Goal: Communication & Community: Answer question/provide support

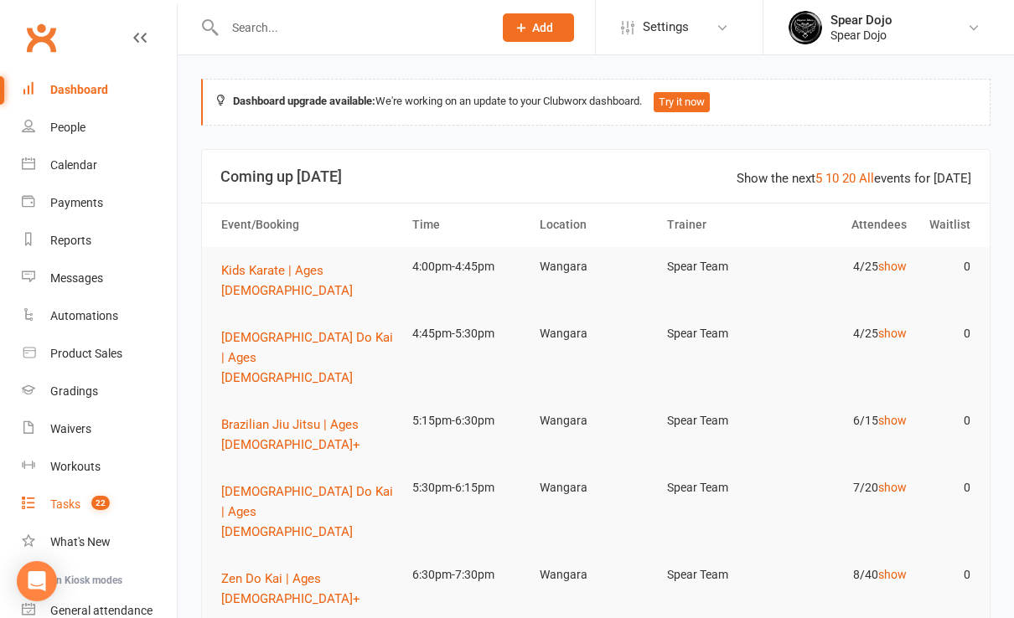
click at [58, 507] on div "Tasks" at bounding box center [65, 504] width 30 height 13
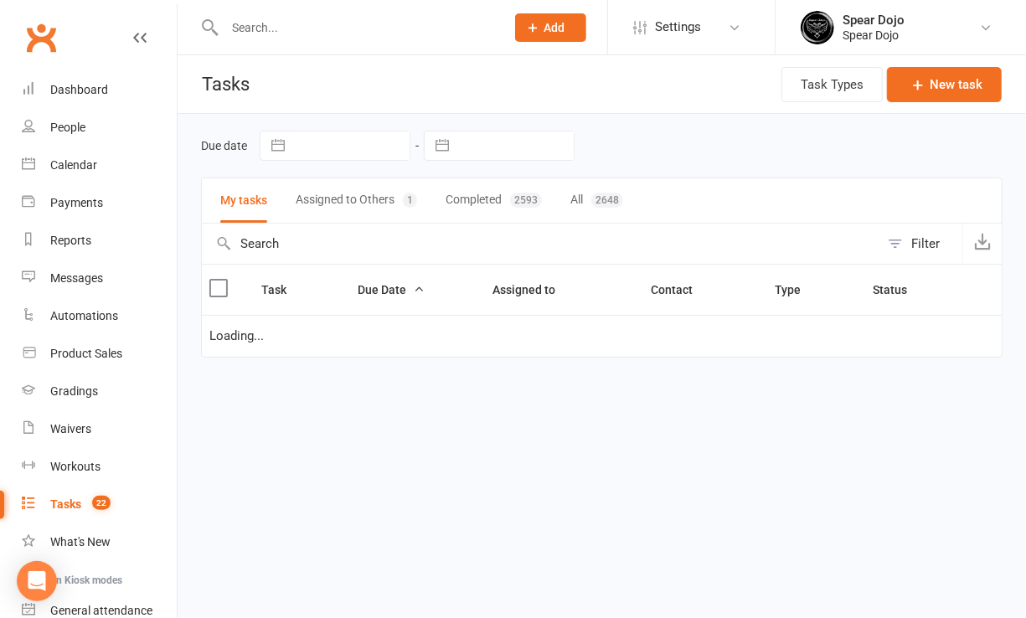
select select "started"
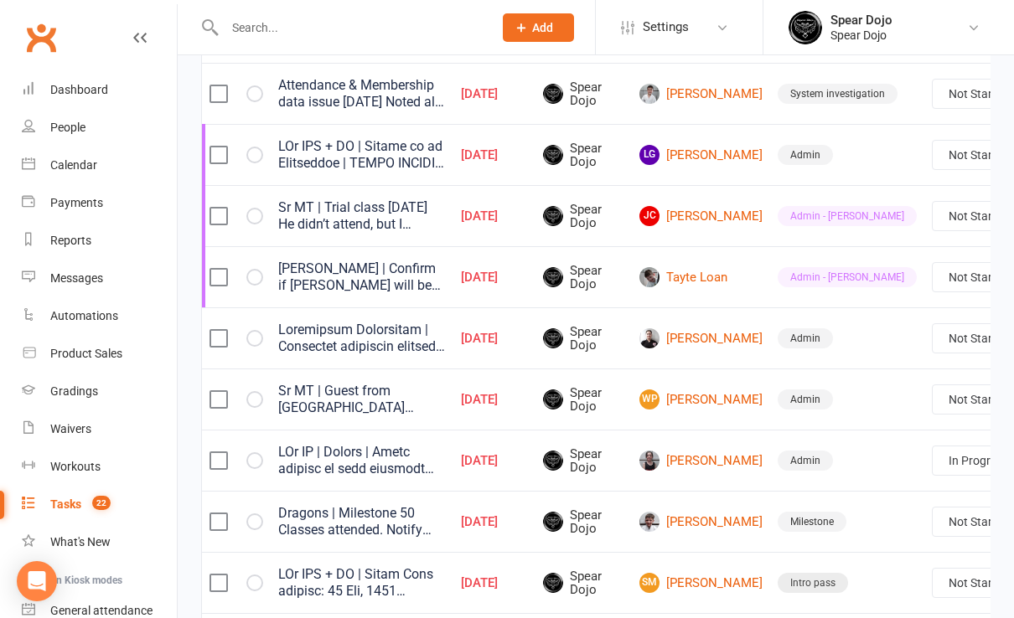
scroll to position [0, 62]
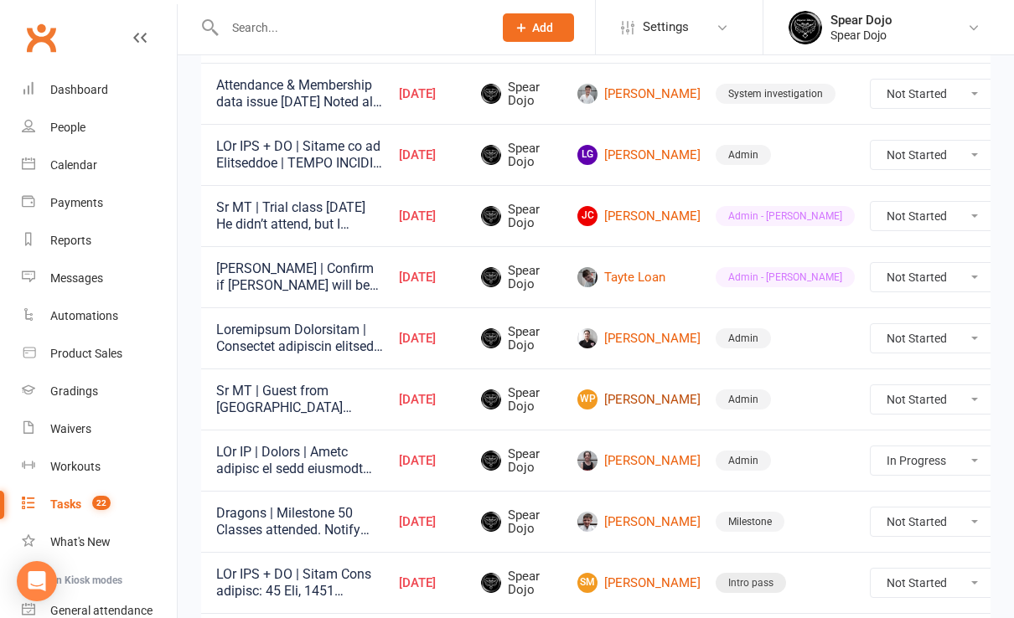
click at [606, 402] on link "WP [PERSON_NAME]" at bounding box center [638, 400] width 123 height 20
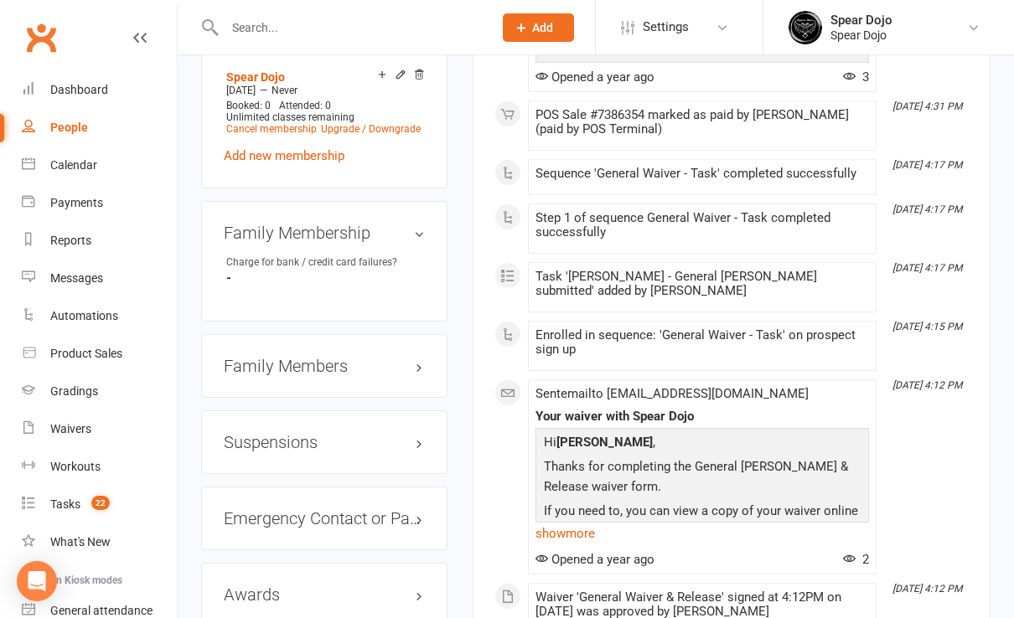
scroll to position [1005, 0]
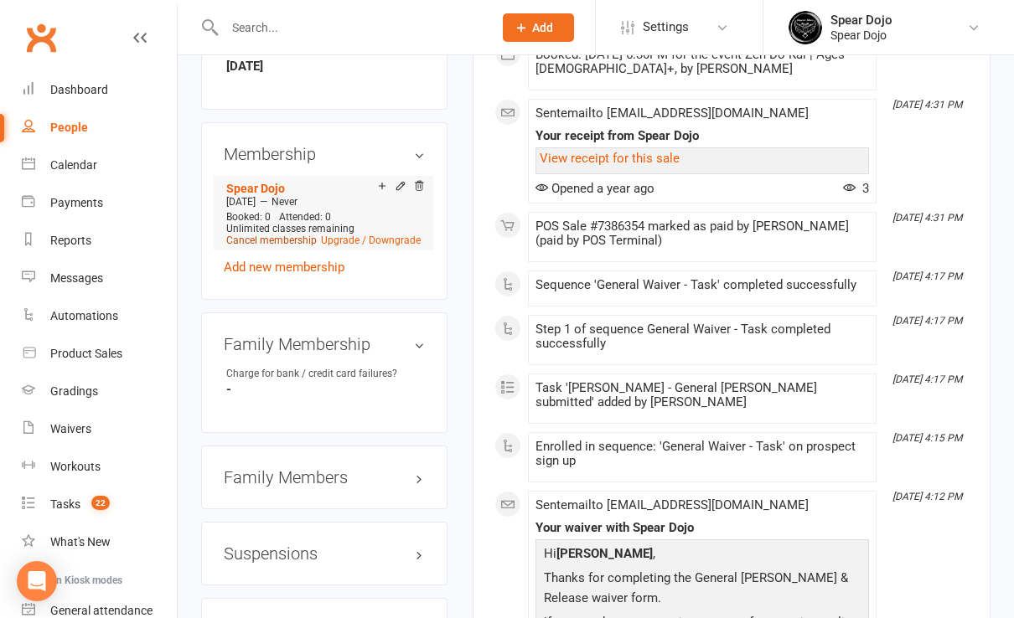
click at [280, 235] on link "Cancel membership" at bounding box center [271, 241] width 90 height 12
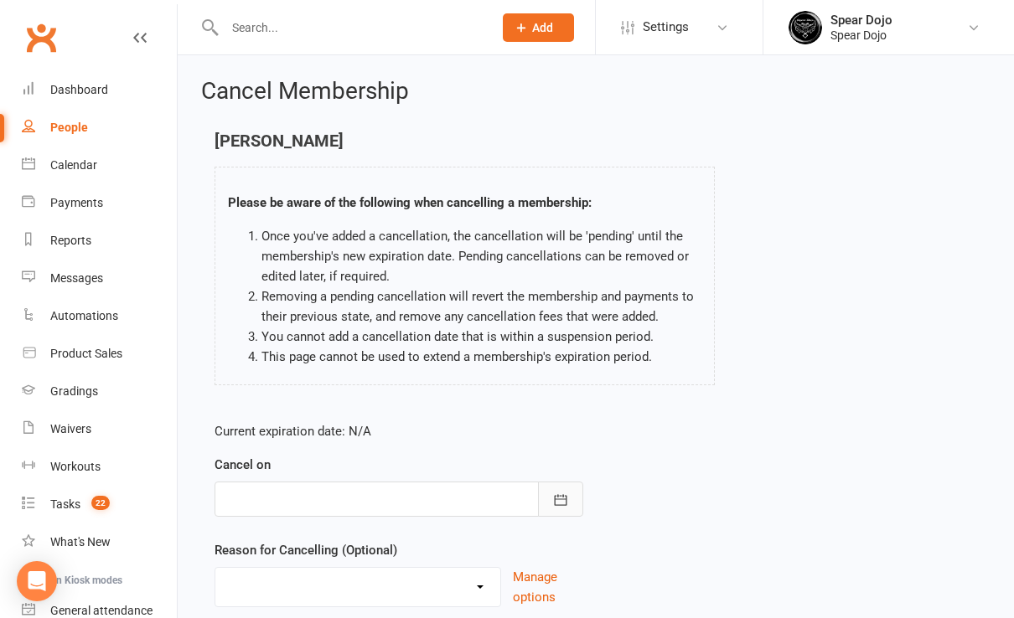
click at [559, 499] on icon "button" at bounding box center [560, 500] width 17 height 17
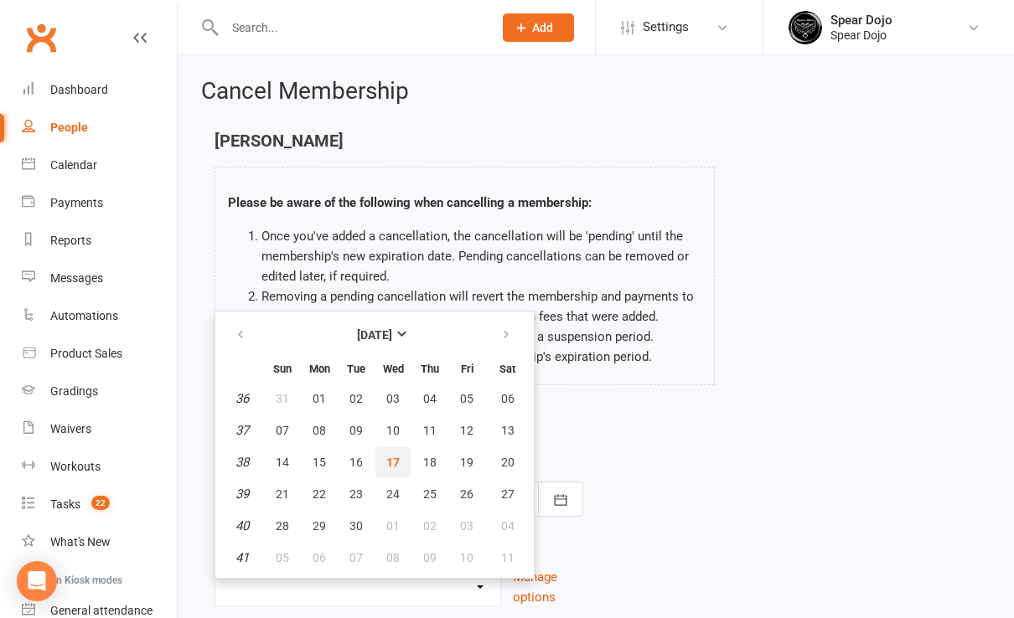
click at [394, 461] on span "17" at bounding box center [392, 462] width 13 height 13
type input "[DATE]"
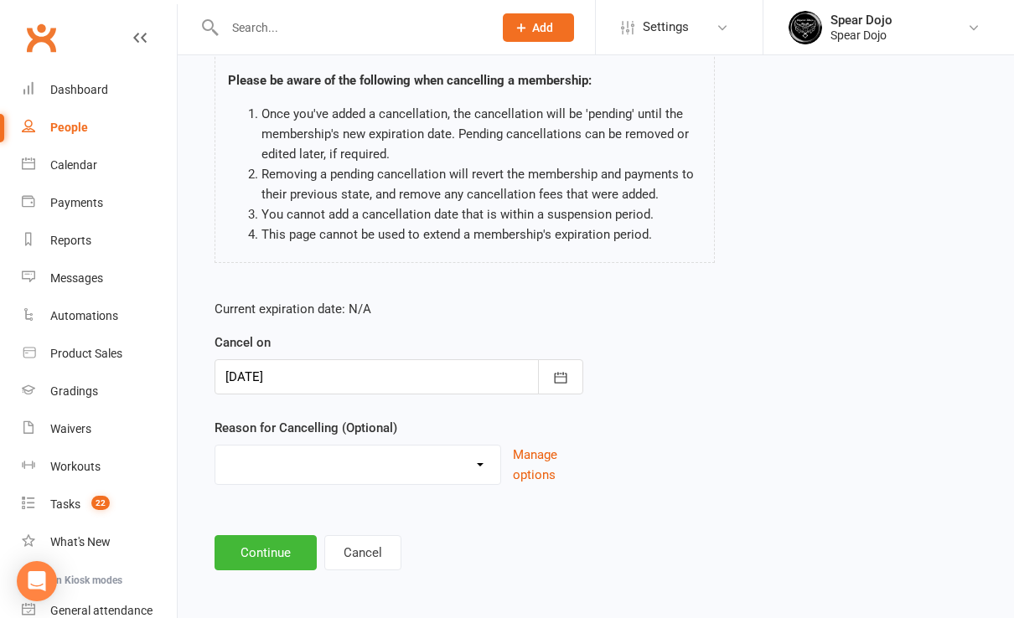
scroll to position [124, 0]
click at [477, 466] on select "Financial Lost Interest Medical Moved Away Other Sports Winter Sports Work/Scho…" at bounding box center [357, 461] width 285 height 34
select select "7"
click at [215, 444] on select "Financial Lost Interest Medical Moved Away Other Sports Winter Sports Work/Scho…" at bounding box center [357, 461] width 285 height 34
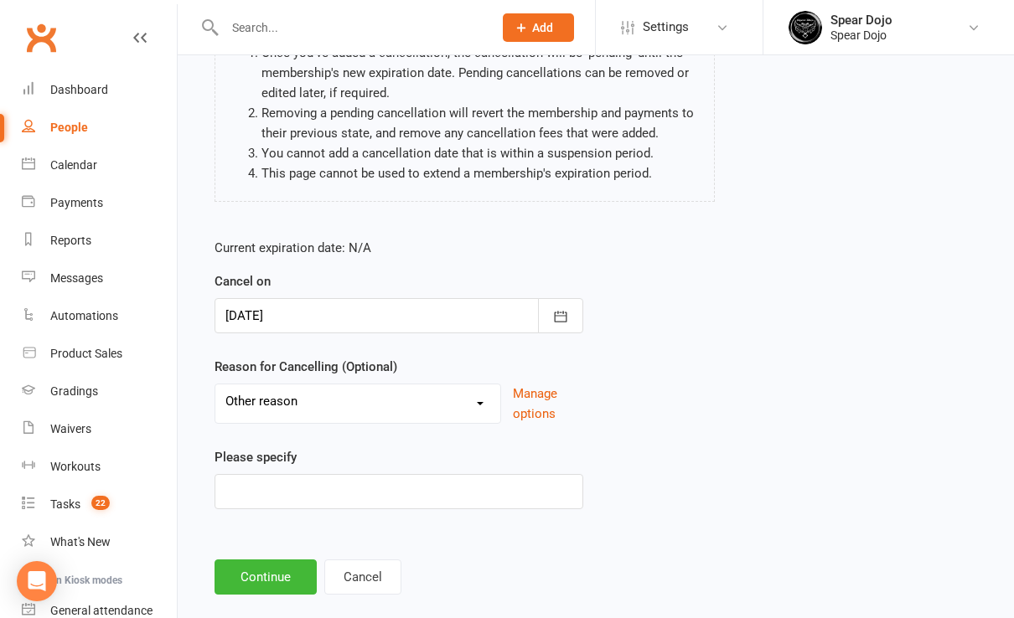
scroll to position [209, 0]
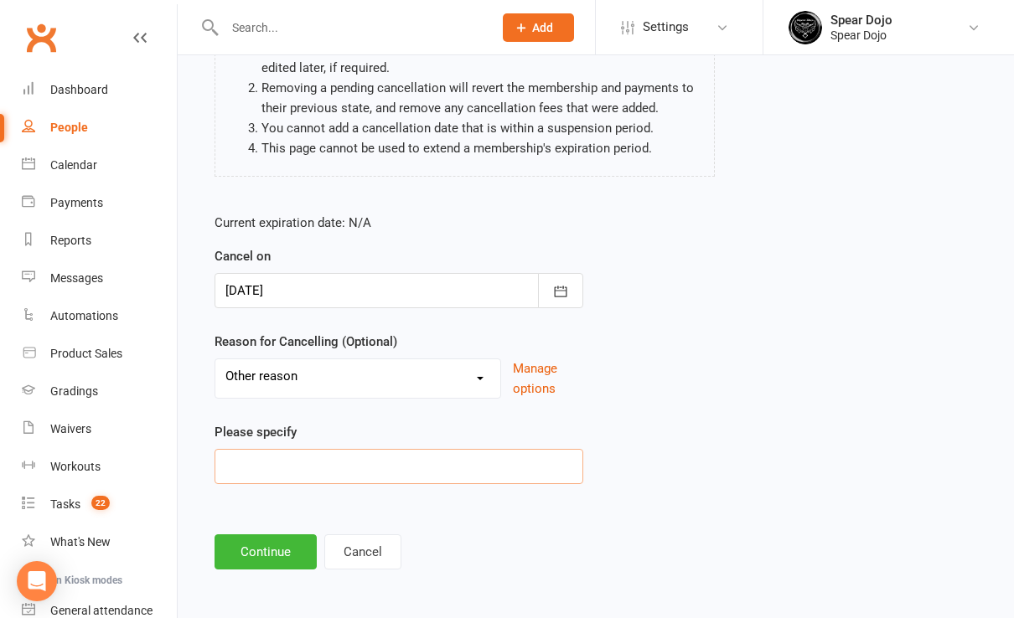
click at [262, 462] on input at bounding box center [398, 466] width 369 height 35
type input "W"
type input "Lives Kalgoorlie"
click at [299, 550] on button "Continue" at bounding box center [265, 551] width 102 height 35
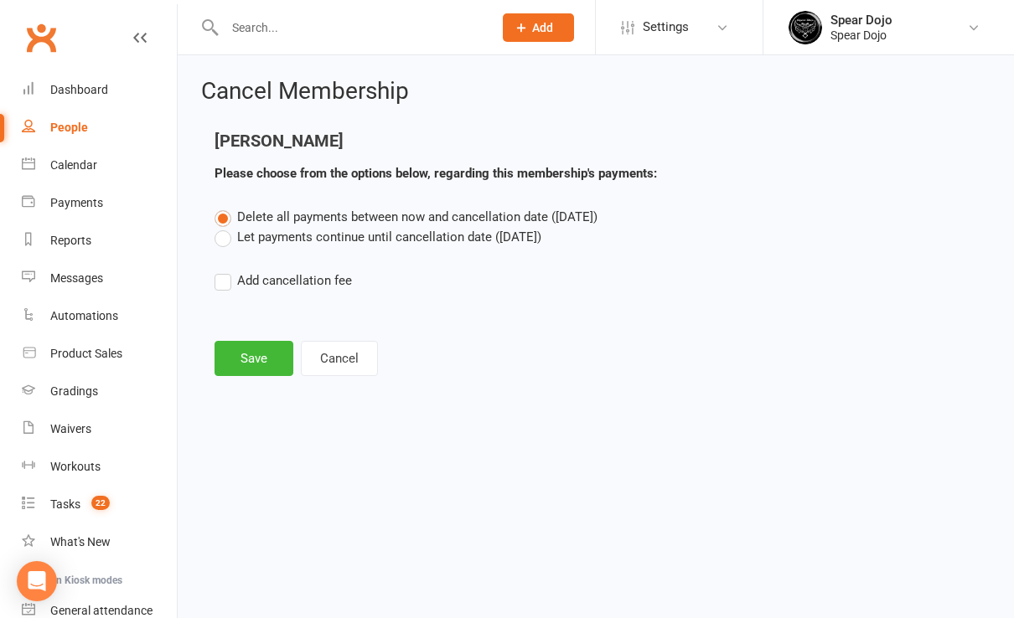
scroll to position [0, 0]
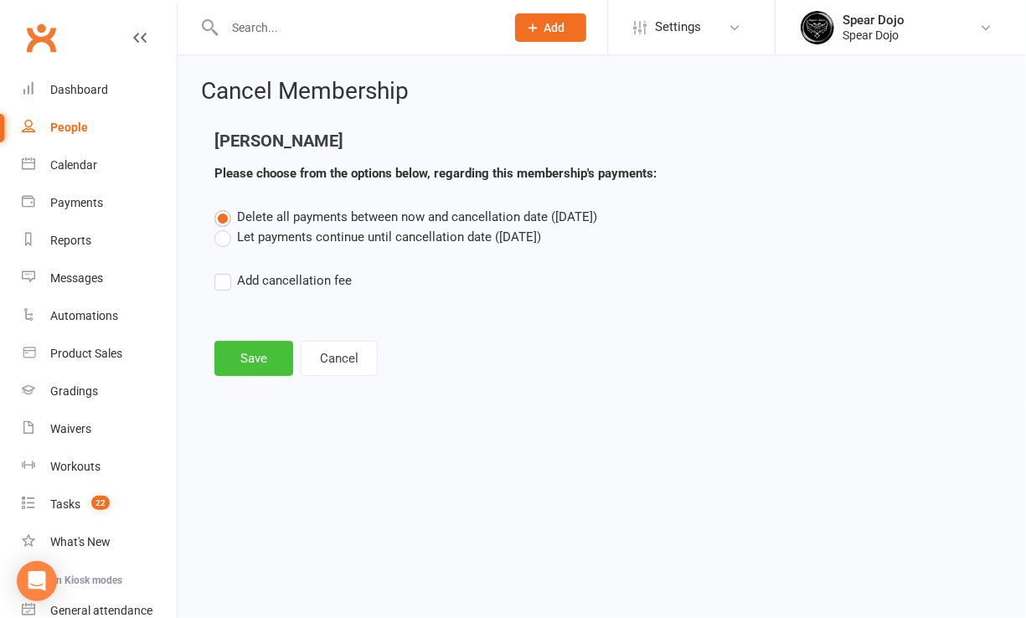
click at [262, 358] on button "Save" at bounding box center [253, 358] width 79 height 35
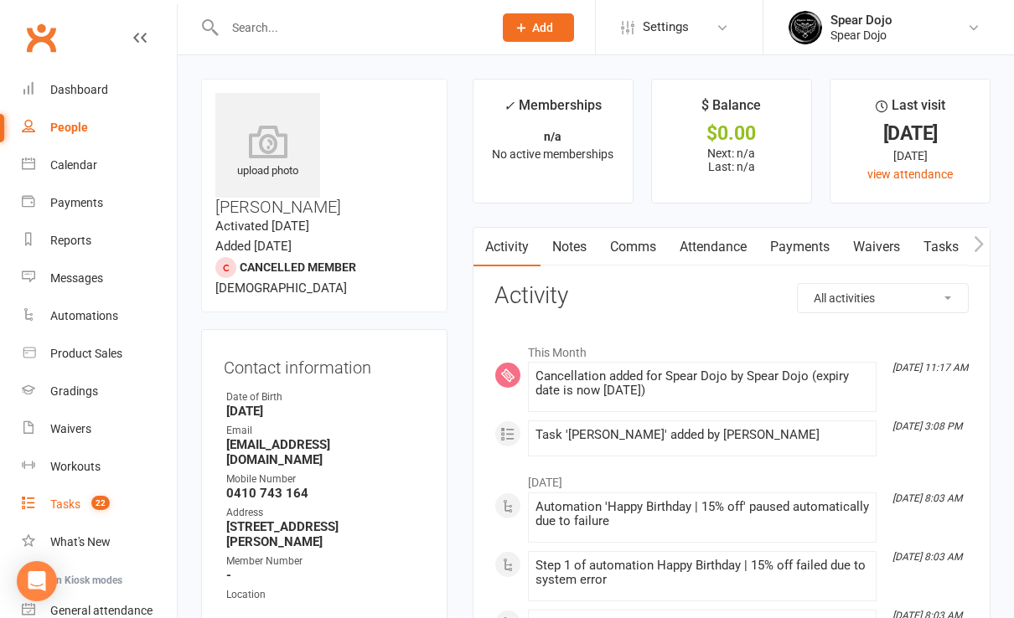
click at [64, 503] on div "Tasks" at bounding box center [65, 504] width 30 height 13
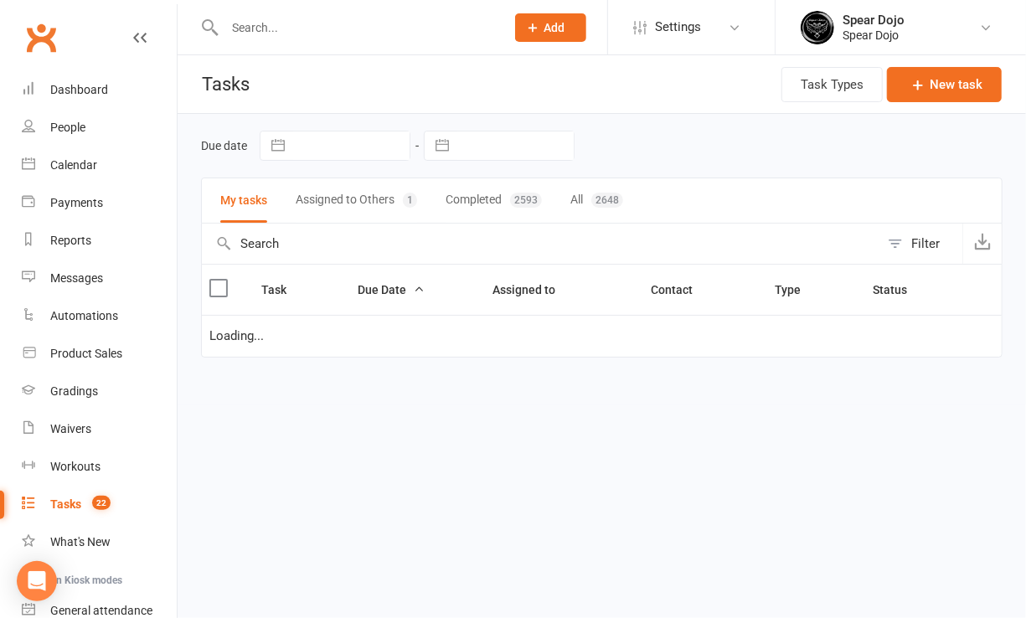
select select "started"
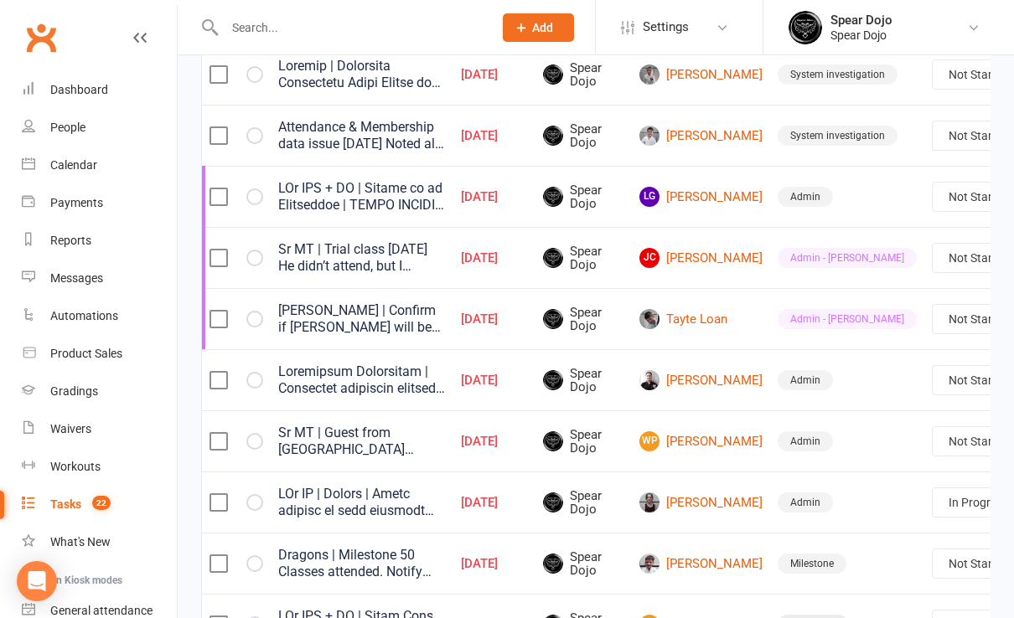
scroll to position [558, 0]
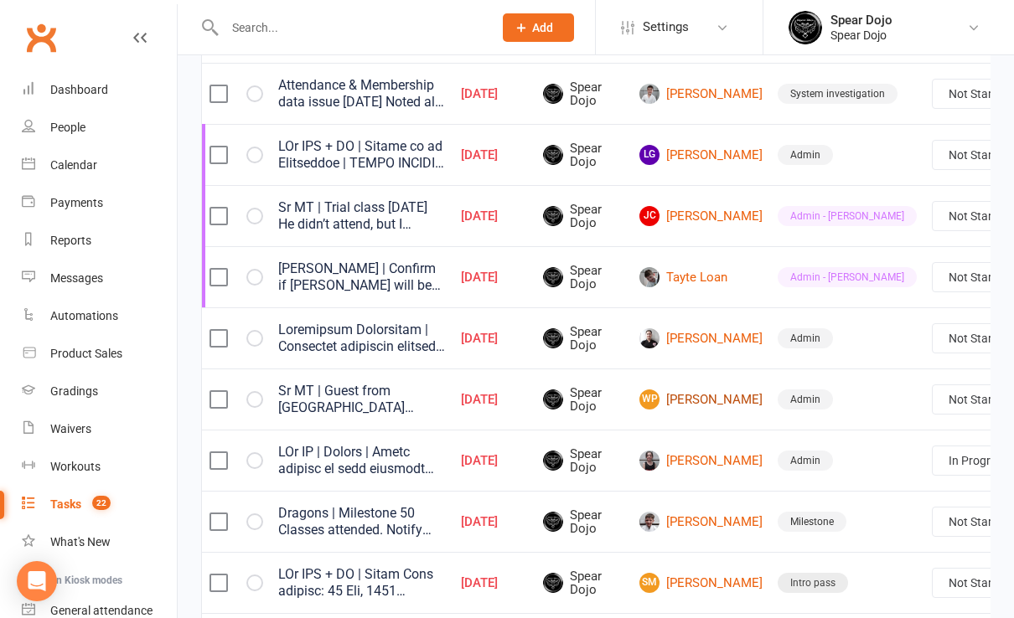
click at [675, 390] on link "WP [PERSON_NAME]" at bounding box center [700, 400] width 123 height 20
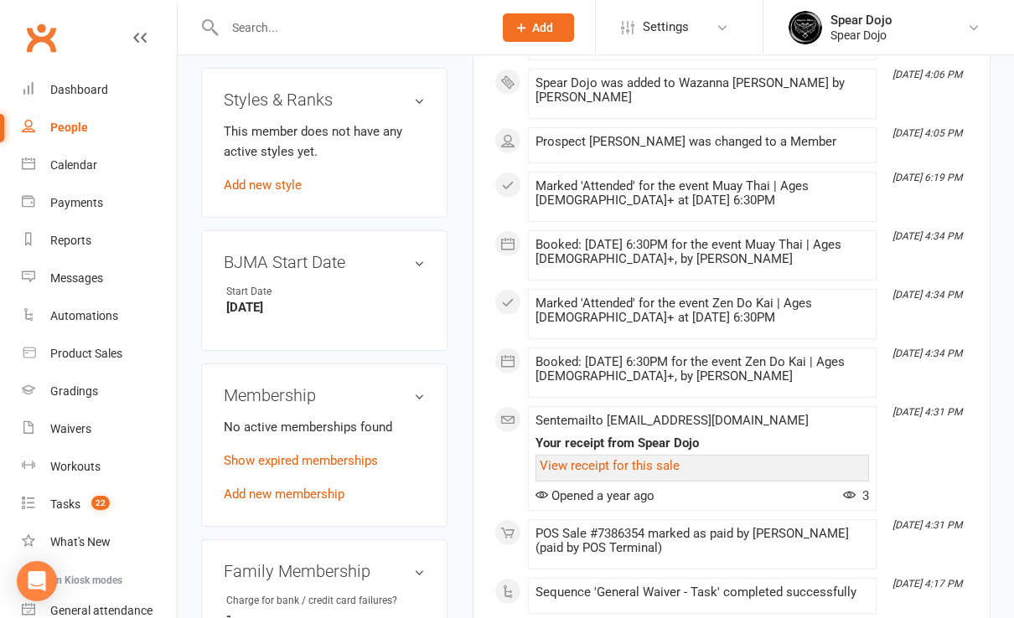
scroll to position [782, 0]
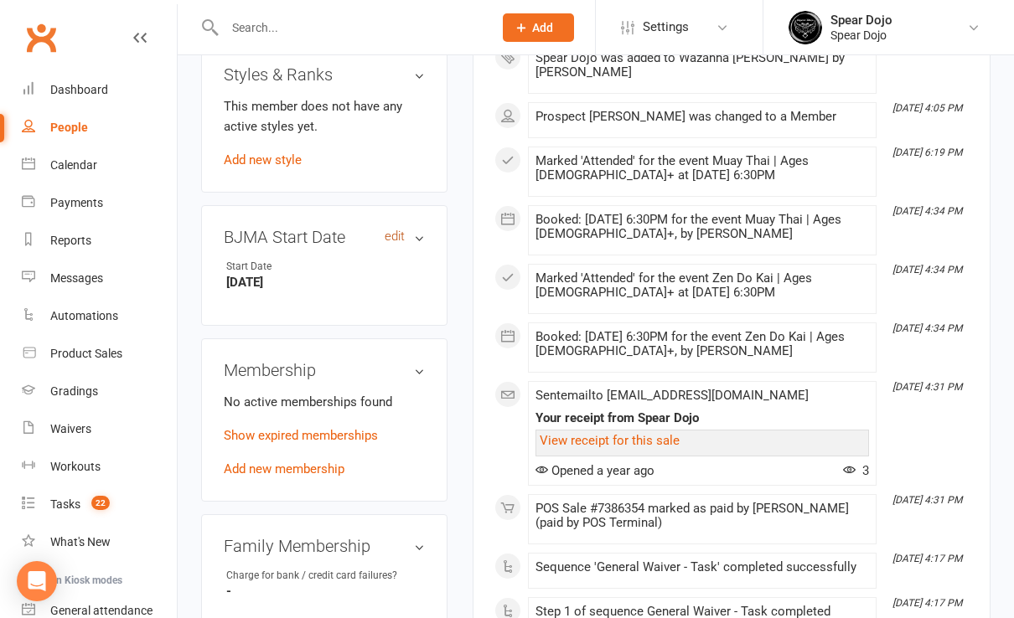
click at [396, 230] on link "edit" at bounding box center [395, 237] width 20 height 14
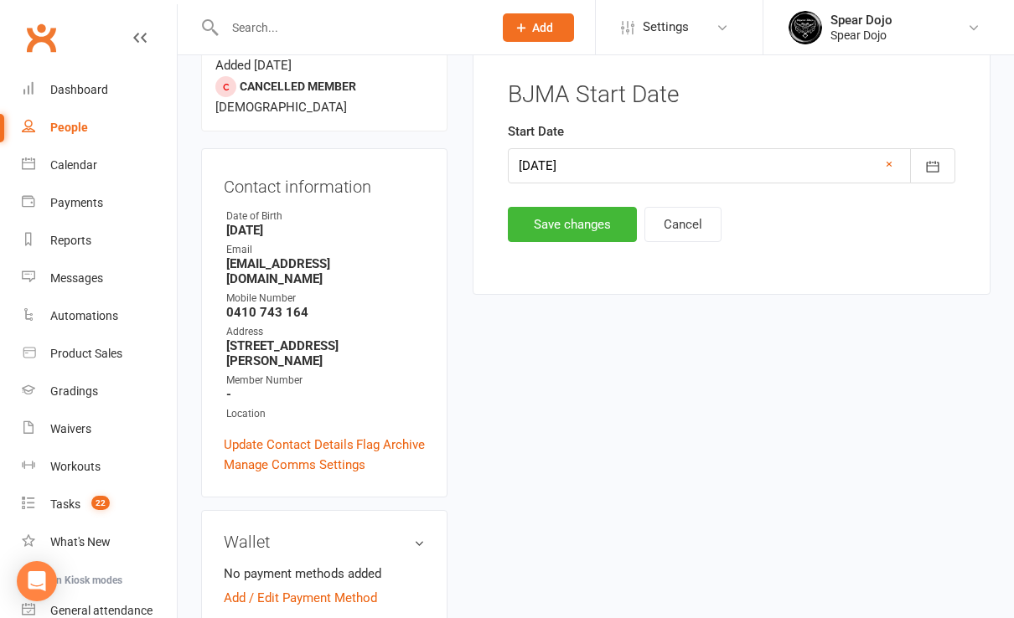
scroll to position [142, 0]
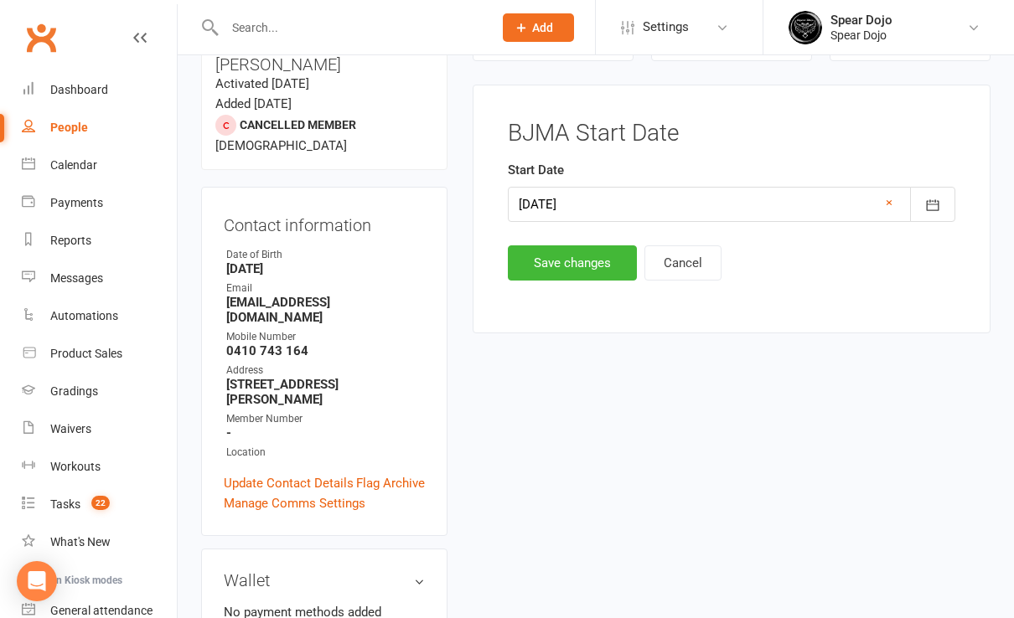
click at [605, 203] on div at bounding box center [731, 204] width 447 height 35
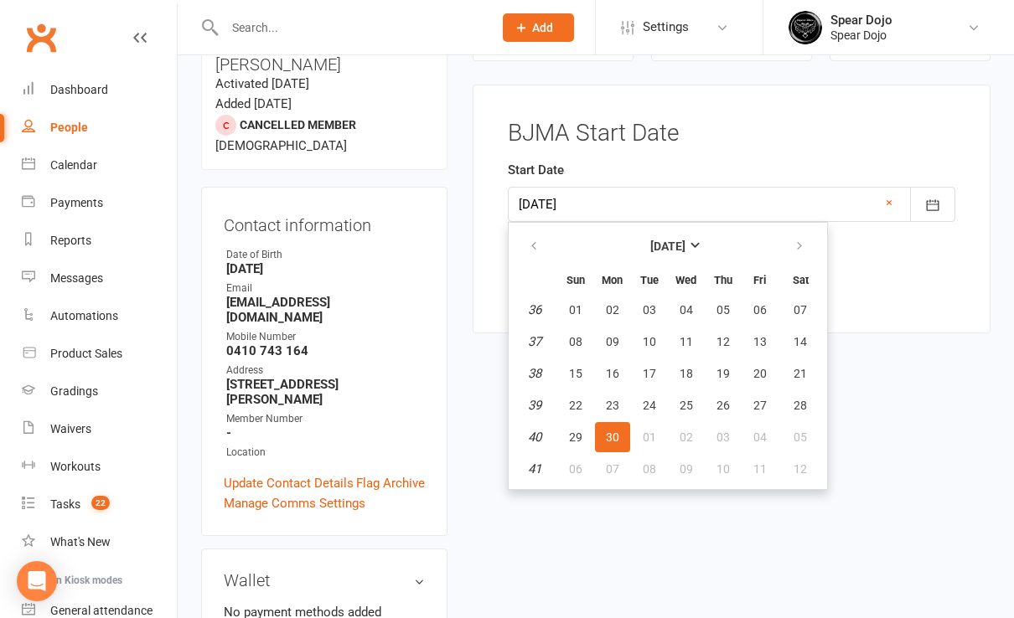
click at [601, 204] on div at bounding box center [731, 204] width 447 height 35
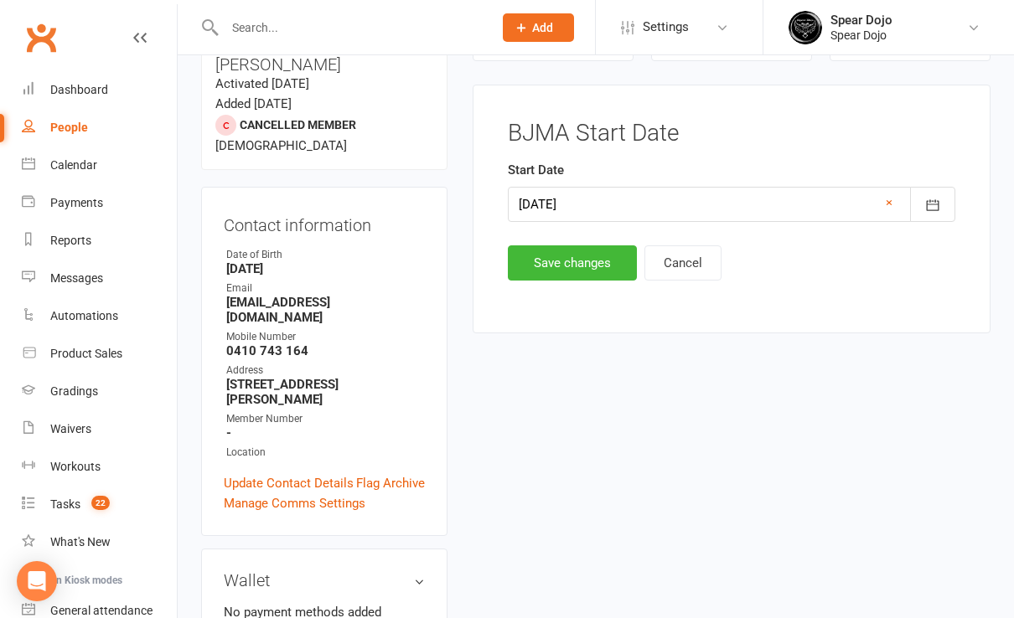
click at [602, 200] on div at bounding box center [731, 204] width 447 height 35
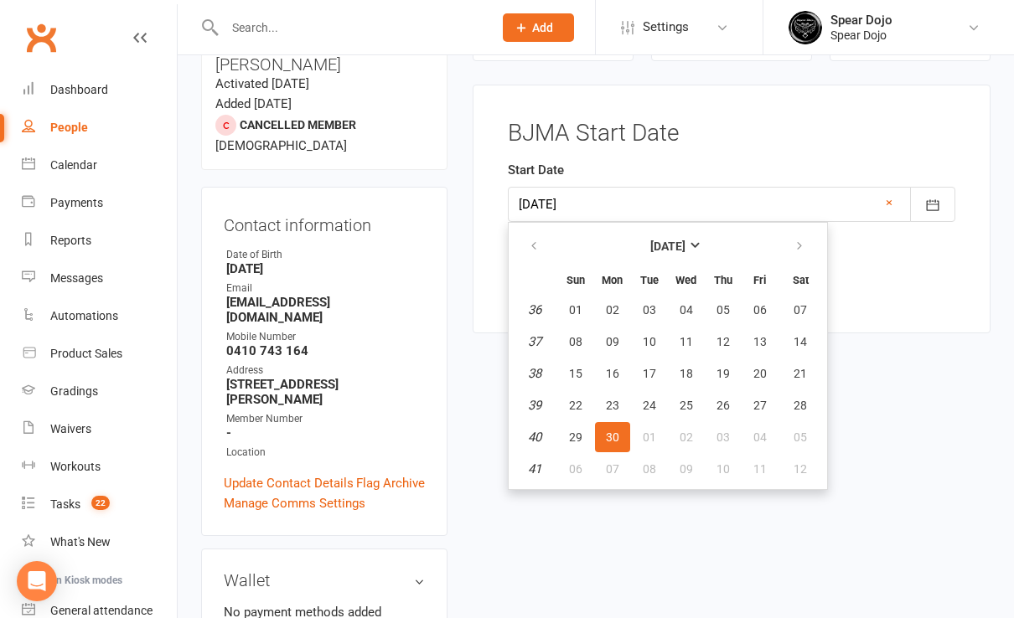
drag, startPoint x: 594, startPoint y: 201, endPoint x: 520, endPoint y: 203, distance: 73.7
click at [520, 203] on div at bounding box center [731, 204] width 447 height 35
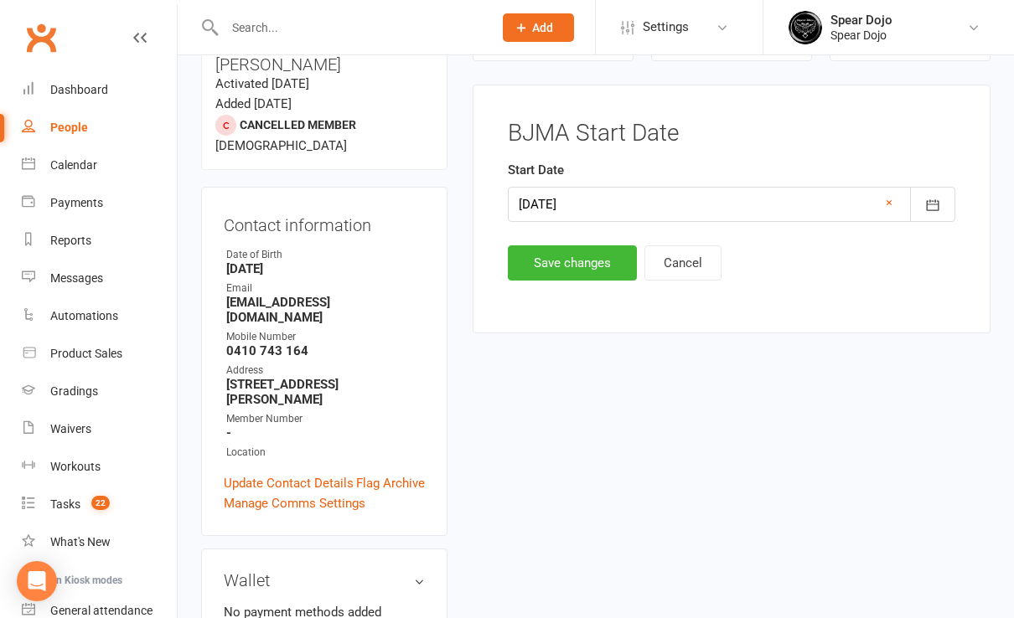
click at [601, 199] on div at bounding box center [731, 204] width 447 height 35
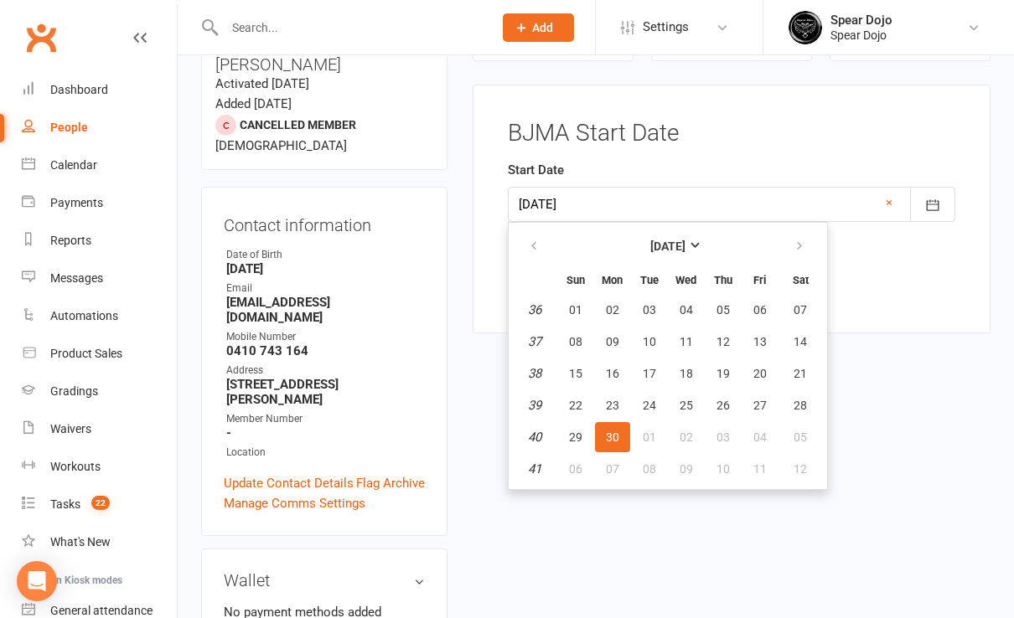
click at [601, 199] on div at bounding box center [731, 204] width 447 height 35
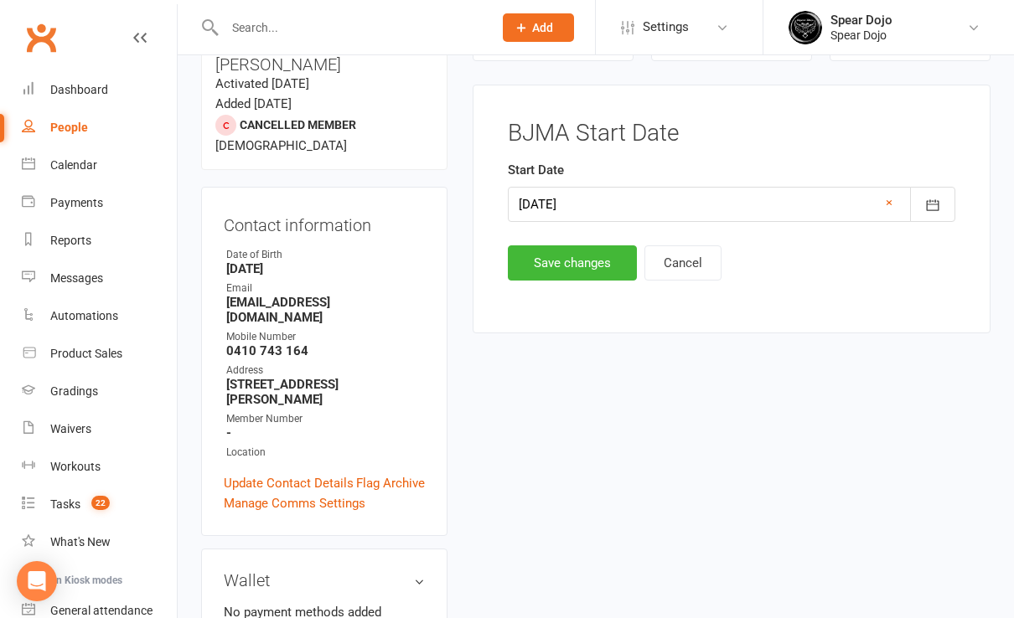
click at [601, 199] on div at bounding box center [731, 204] width 447 height 35
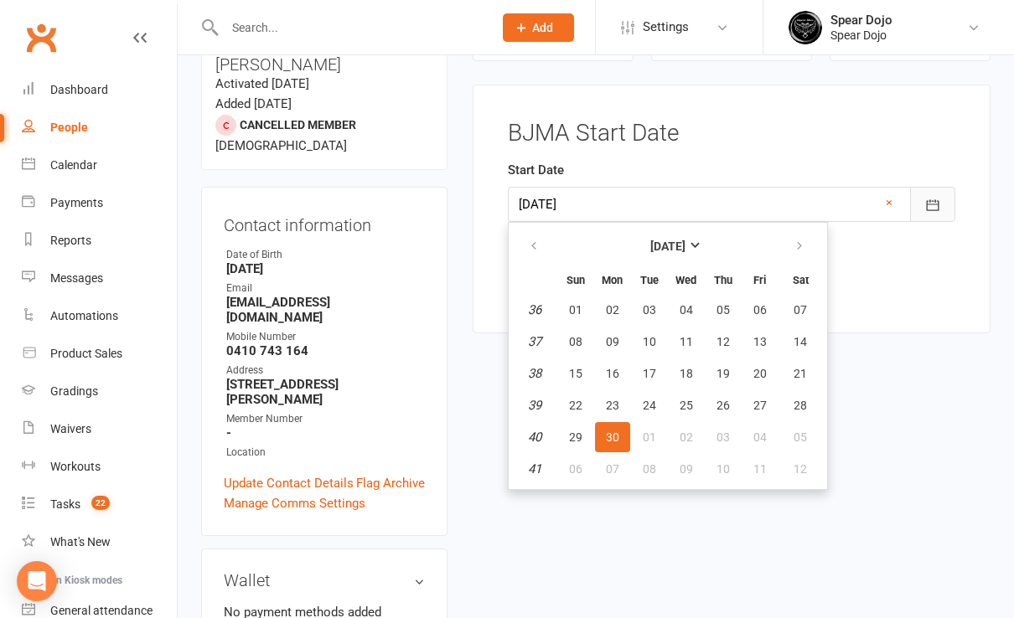
click at [927, 203] on icon "button" at bounding box center [932, 205] width 13 height 11
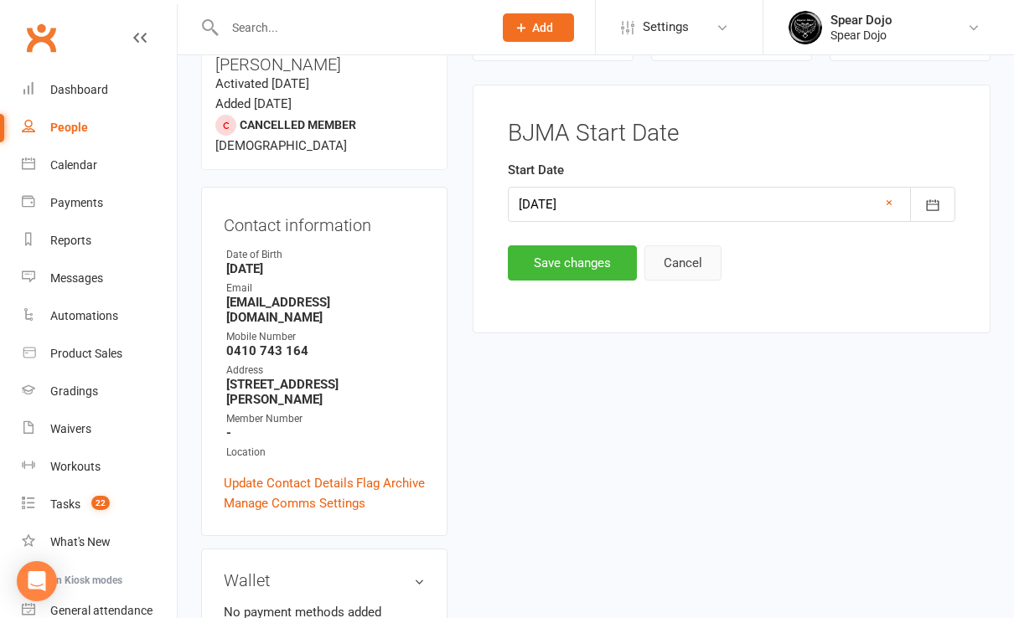
click at [682, 258] on button "Cancel" at bounding box center [682, 262] width 77 height 35
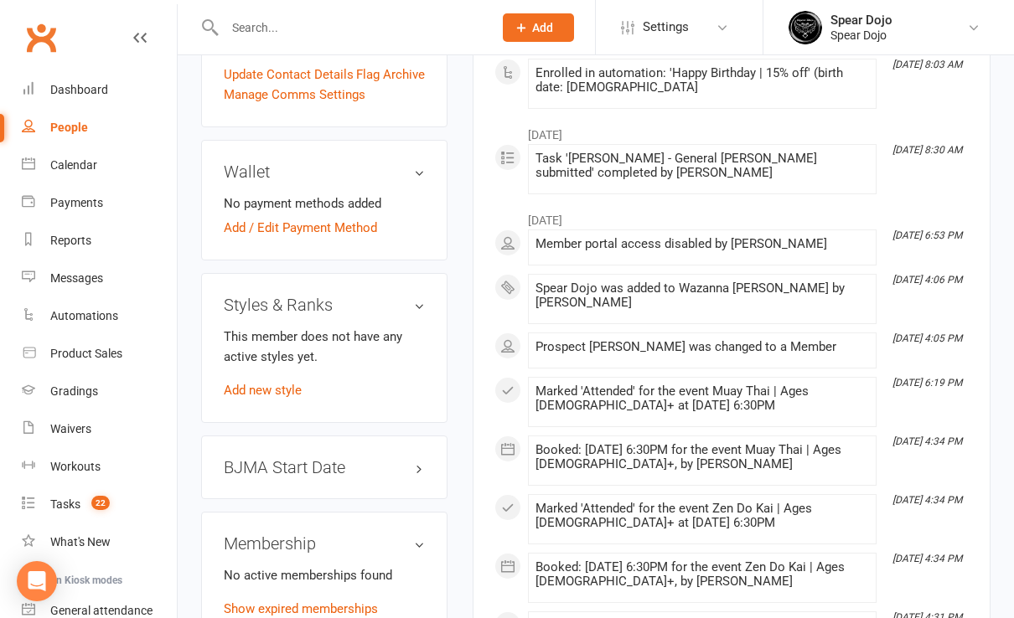
scroll to position [590, 0]
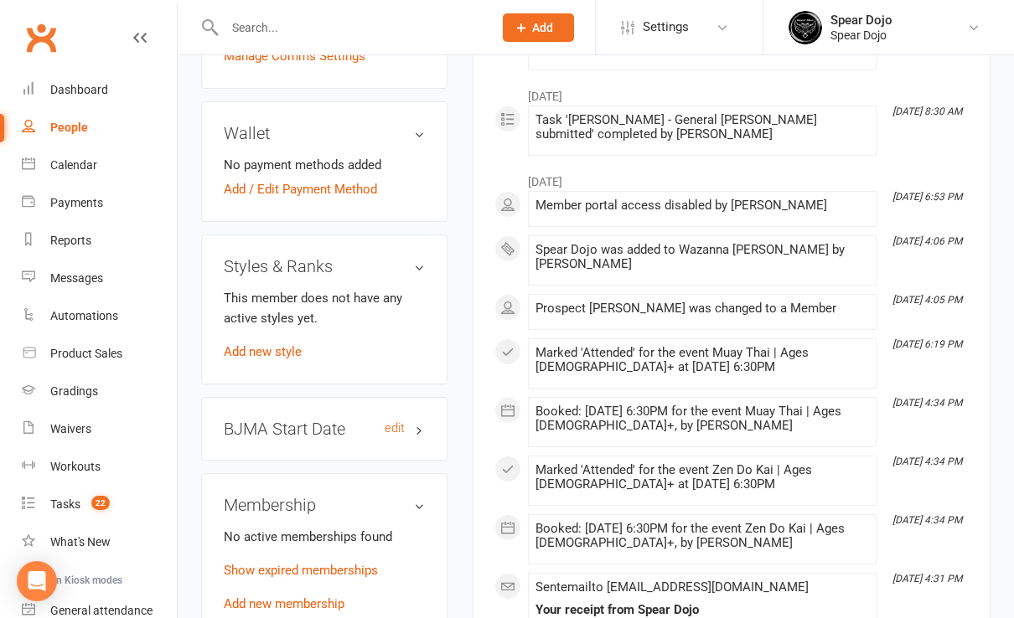
click at [420, 420] on h3 "BJMA Start Date edit" at bounding box center [324, 429] width 201 height 18
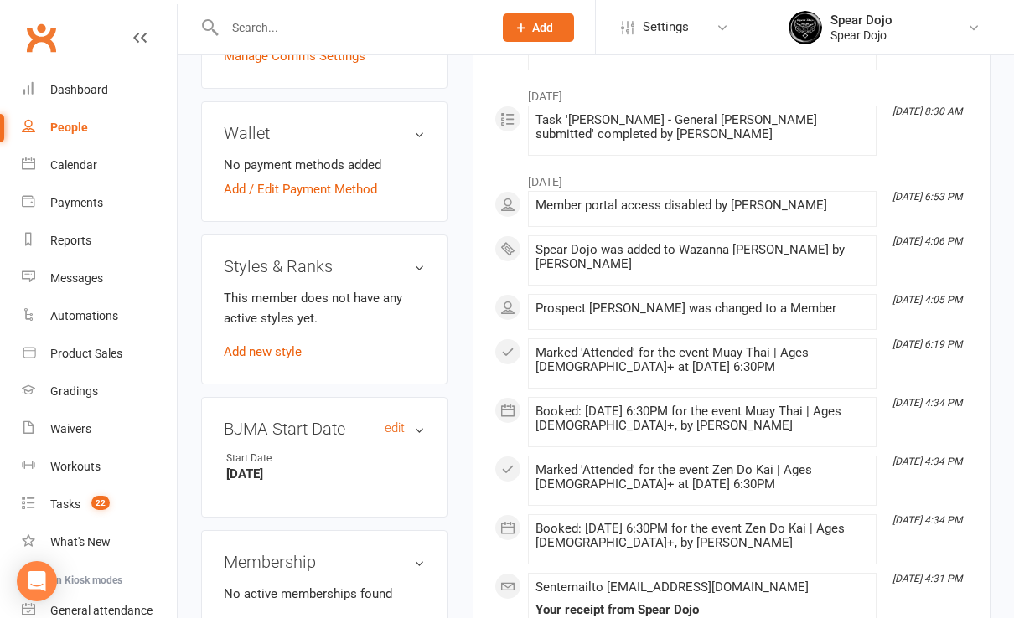
click at [420, 420] on h3 "BJMA Start Date edit" at bounding box center [324, 429] width 201 height 18
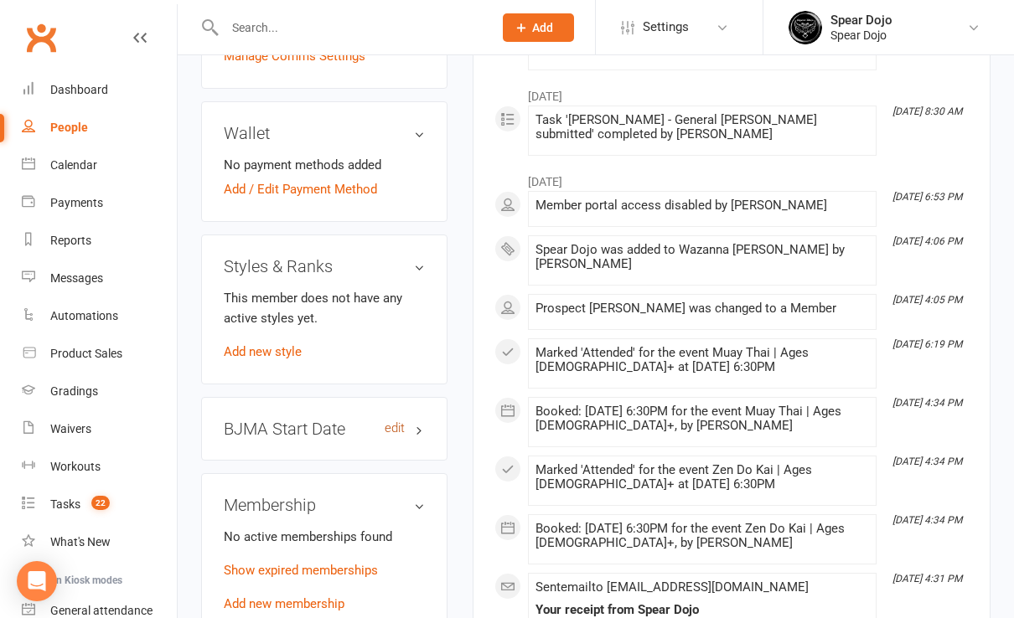
click at [396, 421] on link "edit" at bounding box center [395, 428] width 20 height 14
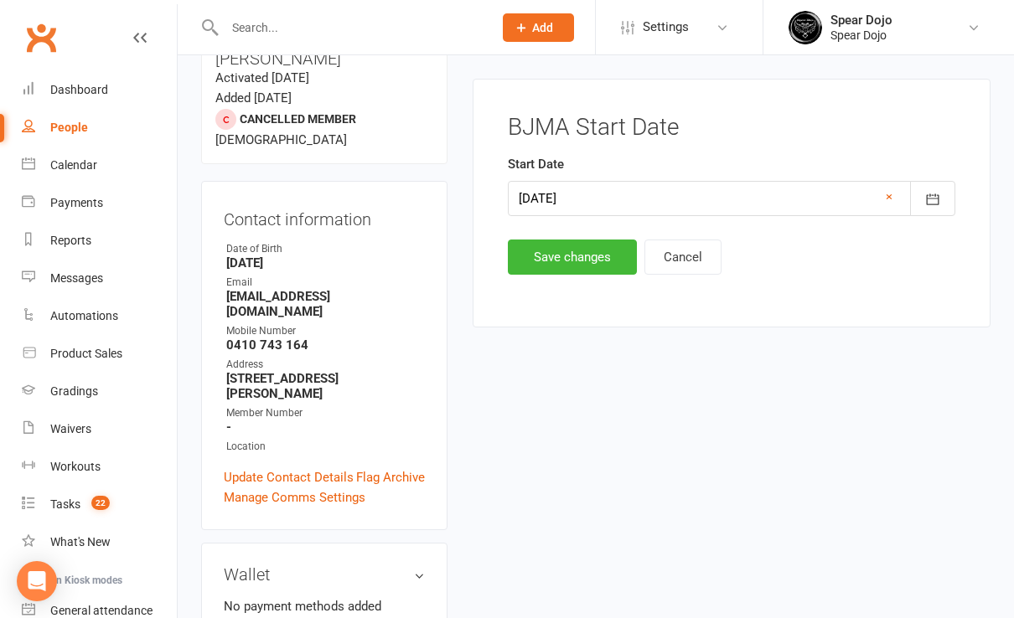
scroll to position [142, 0]
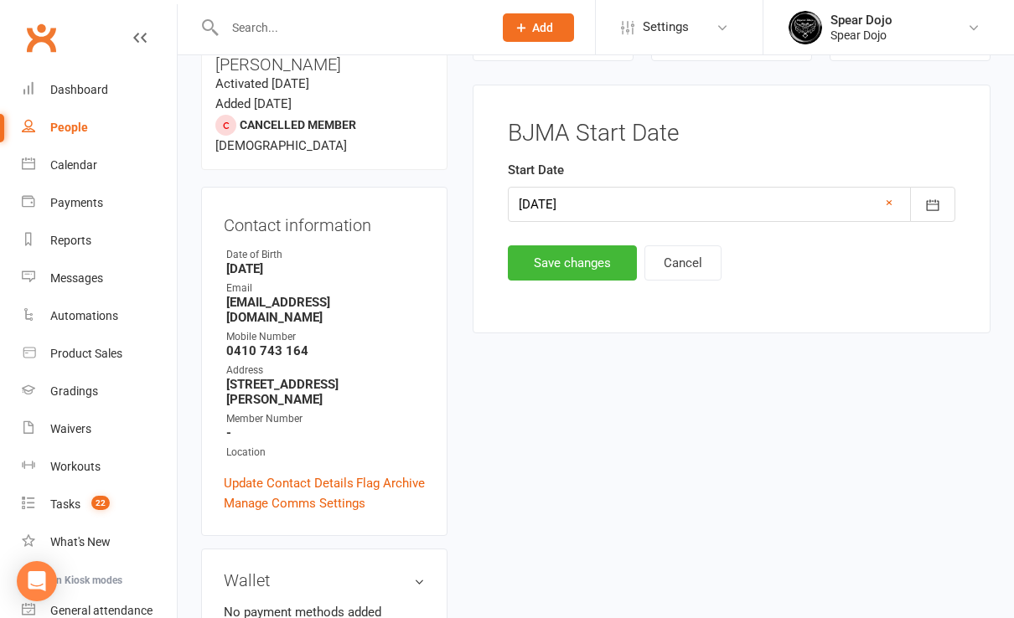
click at [604, 195] on div at bounding box center [731, 204] width 447 height 35
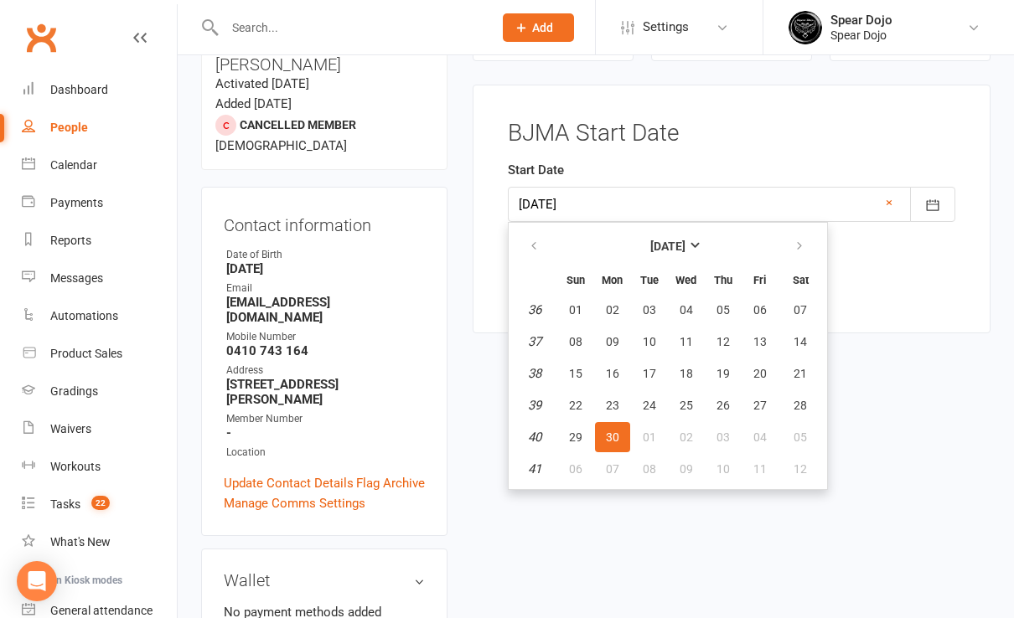
click at [604, 195] on div at bounding box center [731, 204] width 447 height 35
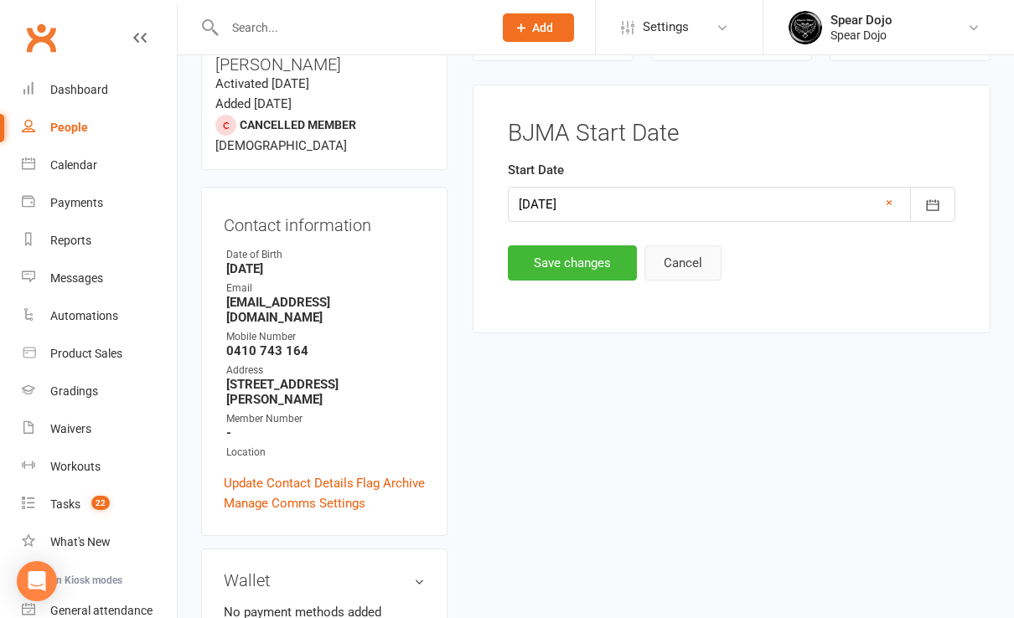
click at [689, 263] on button "Cancel" at bounding box center [682, 262] width 77 height 35
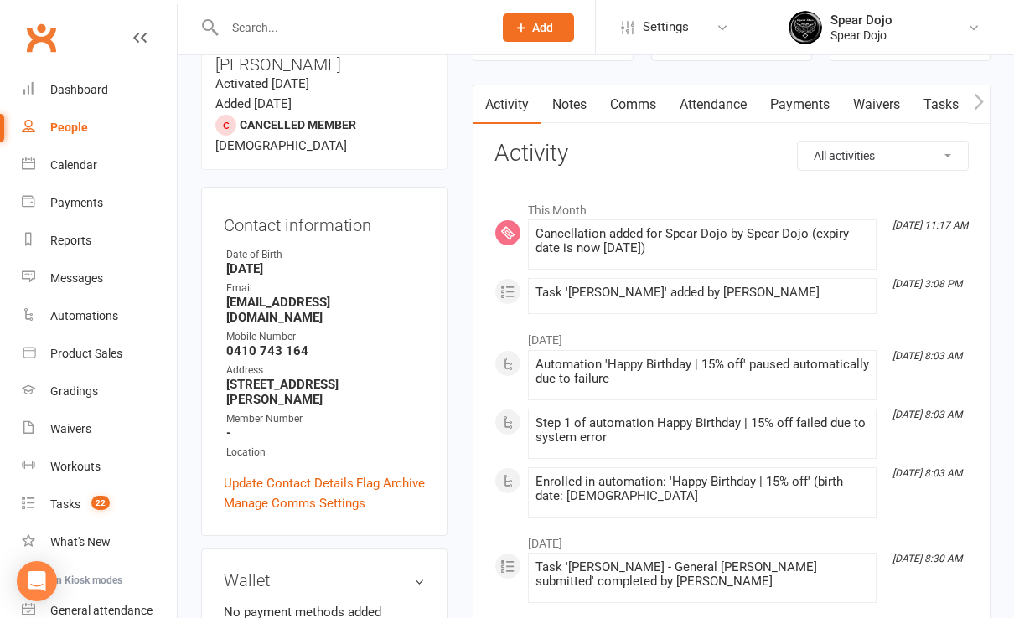
click at [406, 445] on div "Location" at bounding box center [325, 453] width 199 height 16
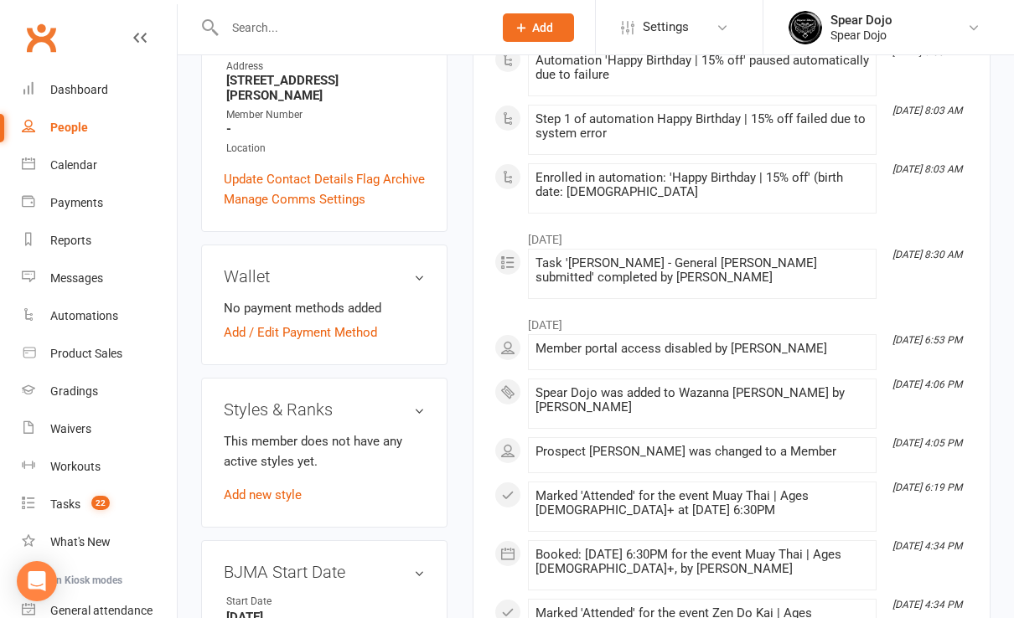
scroll to position [558, 0]
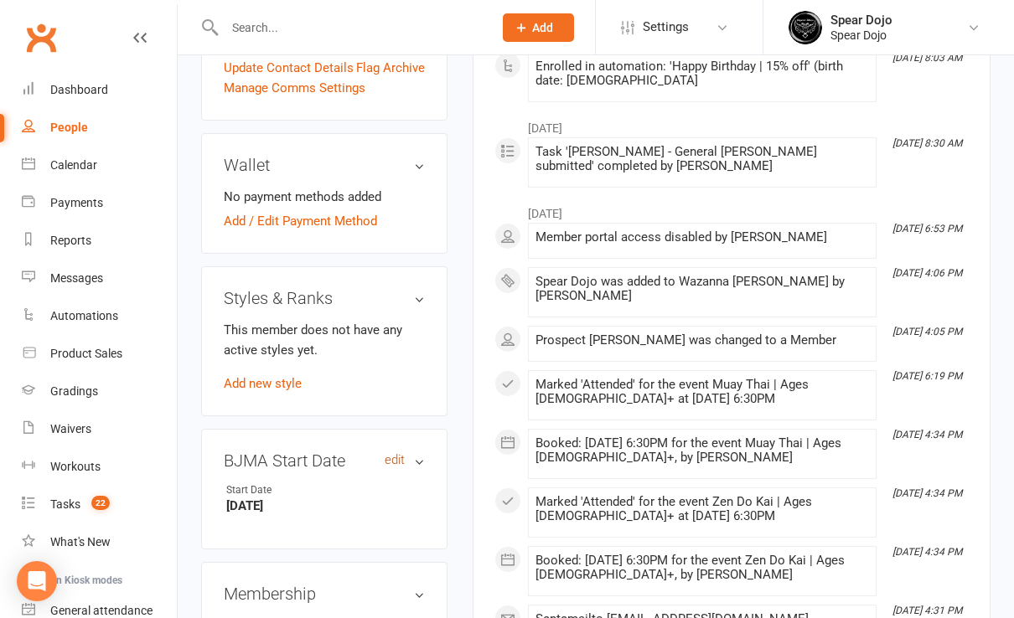
click at [394, 453] on link "edit" at bounding box center [395, 460] width 20 height 14
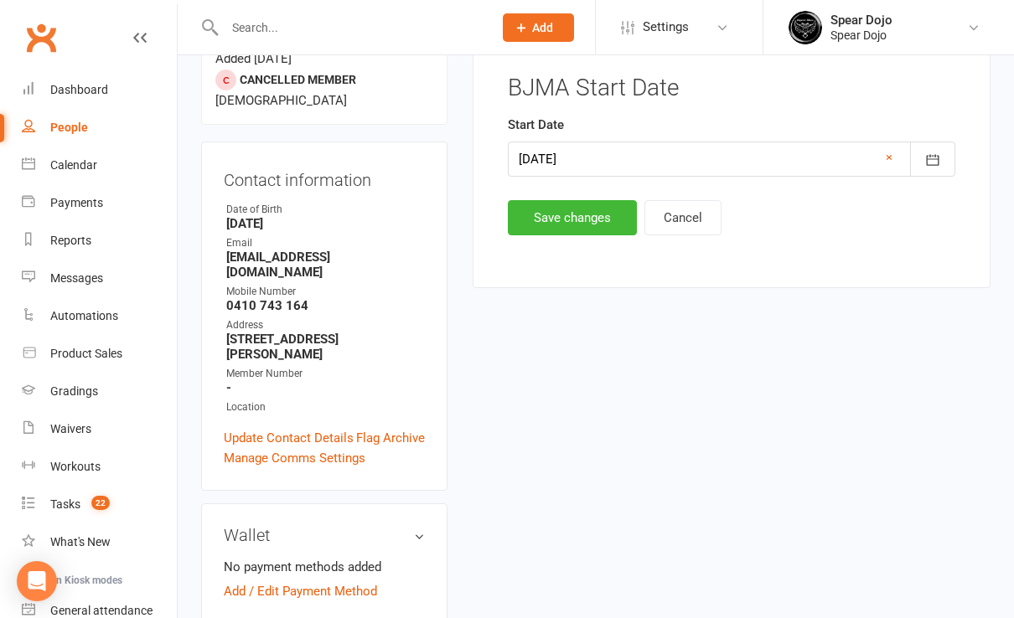
scroll to position [142, 0]
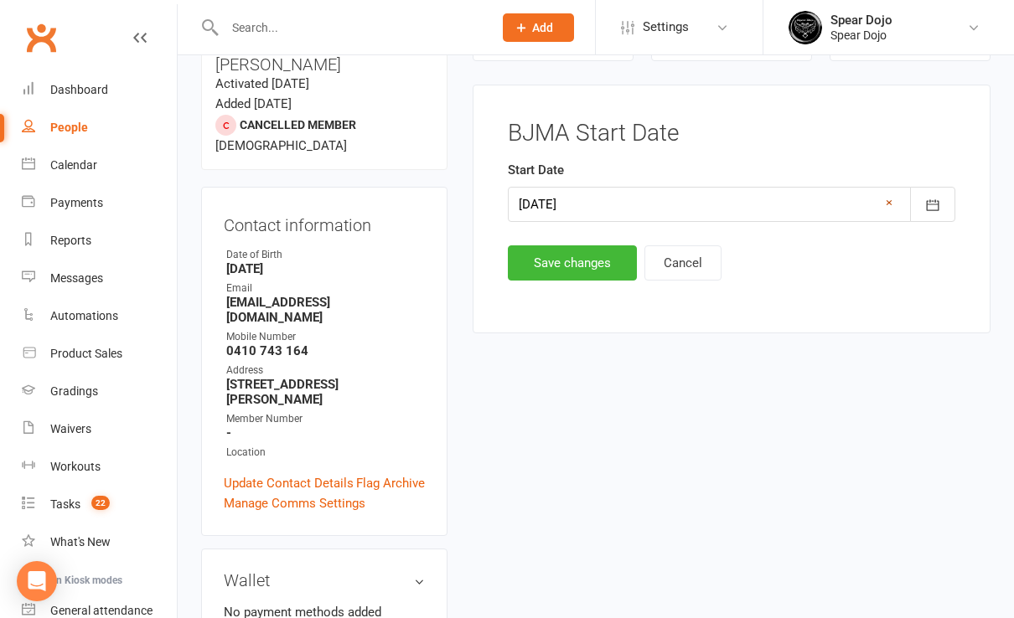
click at [888, 199] on link "×" at bounding box center [889, 203] width 7 height 20
click at [589, 263] on button "Save changes" at bounding box center [572, 262] width 129 height 35
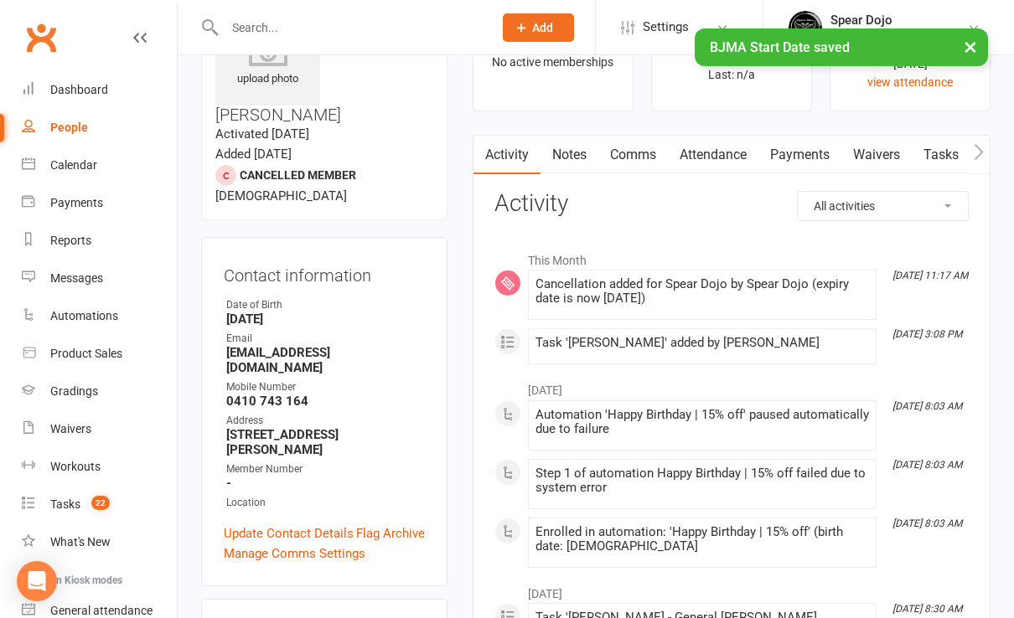
scroll to position [0, 0]
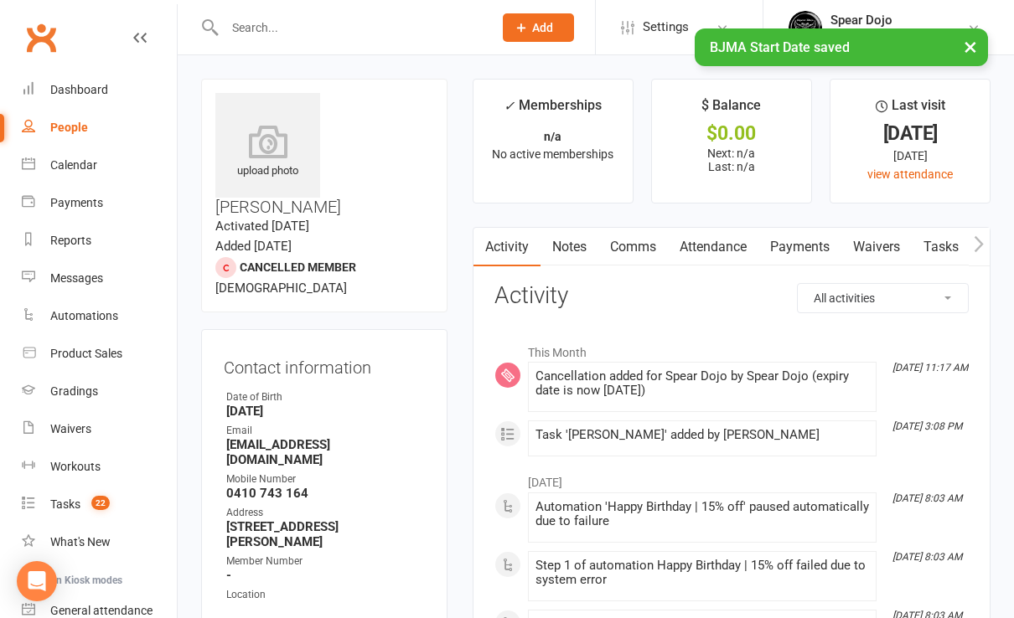
click at [718, 246] on link "Attendance" at bounding box center [713, 247] width 90 height 39
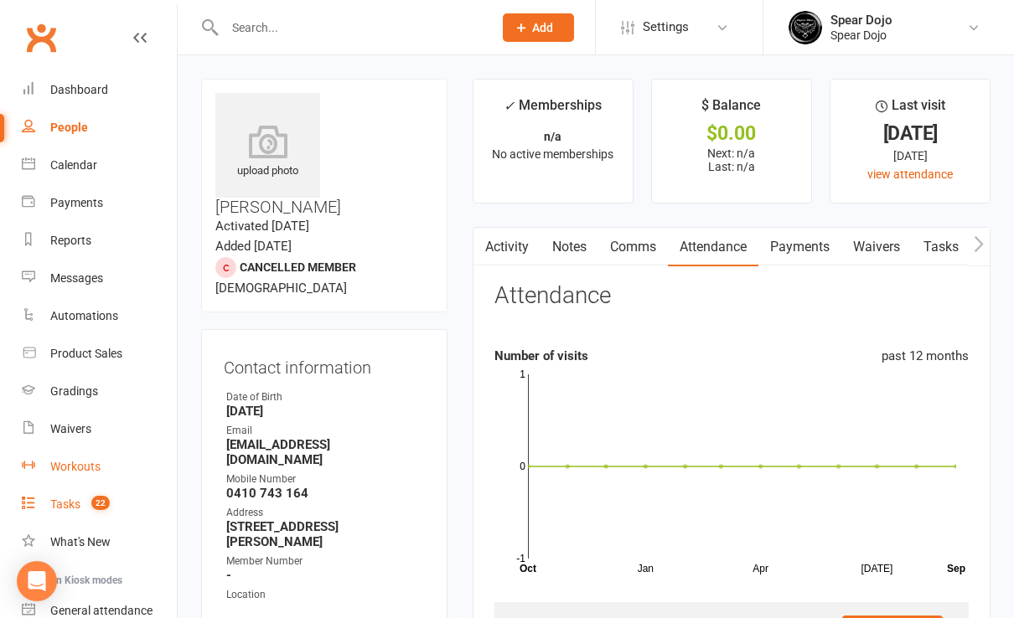
drag, startPoint x: 61, startPoint y: 493, endPoint x: 99, endPoint y: 479, distance: 40.3
click at [61, 493] on link "Tasks 22" at bounding box center [99, 505] width 155 height 38
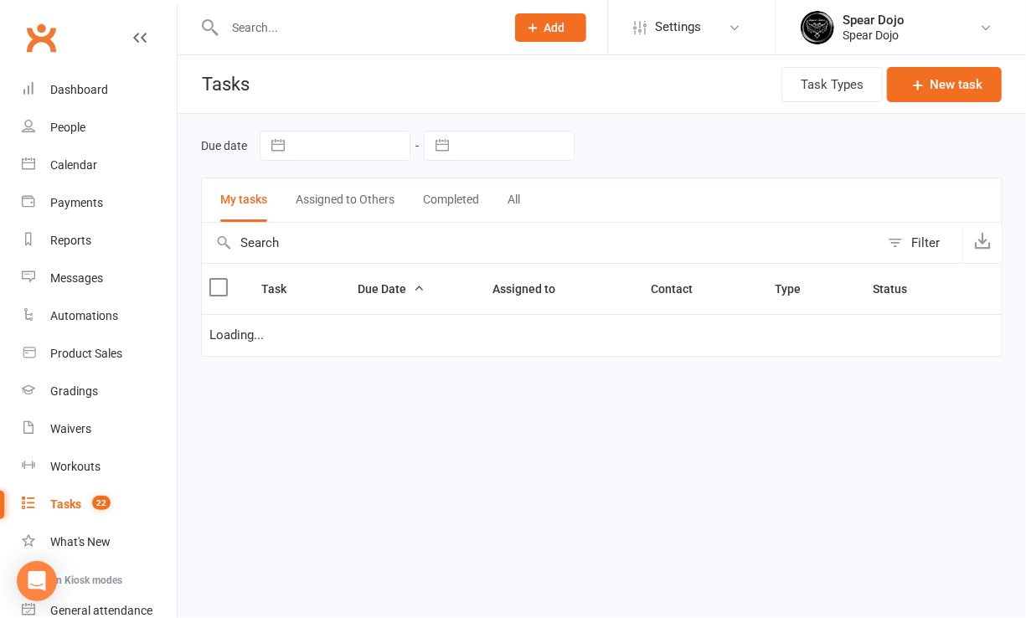
select select "started"
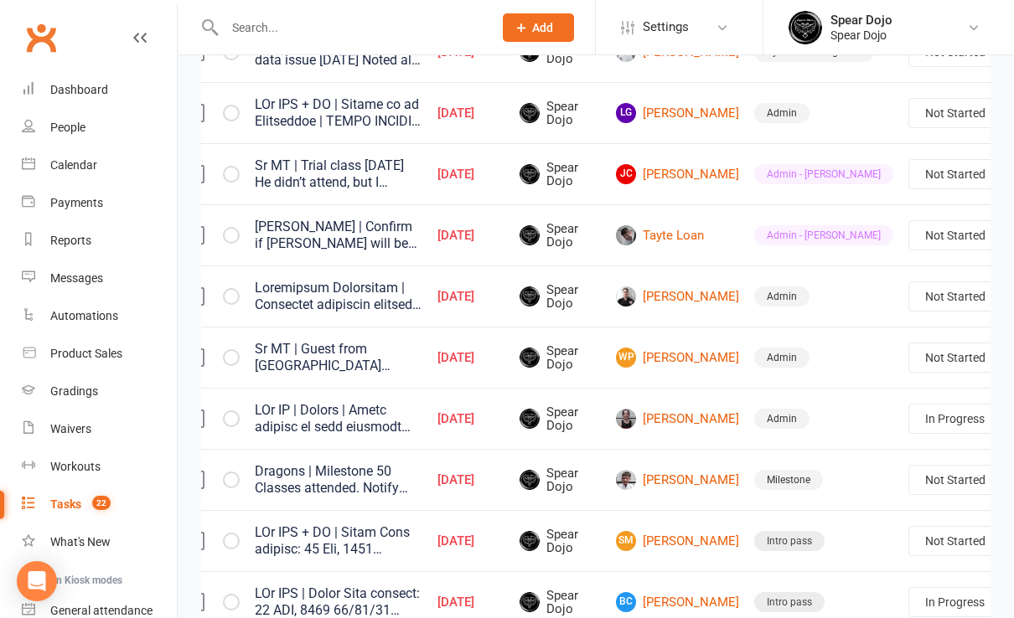
scroll to position [0, 62]
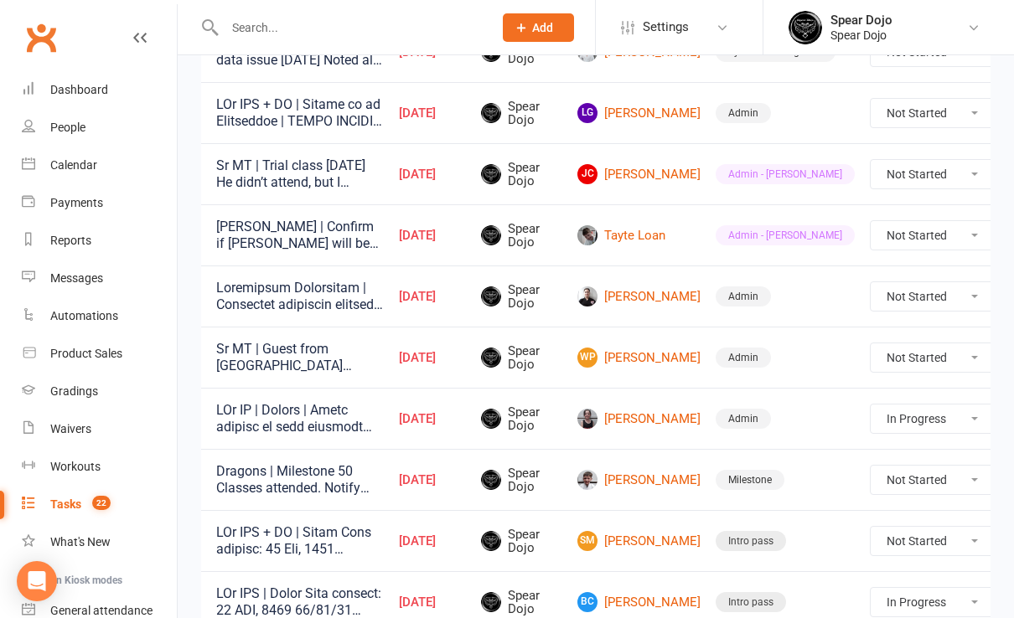
click at [927, 350] on select "Not Started In Progress Waiting Complete" at bounding box center [932, 357] width 124 height 28
click at [870, 343] on select "Not Started In Progress Waiting Complete" at bounding box center [932, 357] width 124 height 28
select select "unstarted"
select select "started"
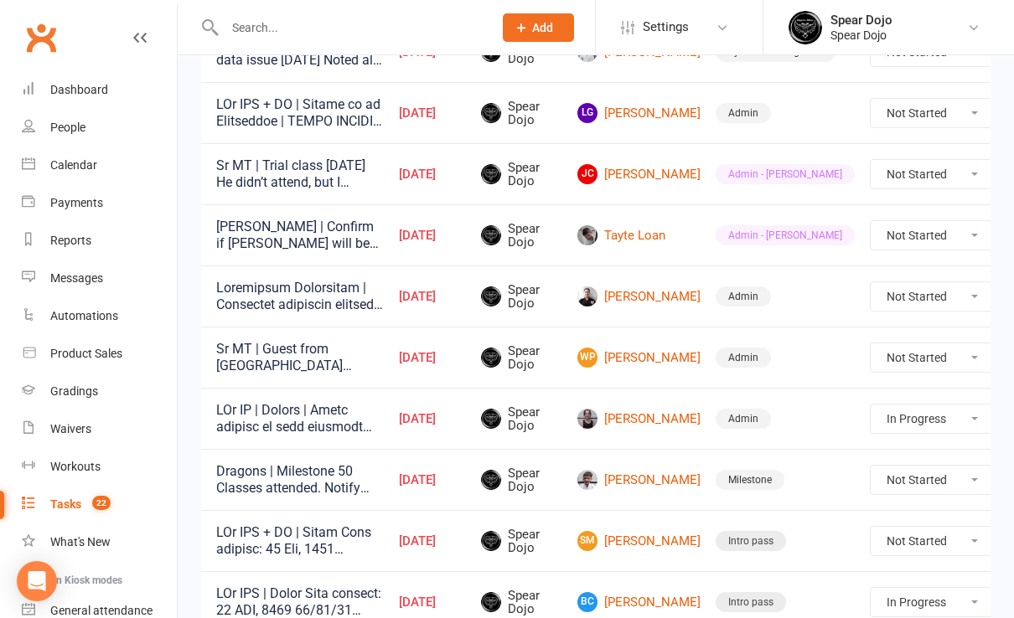
select select "started"
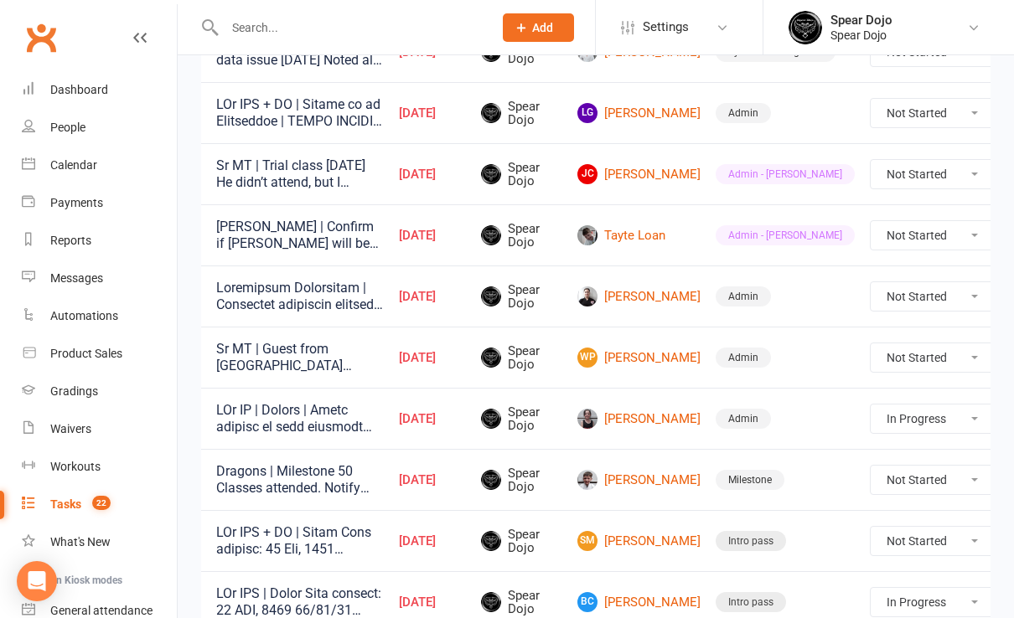
select select "started"
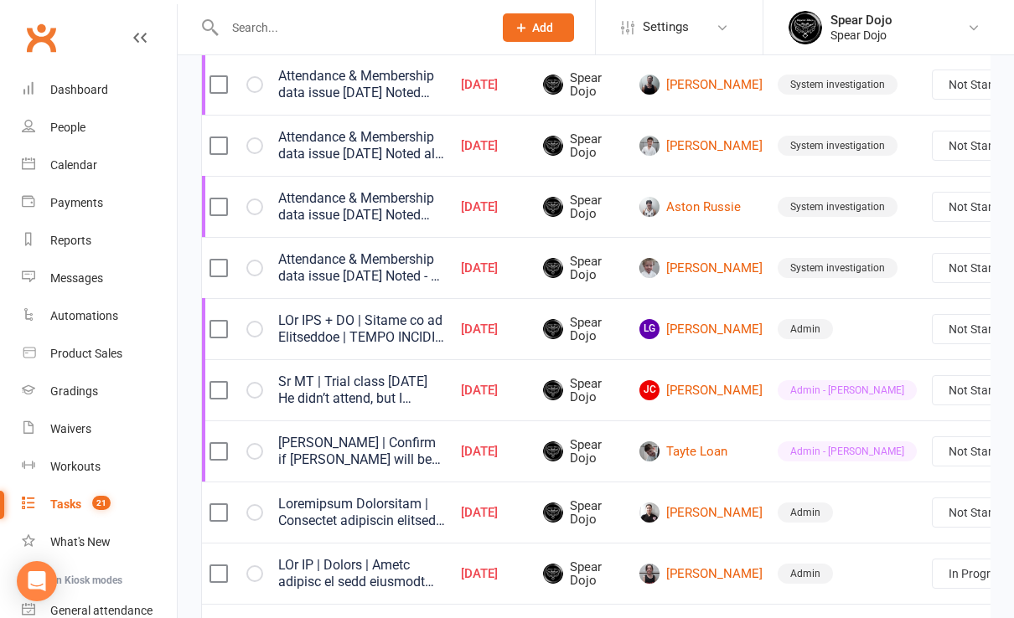
scroll to position [376, 0]
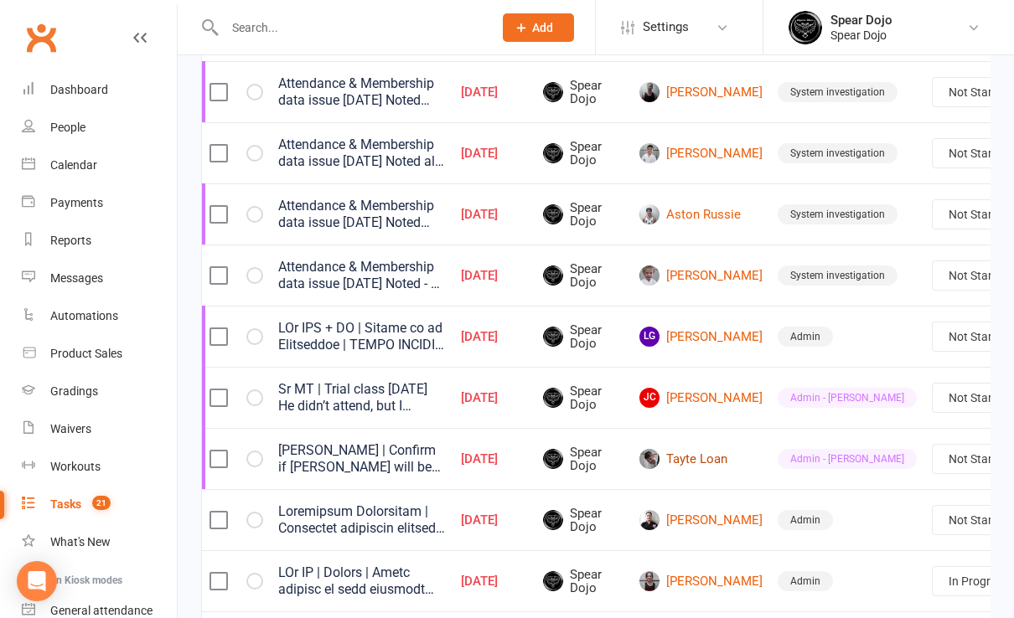
click at [678, 451] on link "Tayte Loan" at bounding box center [700, 459] width 123 height 20
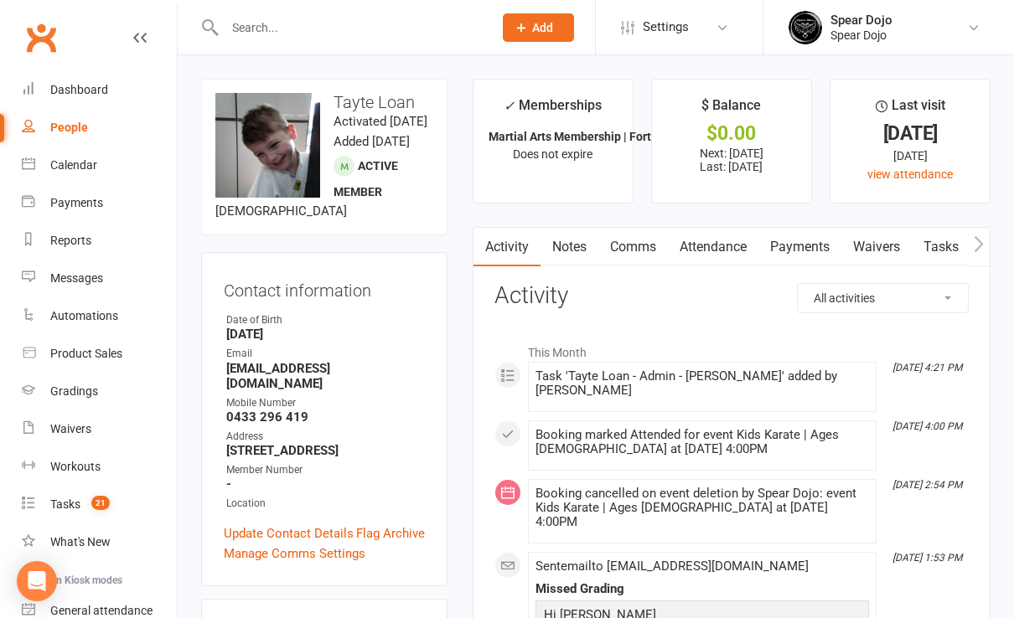
click at [620, 244] on link "Comms" at bounding box center [633, 247] width 70 height 39
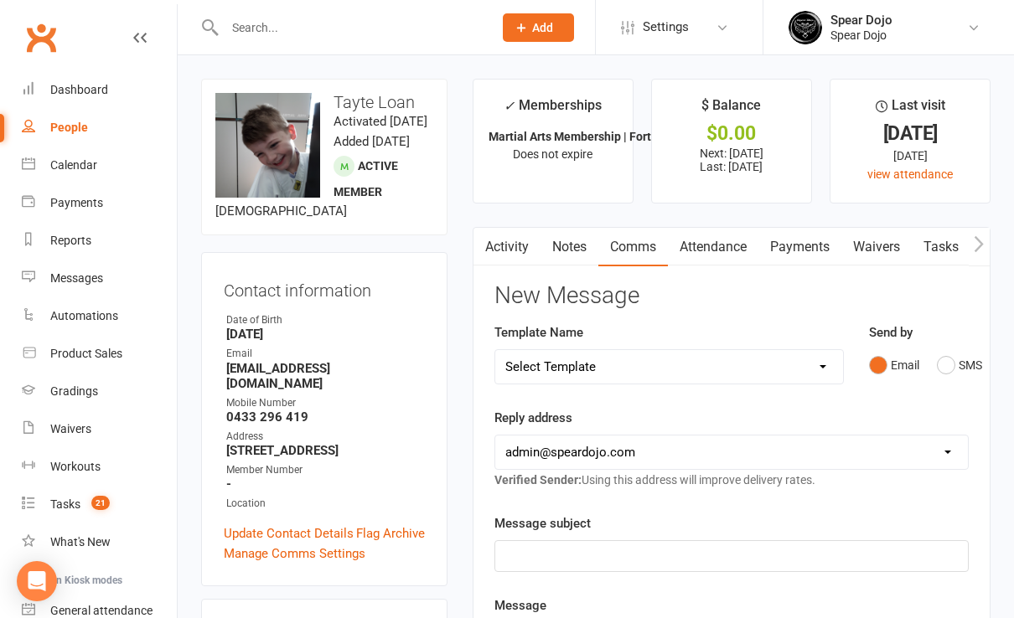
click at [558, 546] on p at bounding box center [731, 556] width 452 height 20
click at [557, 546] on p "Tayte" at bounding box center [731, 556] width 452 height 20
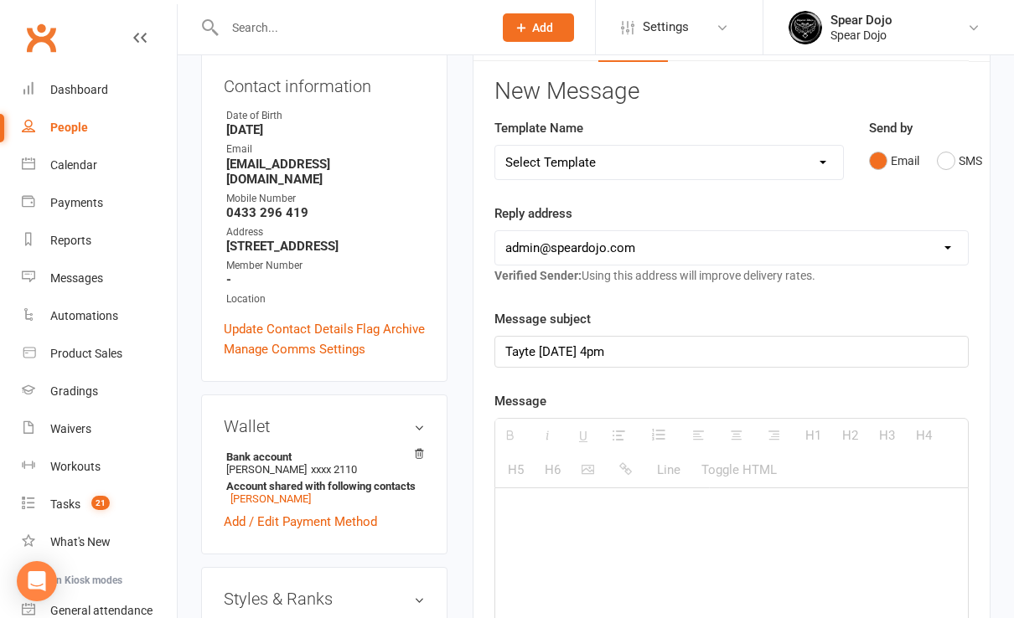
scroll to position [223, 0]
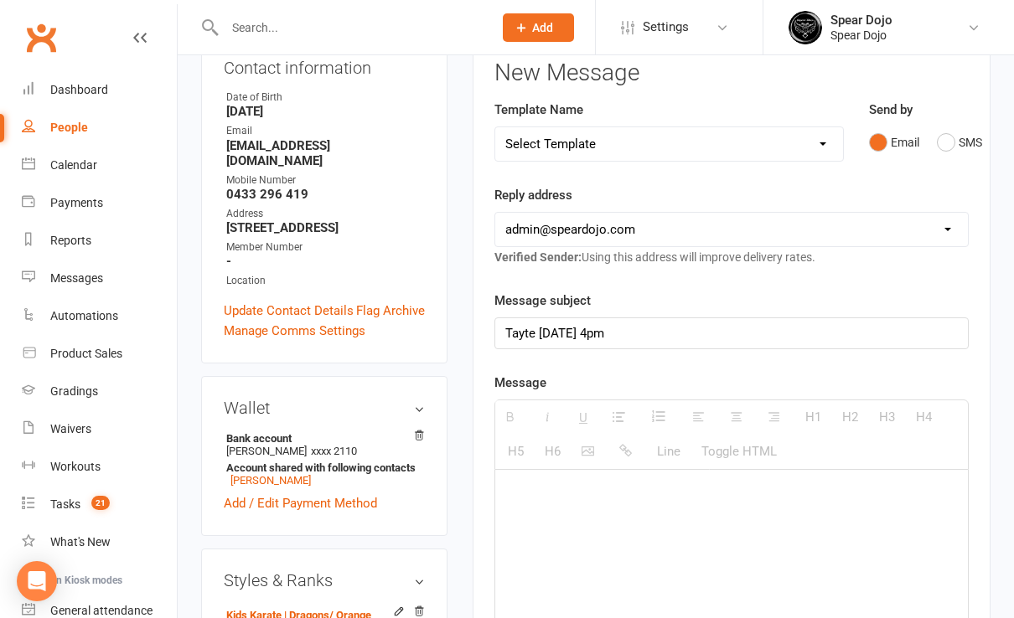
click at [519, 484] on p at bounding box center [731, 494] width 452 height 20
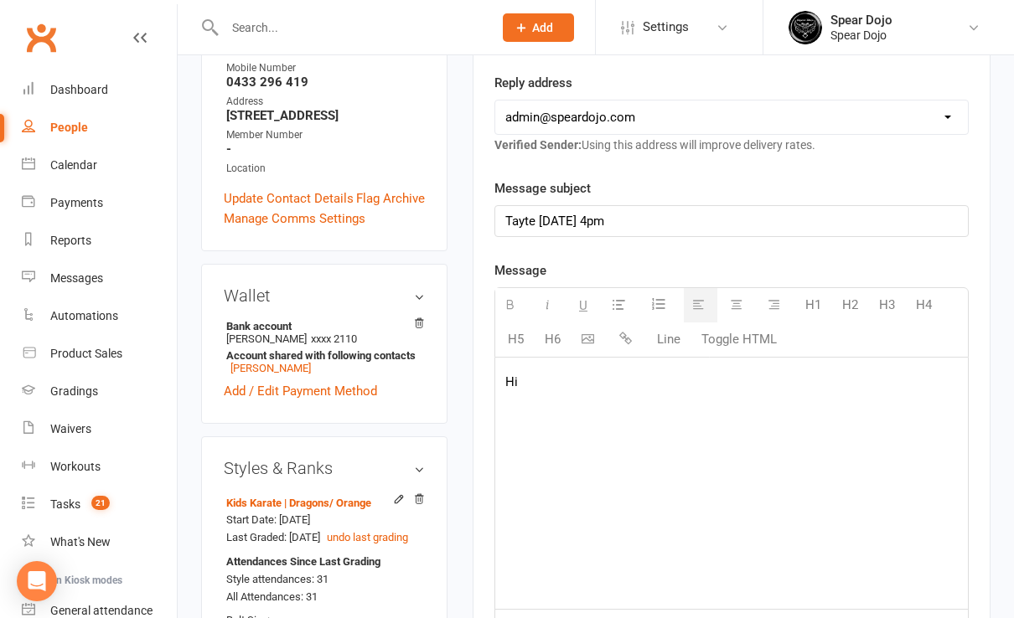
scroll to position [447, 0]
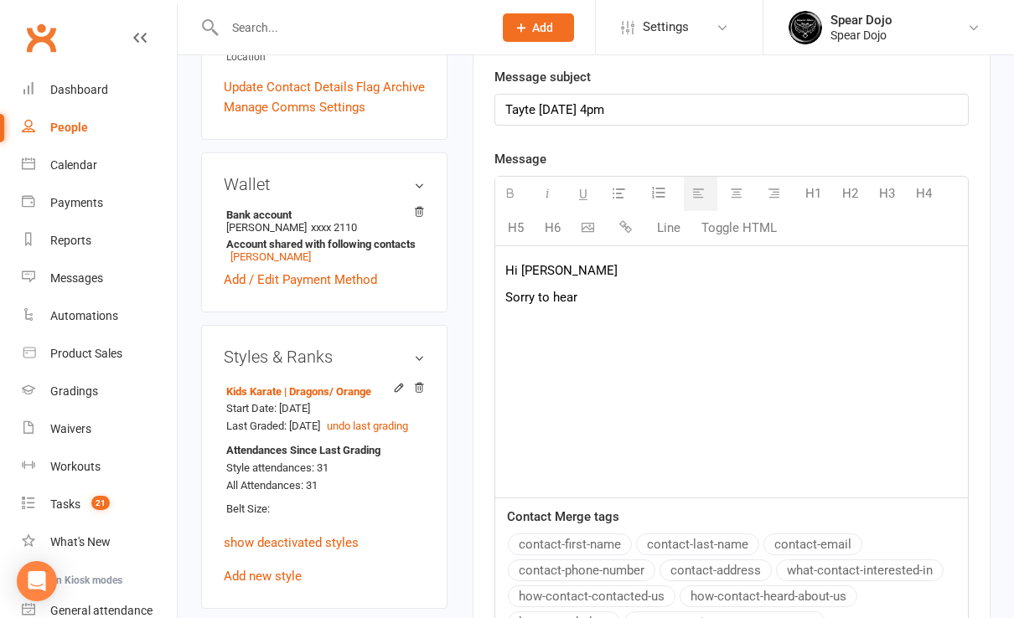
click at [505, 295] on p "Sorry to hear" at bounding box center [731, 297] width 452 height 20
click at [596, 296] on p "Sorry to hear" at bounding box center [731, 297] width 452 height 20
drag, startPoint x: 740, startPoint y: 231, endPoint x: 593, endPoint y: 395, distance: 219.5
click at [592, 393] on div "Hi [PERSON_NAME] Sorry to hear [PERSON_NAME] has been sick. [PERSON_NAME] passe…" at bounding box center [731, 371] width 472 height 251
drag, startPoint x: 793, startPoint y: 298, endPoint x: 798, endPoint y: 288, distance: 10.9
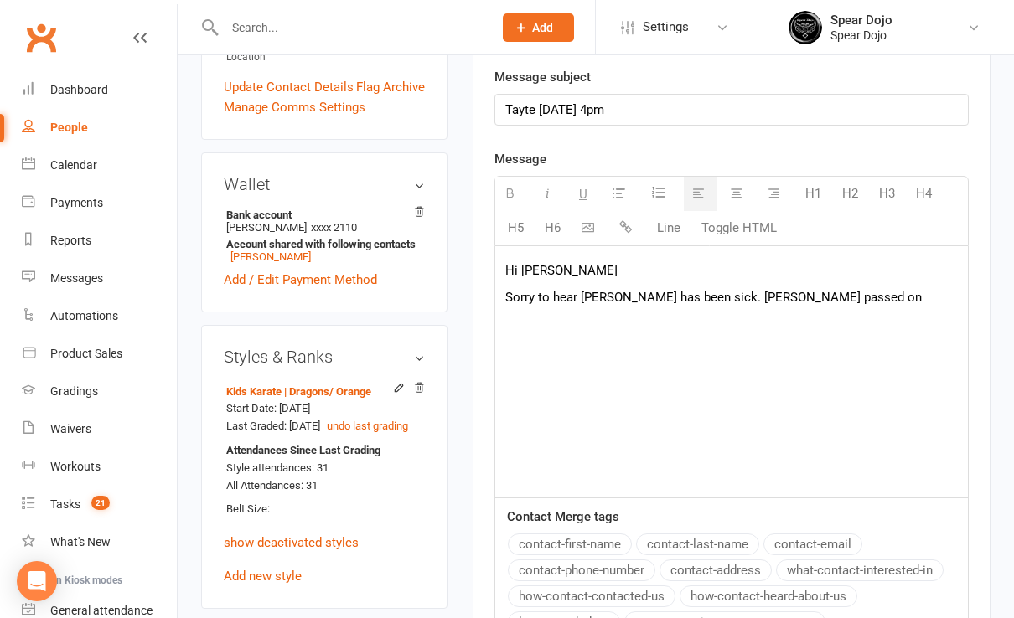
click at [794, 295] on p "Sorry to hear [PERSON_NAME] has been sick. [PERSON_NAME] passed on" at bounding box center [731, 297] width 452 height 20
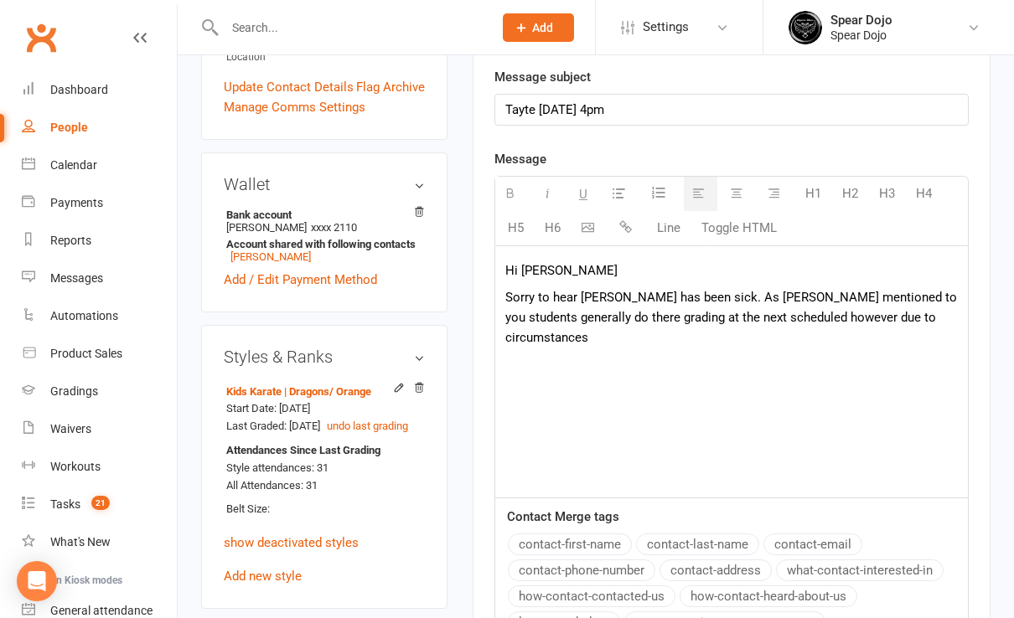
click at [918, 313] on p "Sorry to hear [PERSON_NAME] has been sick. As [PERSON_NAME] mentioned to you st…" at bounding box center [731, 317] width 452 height 60
click at [808, 317] on p "Sorry to hear [PERSON_NAME] has been sick. As [PERSON_NAME] mentioned to you st…" at bounding box center [731, 317] width 452 height 60
click at [944, 315] on p "Sorry to hear [PERSON_NAME] has been sick. As [PERSON_NAME] mentioned to you st…" at bounding box center [731, 317] width 452 height 60
click at [802, 330] on p "Sorry to hear [PERSON_NAME] has been sick. As [PERSON_NAME] mentioned to you st…" at bounding box center [731, 317] width 452 height 60
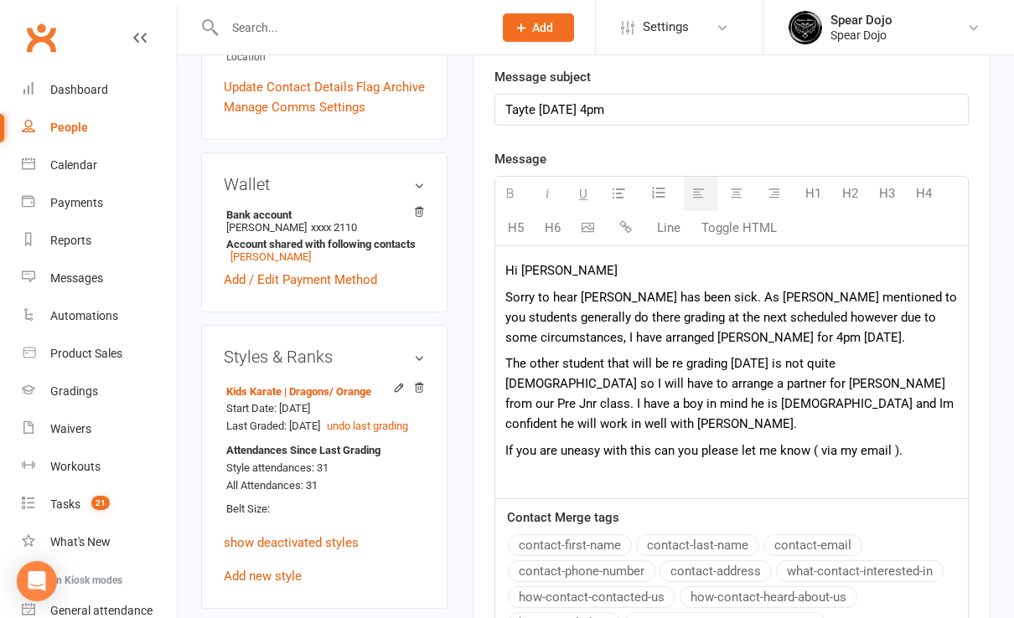
click at [514, 441] on p "If you are uneasy with this can you please let me know ( via my email )." at bounding box center [731, 451] width 452 height 20
click at [602, 441] on p "I am sure you are uneasy with this can you please let me know ( via my email )." at bounding box center [731, 451] width 452 height 20
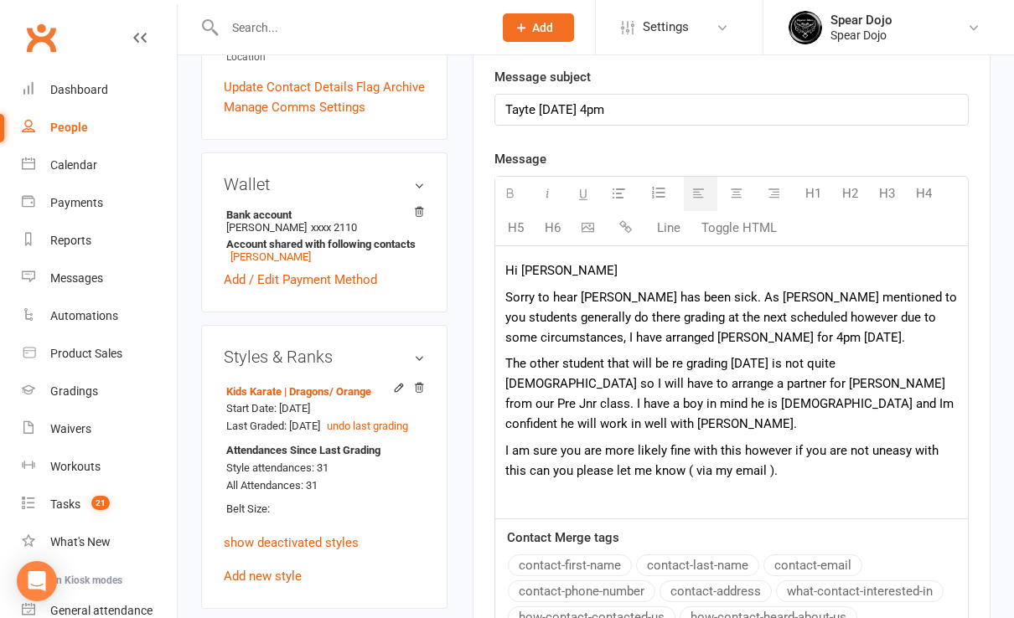
click at [953, 441] on p "I am sure you are more likely fine with this however if you are not uneasy with…" at bounding box center [731, 461] width 452 height 40
click at [675, 449] on p "I am sure you are more likely fine with this however if you are not can you ple…" at bounding box center [731, 461] width 452 height 40
click at [896, 447] on p "I am sure you are more likely fine with this however if you are not can you ple…" at bounding box center [731, 461] width 452 height 40
click at [899, 447] on p "I am sure you are more likely fine with this however if you are not can you ple…" at bounding box center [731, 461] width 452 height 40
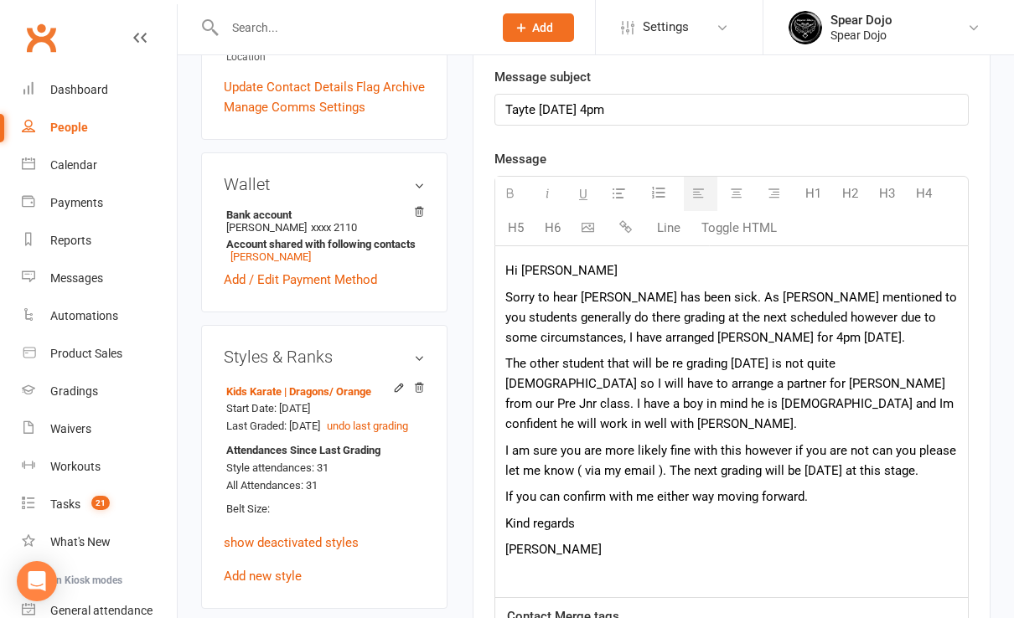
click at [549, 315] on p "Sorry to hear [PERSON_NAME] has been sick. As [PERSON_NAME] mentioned to you st…" at bounding box center [731, 317] width 452 height 60
click at [680, 359] on p "The other student that will be re grading [DATE] is not quite [DEMOGRAPHIC_DATA…" at bounding box center [731, 394] width 452 height 80
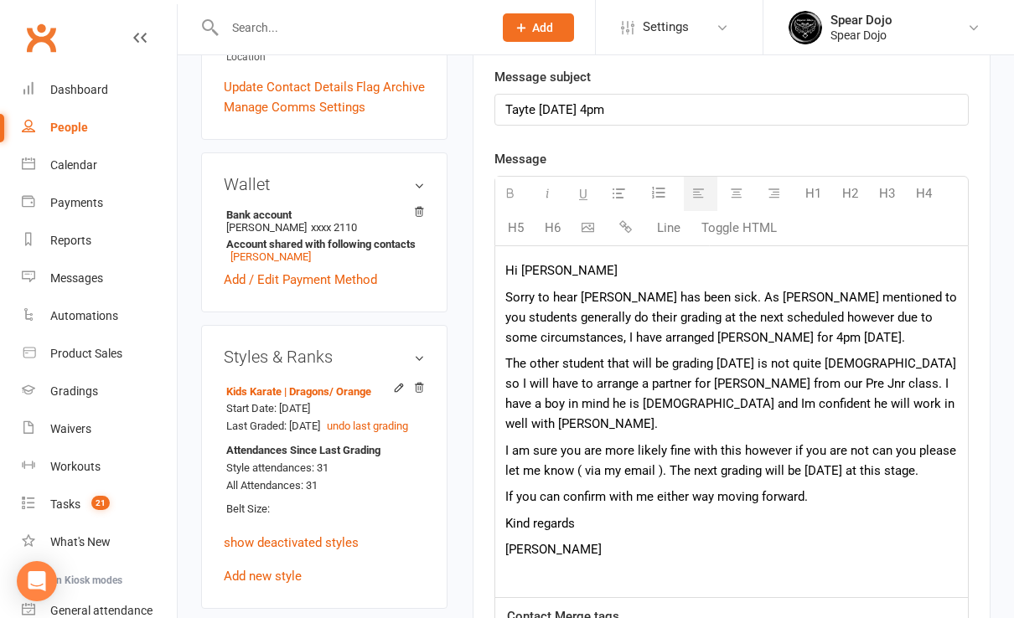
click at [532, 379] on p "The other student that will be grading [DATE] is not quite [DEMOGRAPHIC_DATA] s…" at bounding box center [731, 394] width 452 height 80
click at [700, 382] on p "The other student that will be grading [DATE] is not quite [DEMOGRAPHIC_DATA] s…" at bounding box center [731, 394] width 452 height 80
click at [666, 452] on p "I am sure you are more likely fine with this however if you are not can you ple…" at bounding box center [731, 461] width 452 height 40
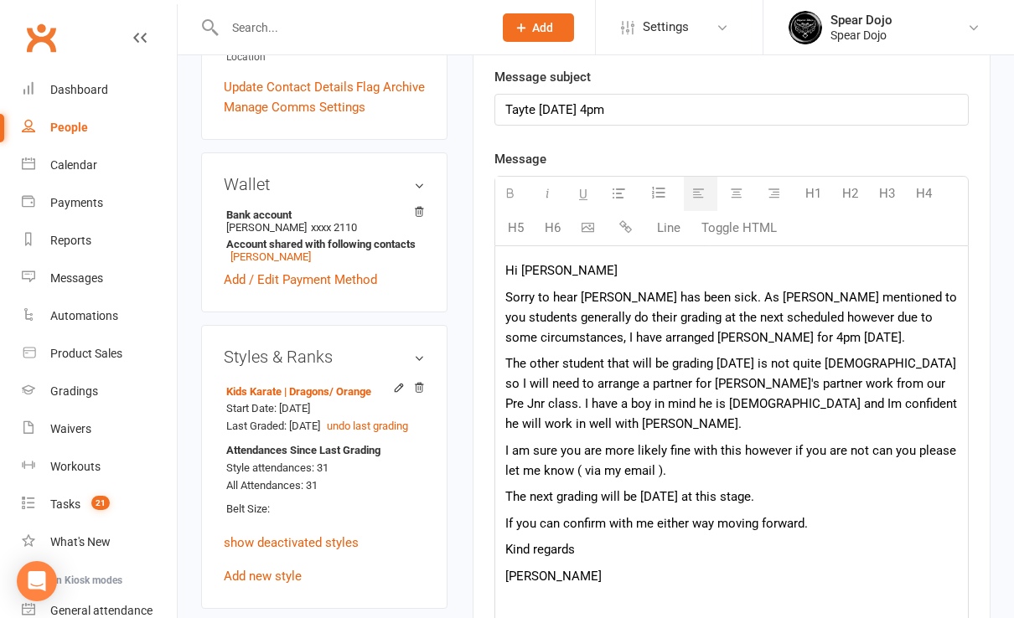
click at [808, 487] on p "The next grading will be [DATE] at this stage." at bounding box center [731, 497] width 452 height 20
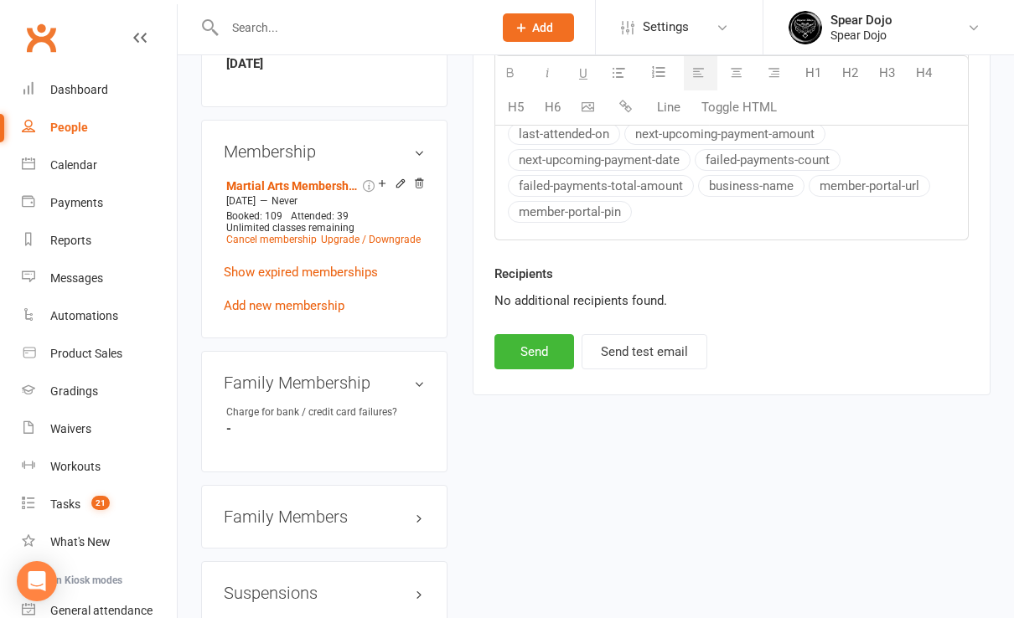
scroll to position [1117, 0]
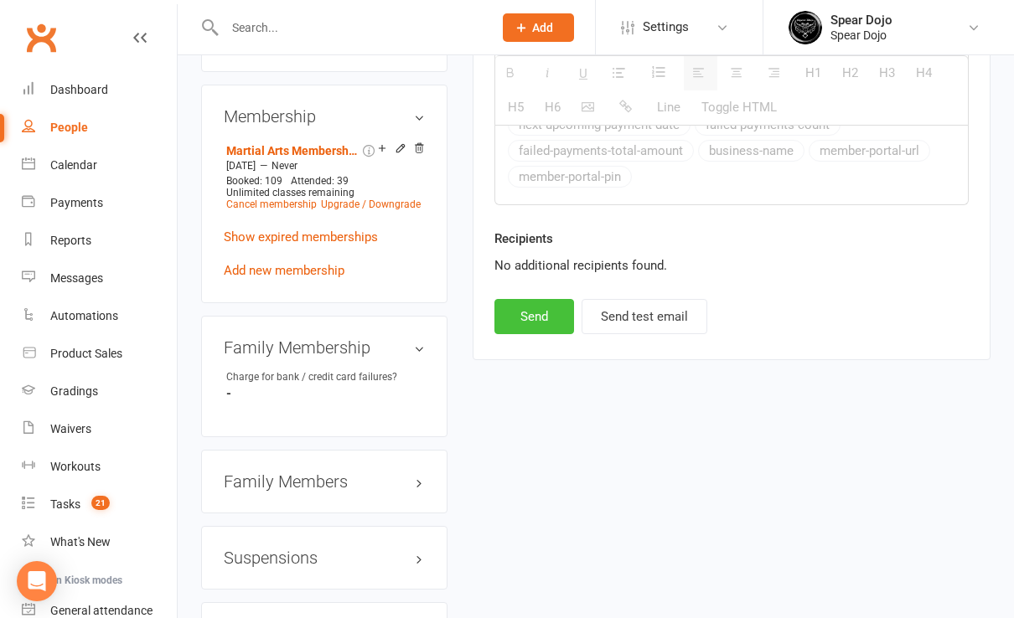
click at [540, 299] on button "Send" at bounding box center [534, 316] width 80 height 35
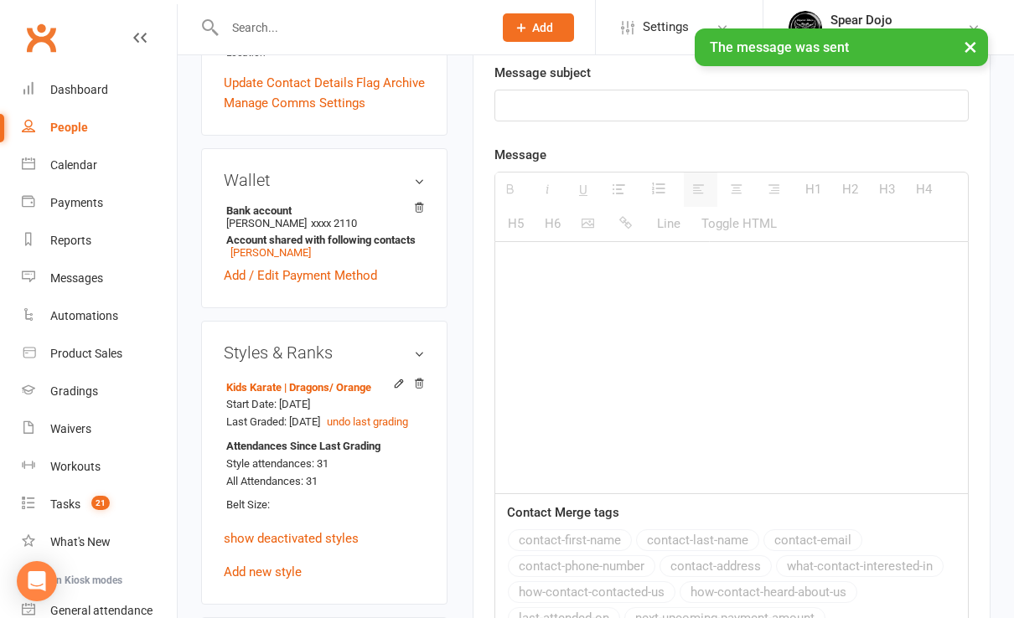
scroll to position [447, 0]
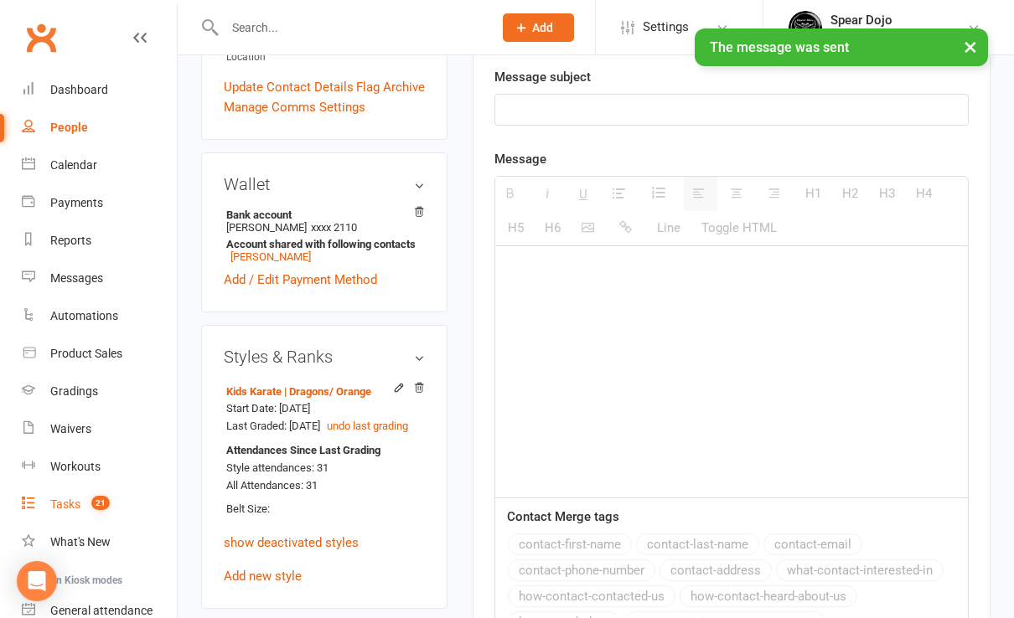
click at [66, 504] on div "Tasks" at bounding box center [65, 504] width 30 height 13
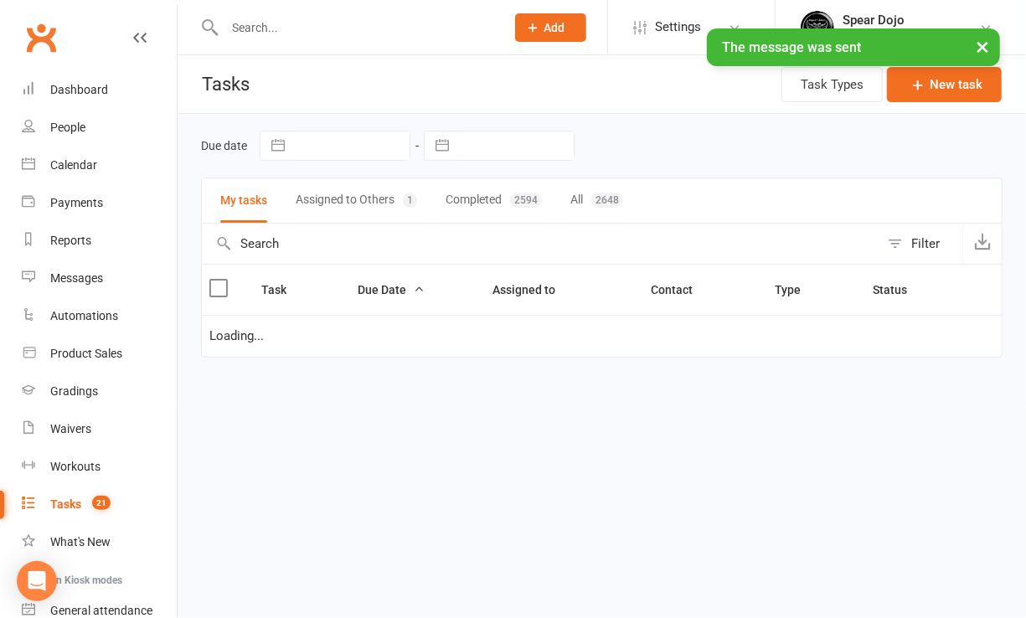
select select "started"
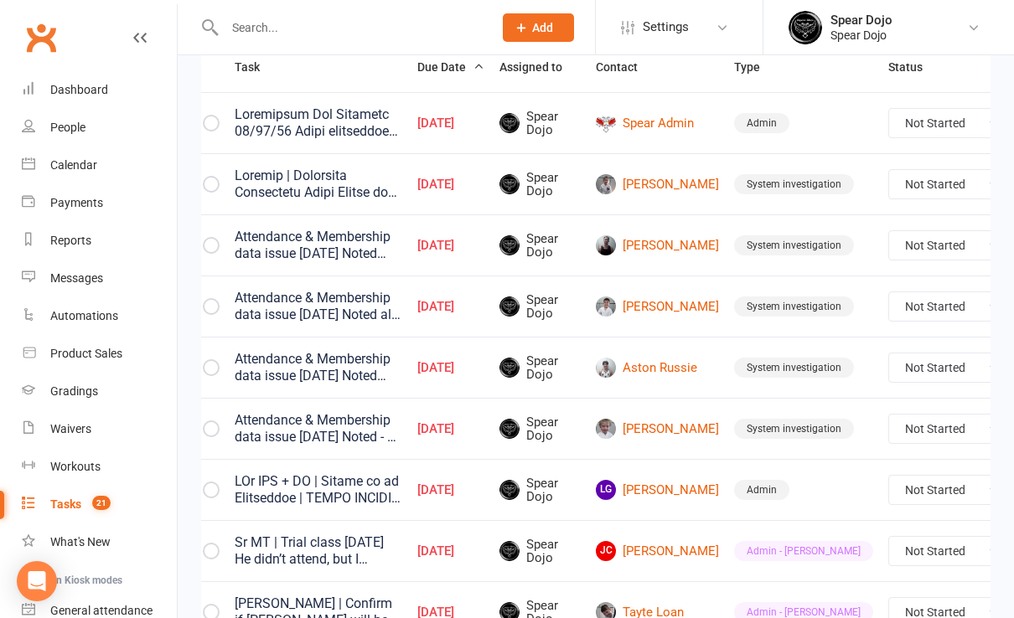
scroll to position [0, 62]
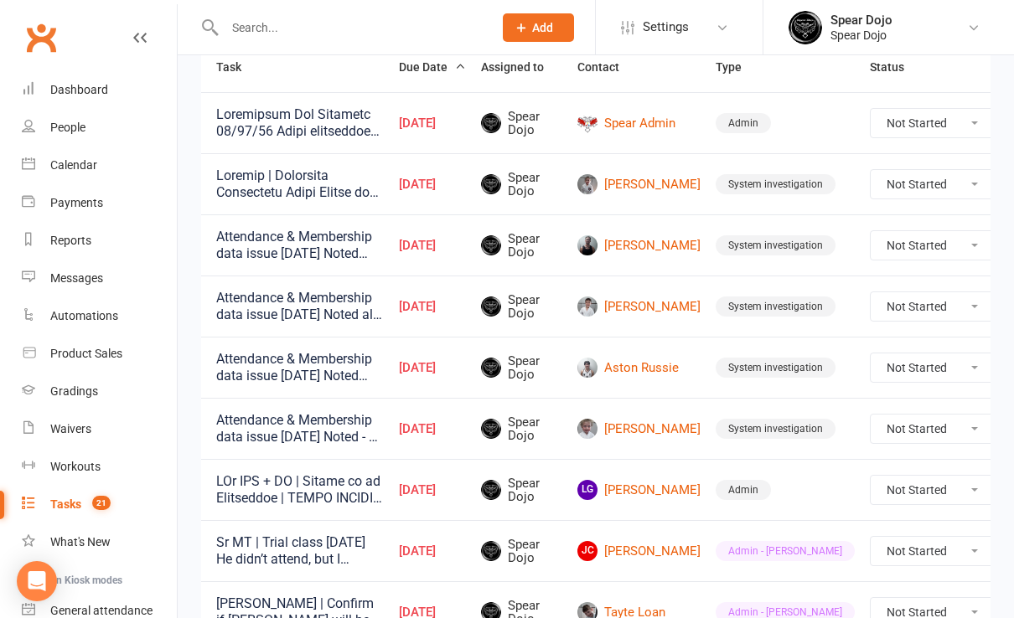
click at [1012, 431] on icon at bounding box center [1020, 429] width 17 height 17
click at [865, 498] on link "Edit" at bounding box center [886, 493] width 166 height 34
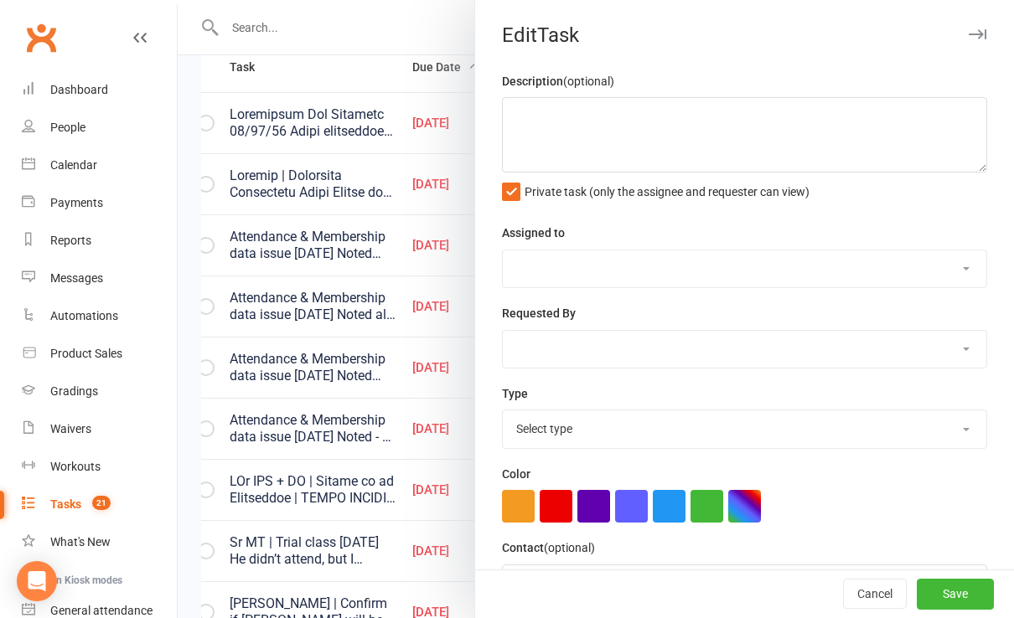
type textarea "Attendance & Membership data issue [DATE] Noted - 50 class milestone email and …"
select select "43986"
type input "[DATE]"
type input "8:15am"
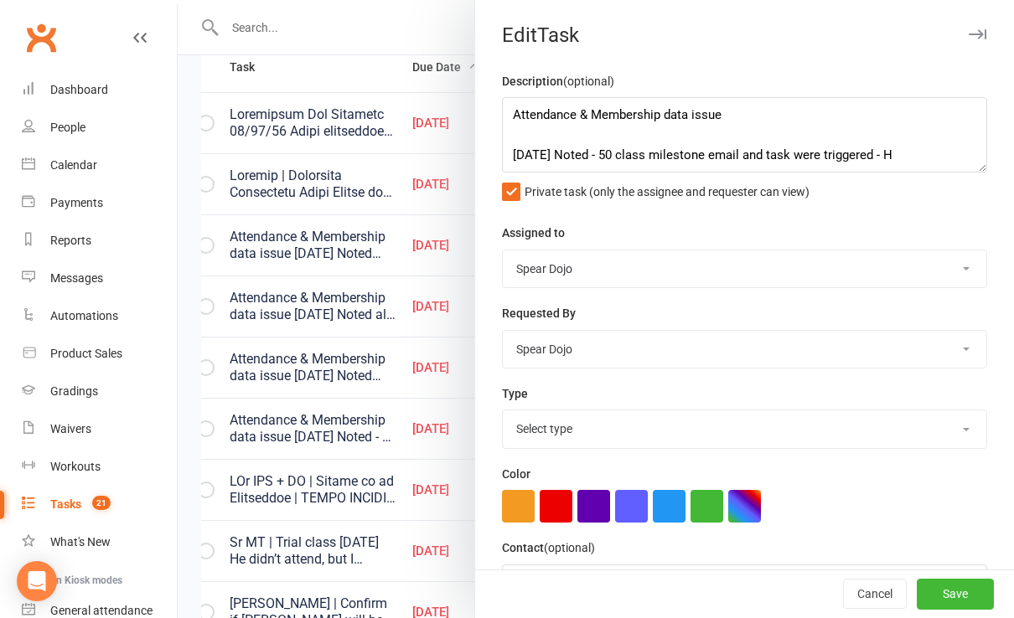
select select "35674"
click at [343, 347] on div at bounding box center [596, 309] width 836 height 618
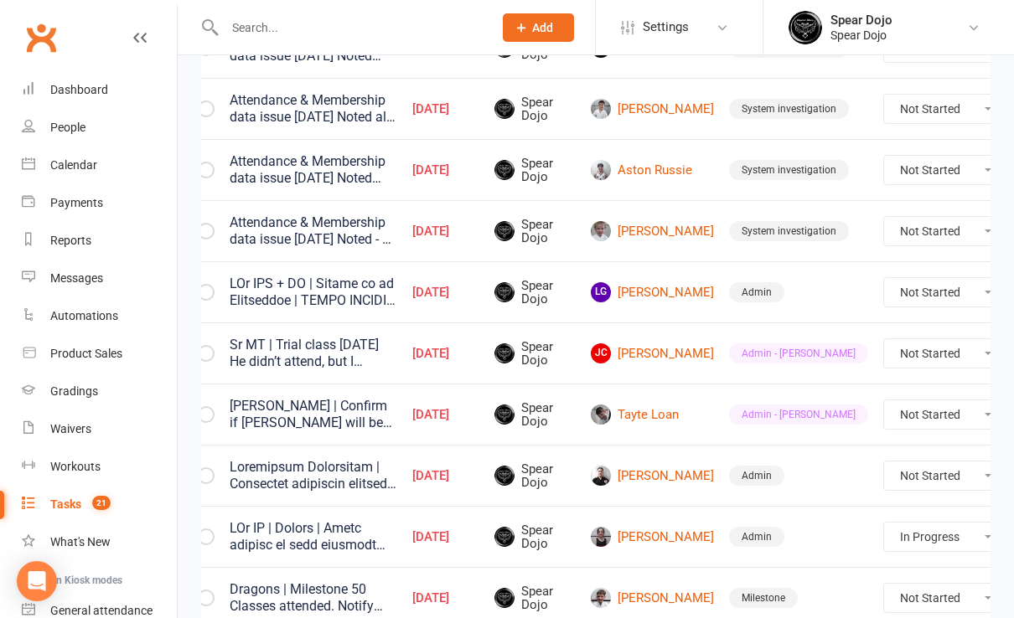
scroll to position [447, 0]
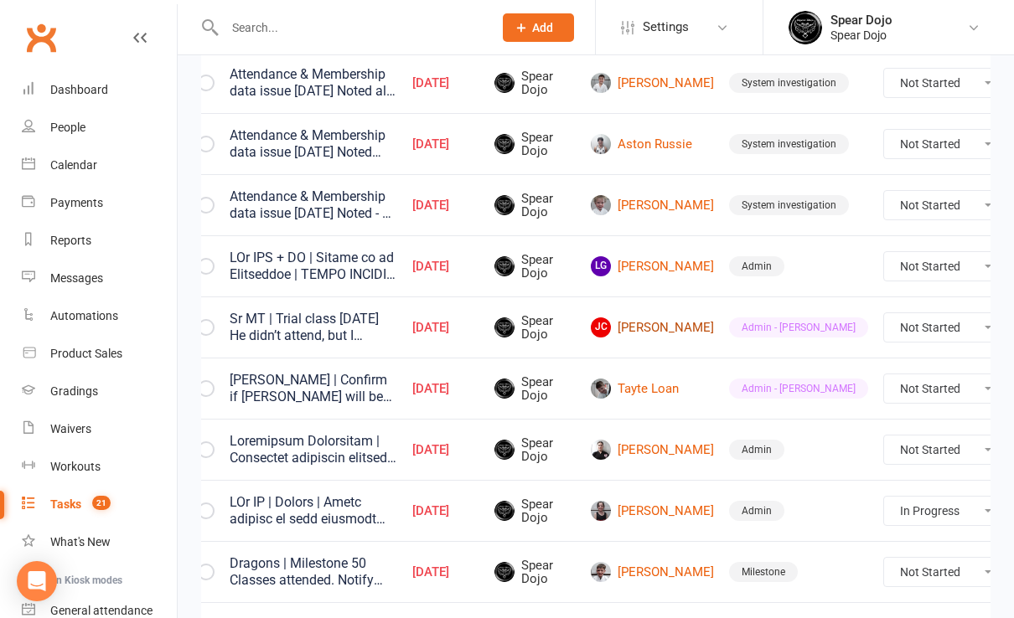
click at [631, 325] on link "[PERSON_NAME]" at bounding box center [652, 328] width 123 height 20
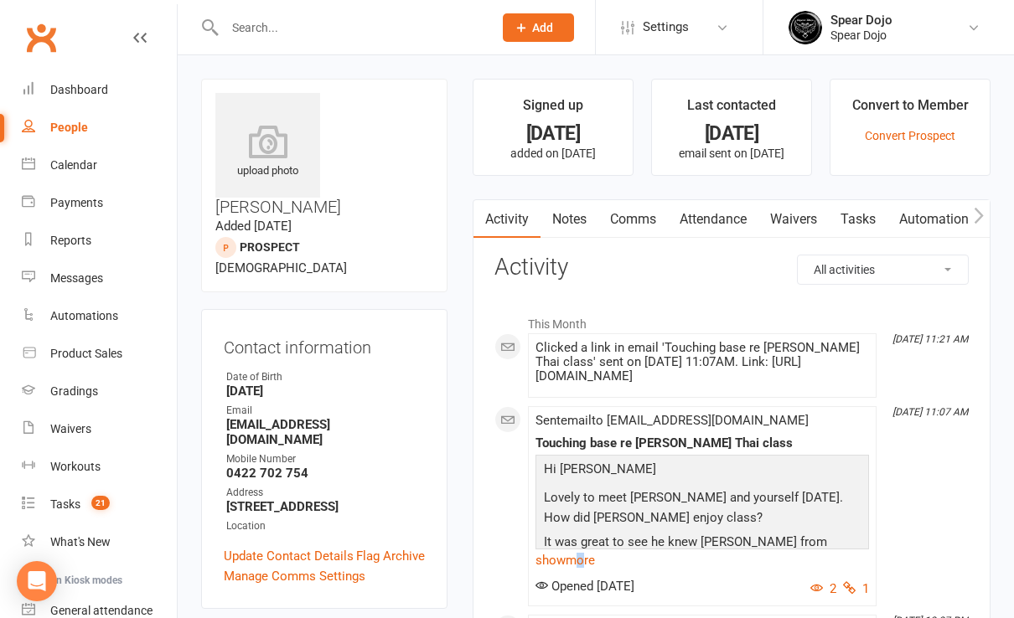
click at [583, 561] on link "show more" at bounding box center [701, 560] width 333 height 23
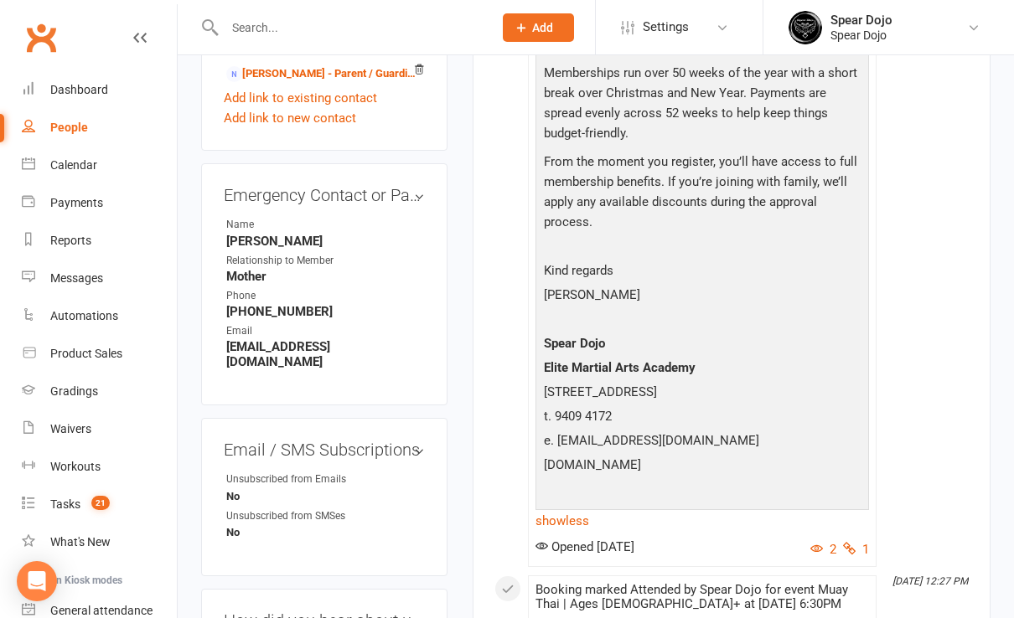
scroll to position [782, 0]
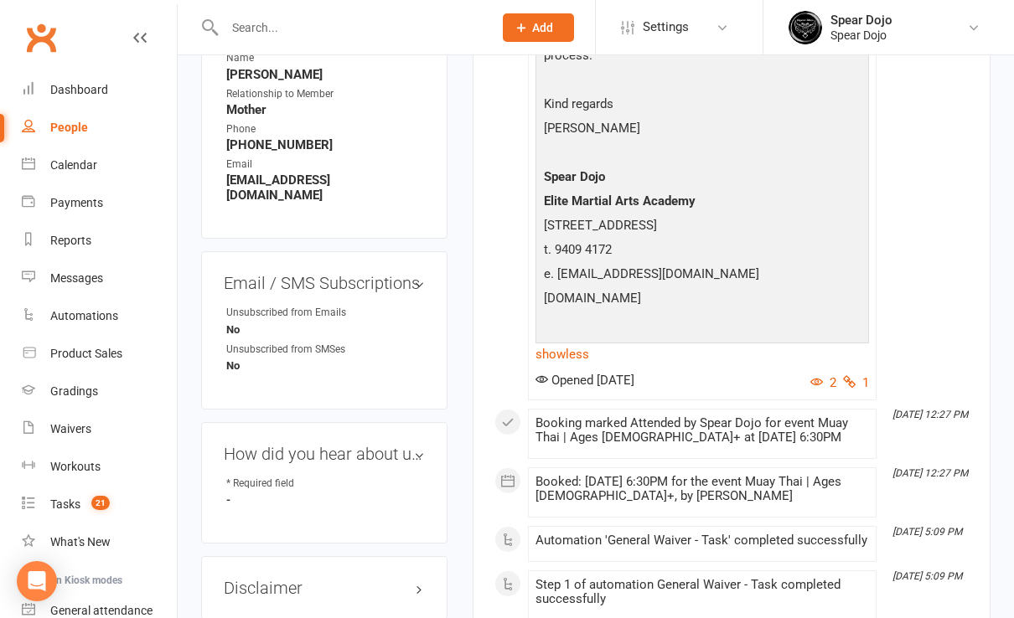
drag, startPoint x: 758, startPoint y: 288, endPoint x: 725, endPoint y: 319, distance: 45.6
click at [725, 319] on p at bounding box center [702, 324] width 325 height 24
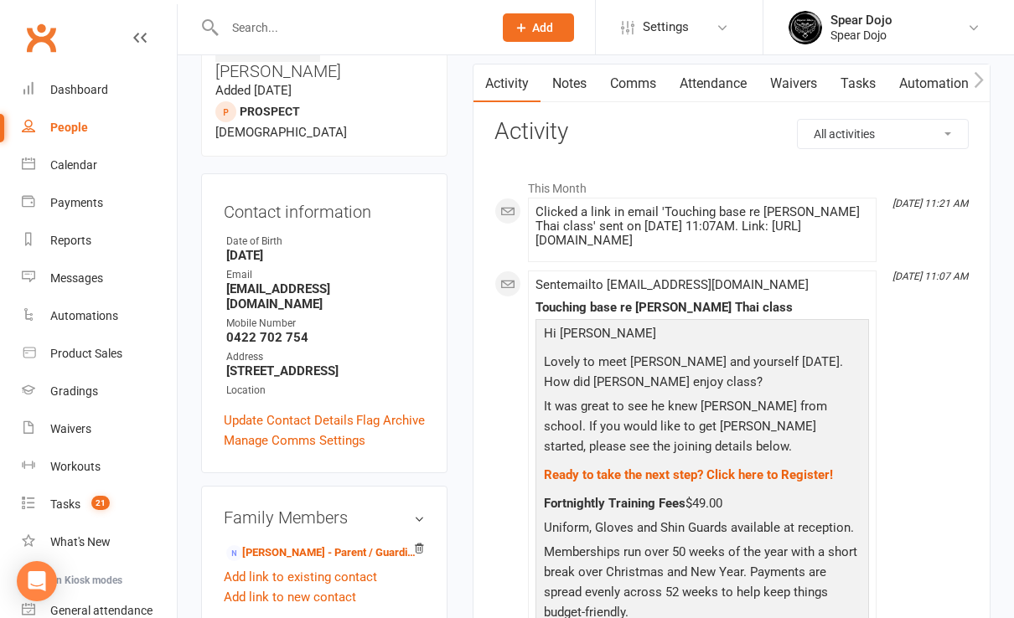
scroll to position [111, 0]
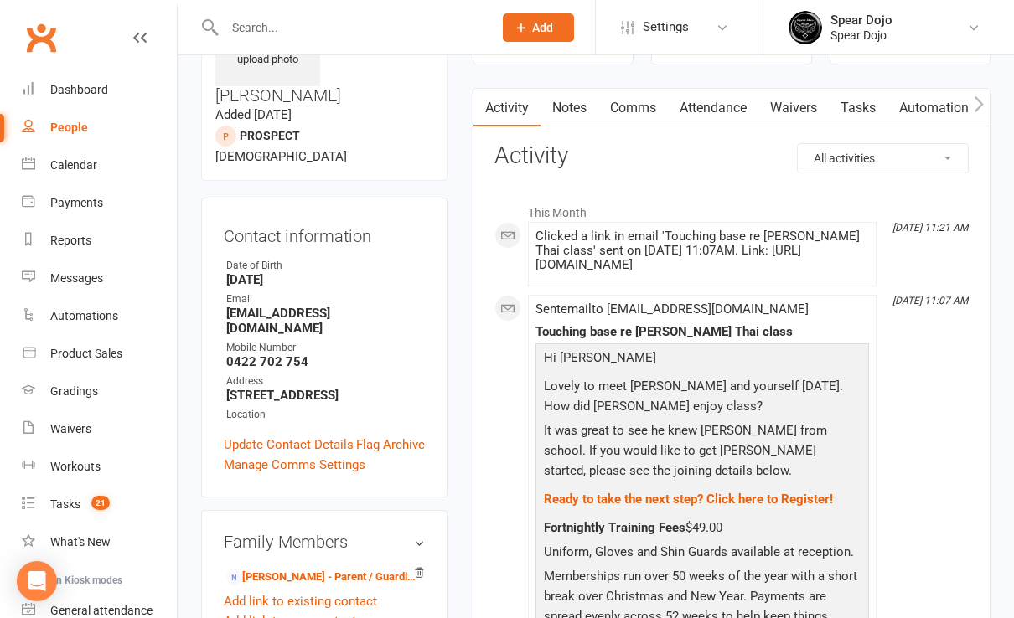
click at [627, 108] on link "Comms" at bounding box center [633, 108] width 70 height 39
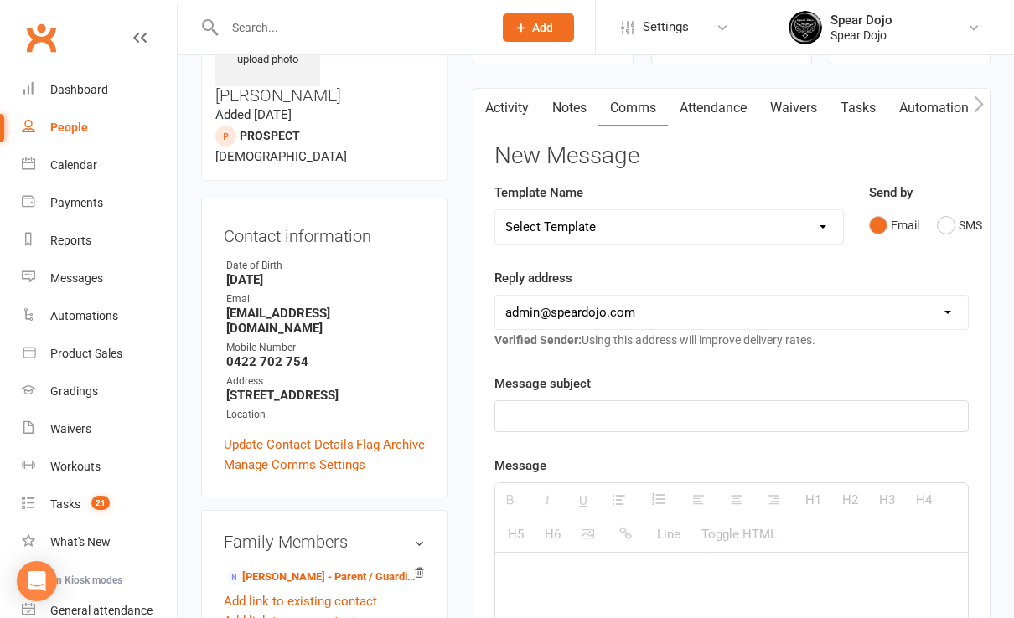
click at [524, 411] on p at bounding box center [731, 416] width 452 height 20
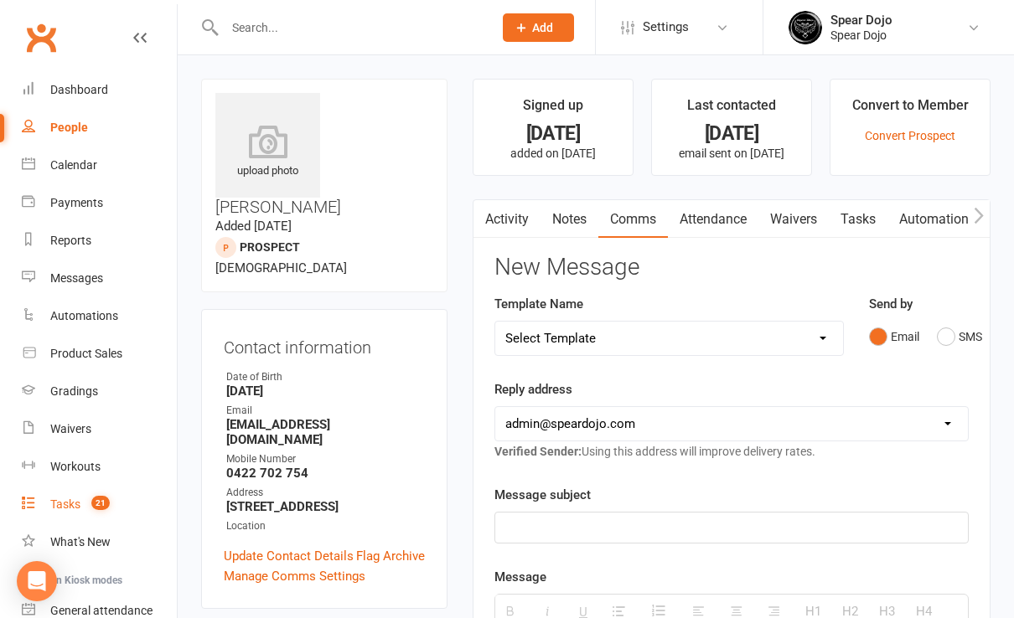
click at [72, 498] on div "Tasks" at bounding box center [65, 504] width 30 height 13
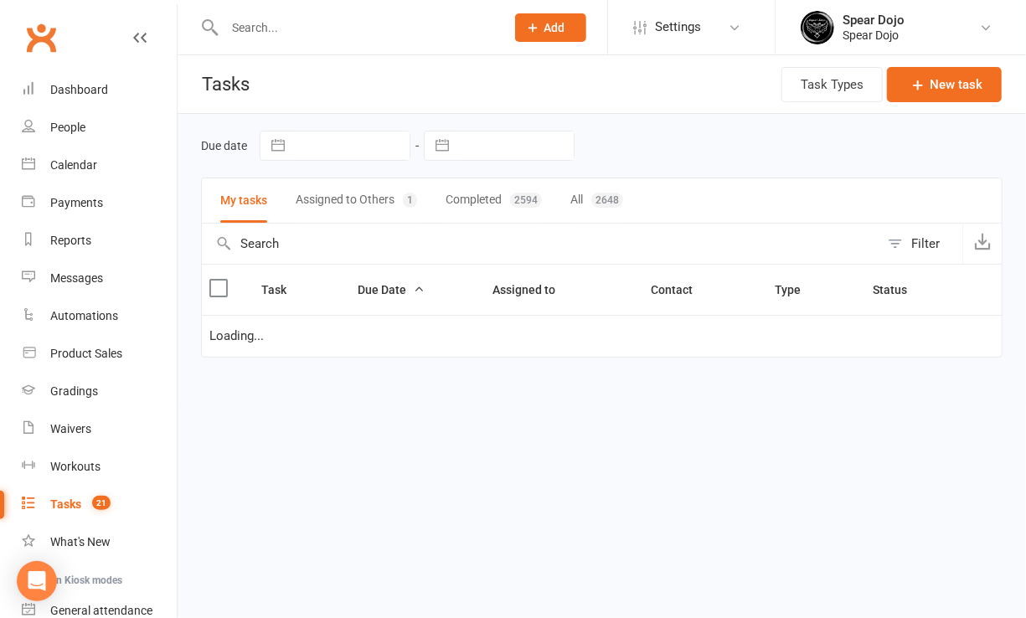
select select "started"
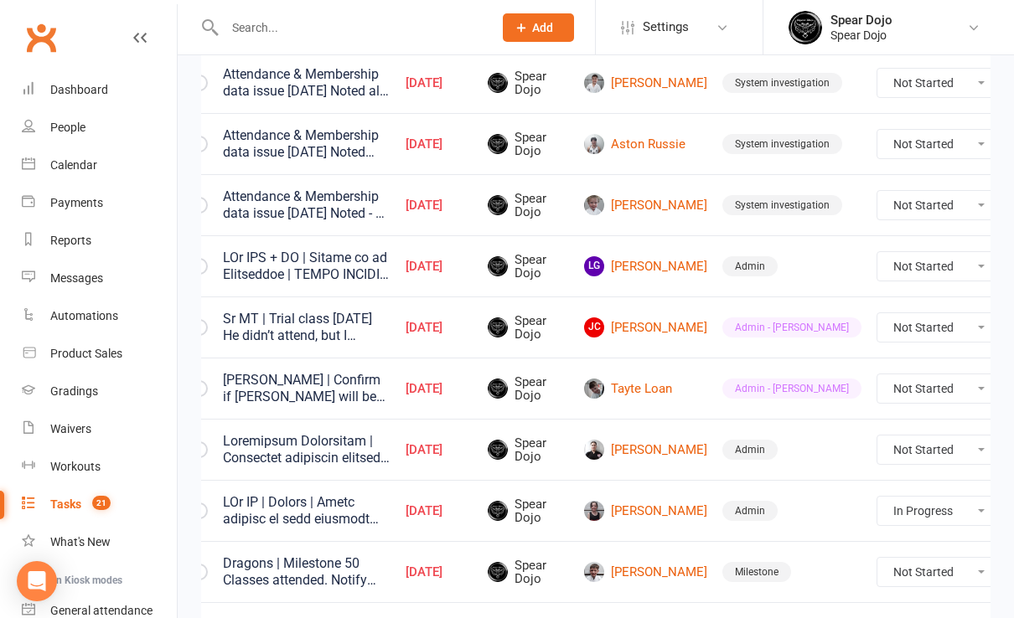
scroll to position [0, 62]
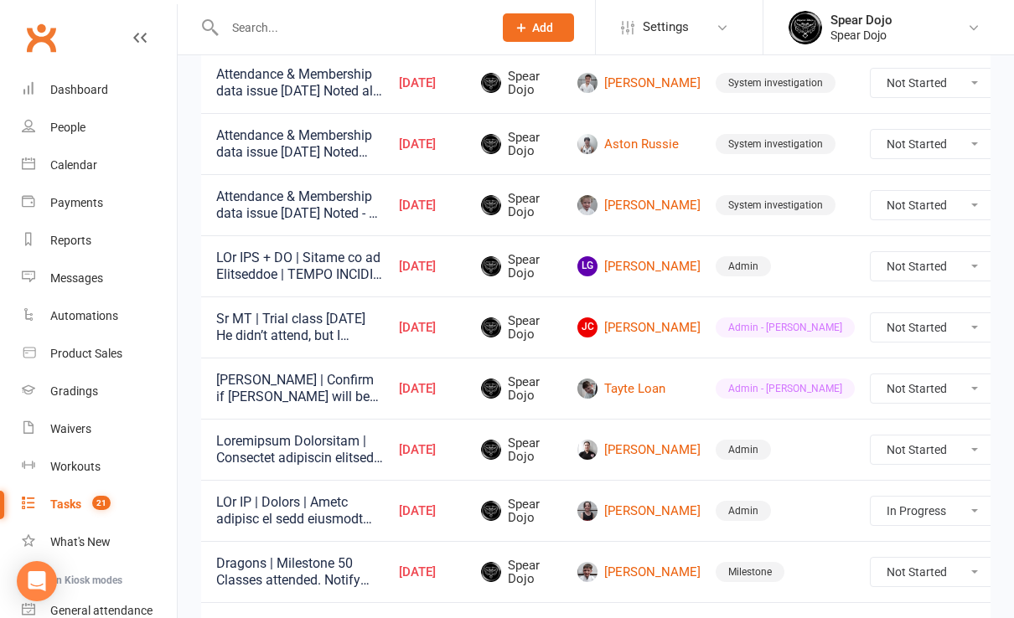
click at [1012, 260] on icon at bounding box center [1020, 266] width 17 height 17
click at [865, 329] on link "Edit" at bounding box center [886, 330] width 166 height 34
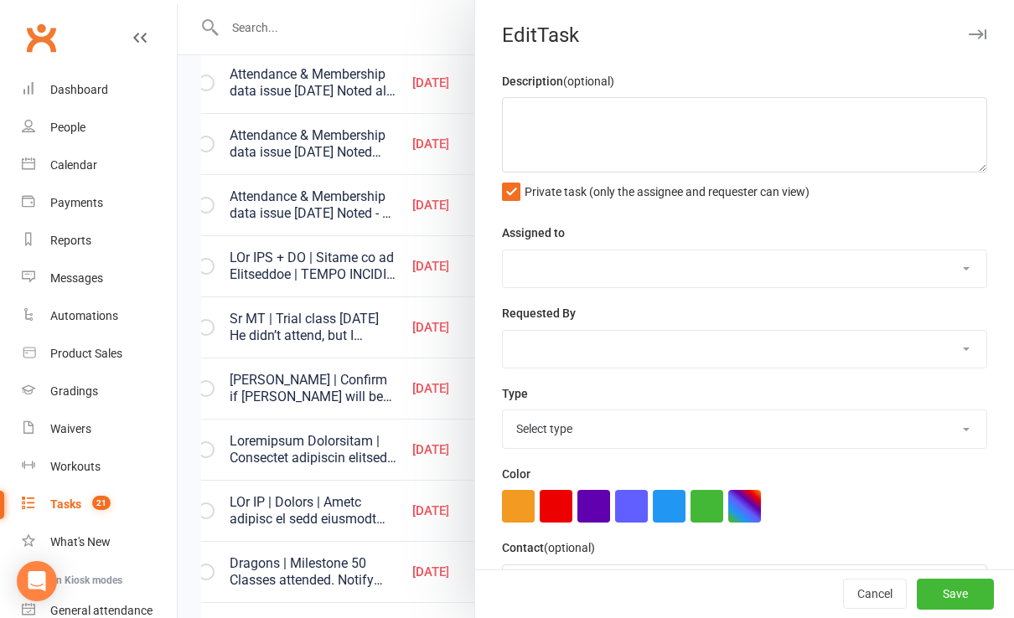
type textarea "LOr IPS + DO | Sitame co ad Elitseddoe | TEMPO INCIDI 92/55/33 Utlabor e "Dolor…"
select select "43986"
type input "[DATE]"
type input "4:45pm"
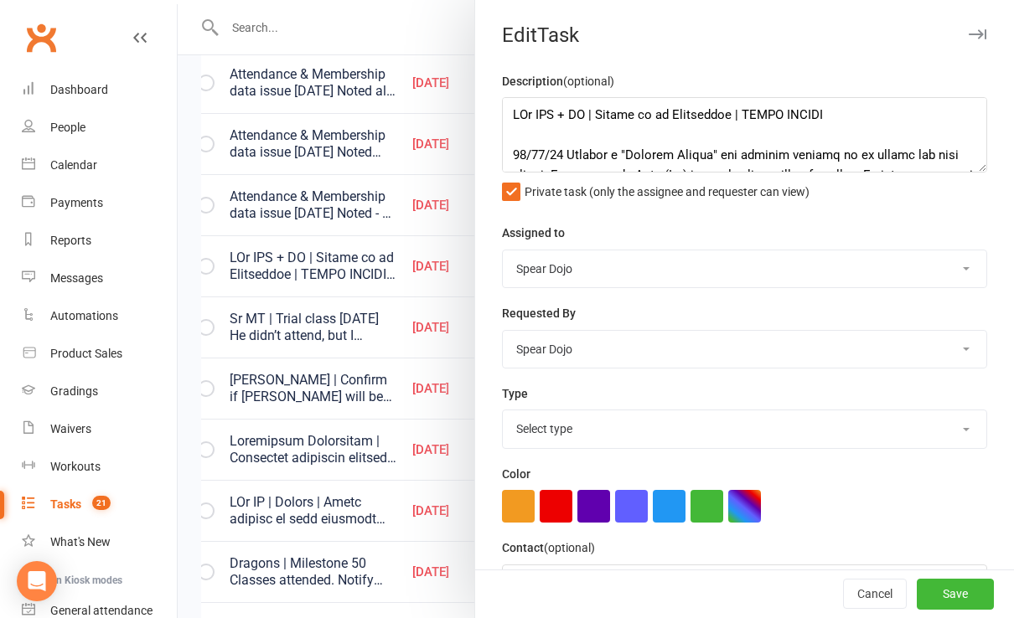
select select "19839"
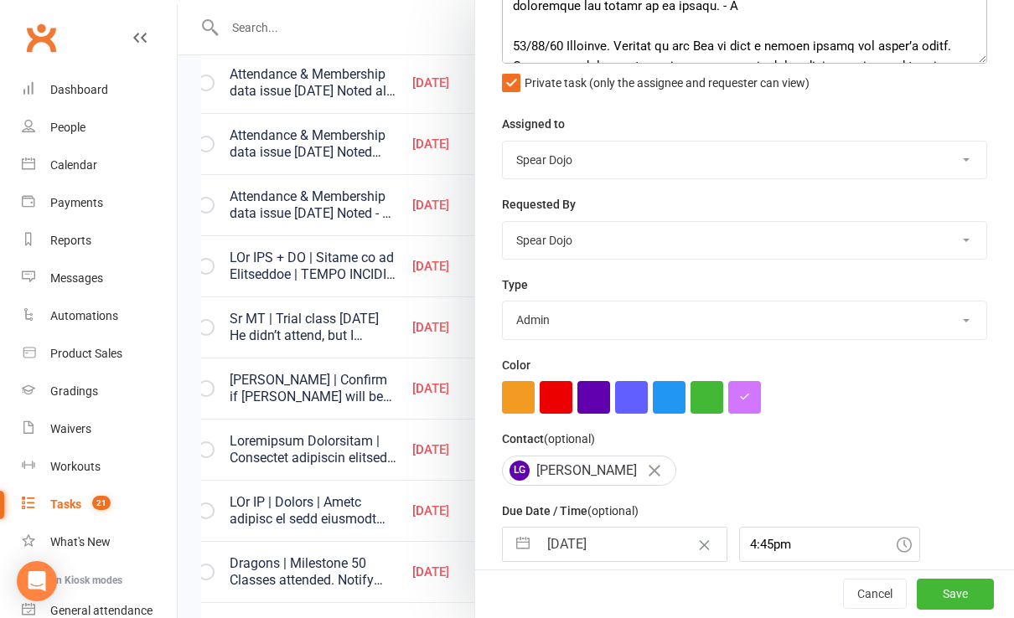
scroll to position [172, 0]
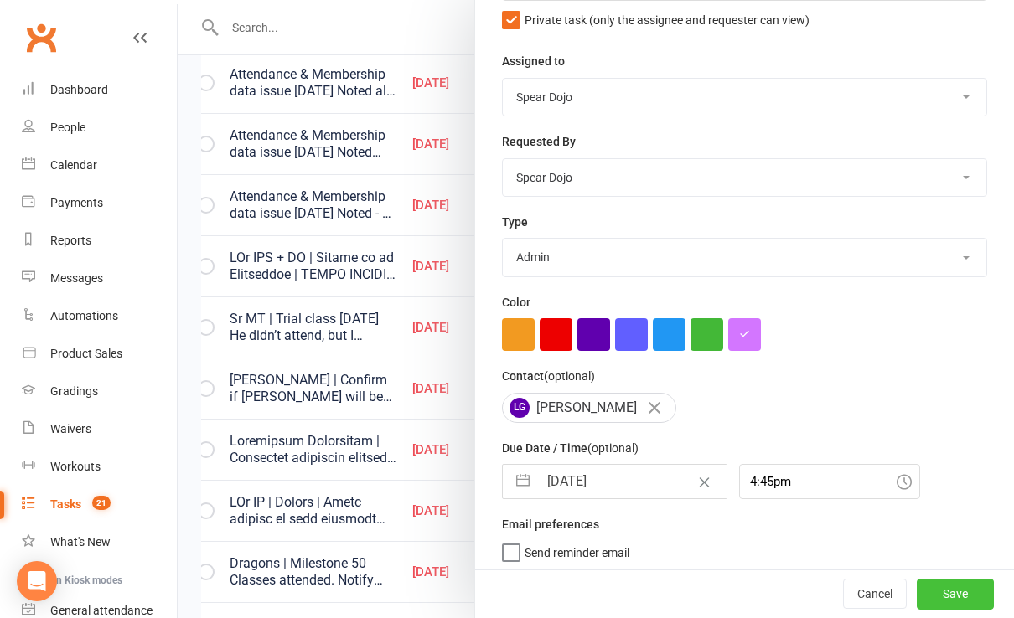
click at [935, 593] on button "Save" at bounding box center [955, 595] width 77 height 30
select select "started"
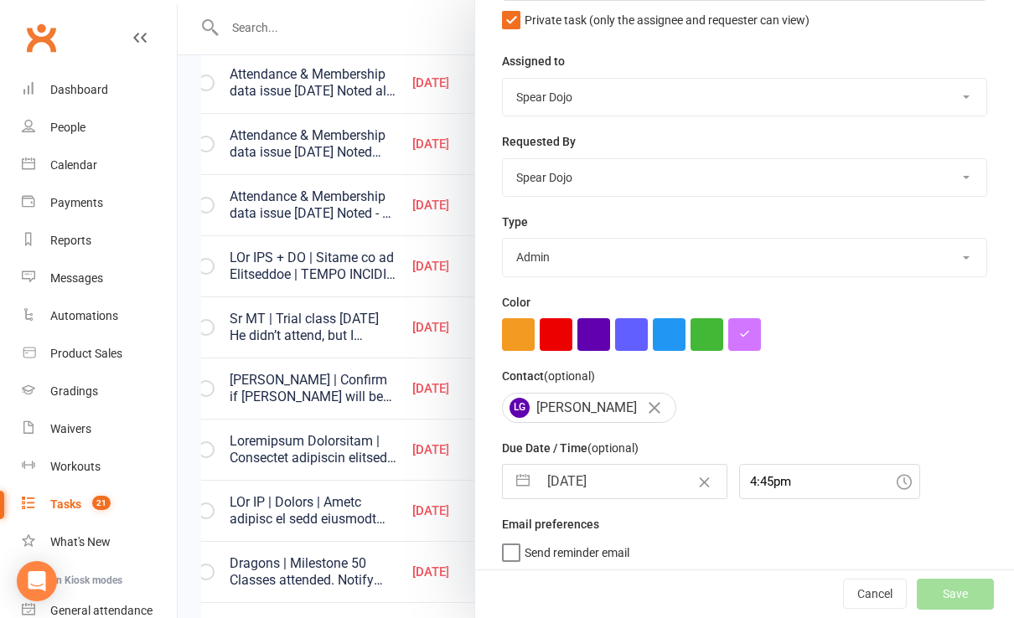
select select "started"
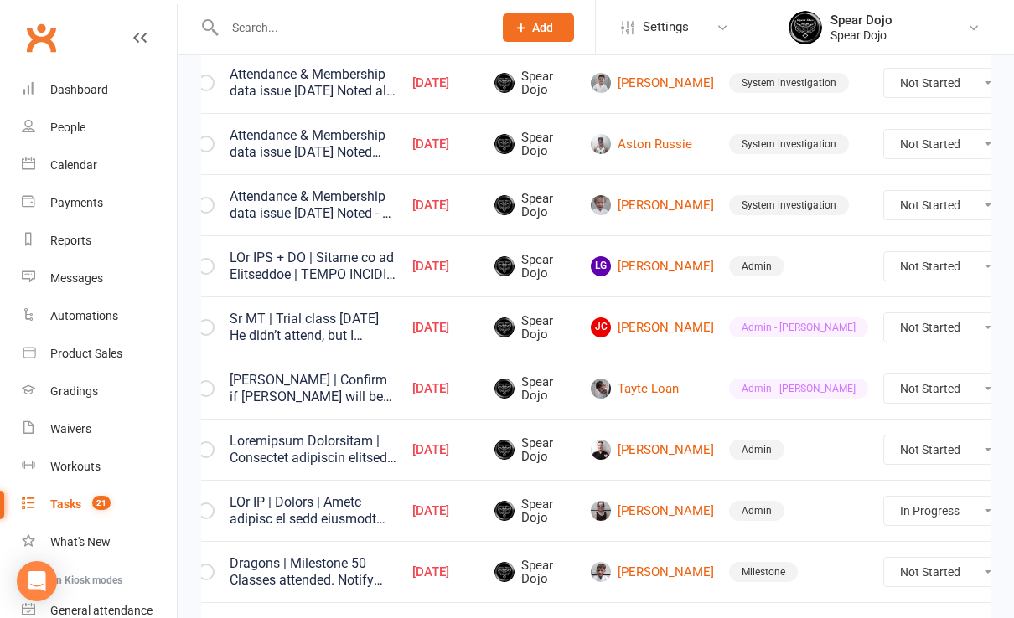
select select "started"
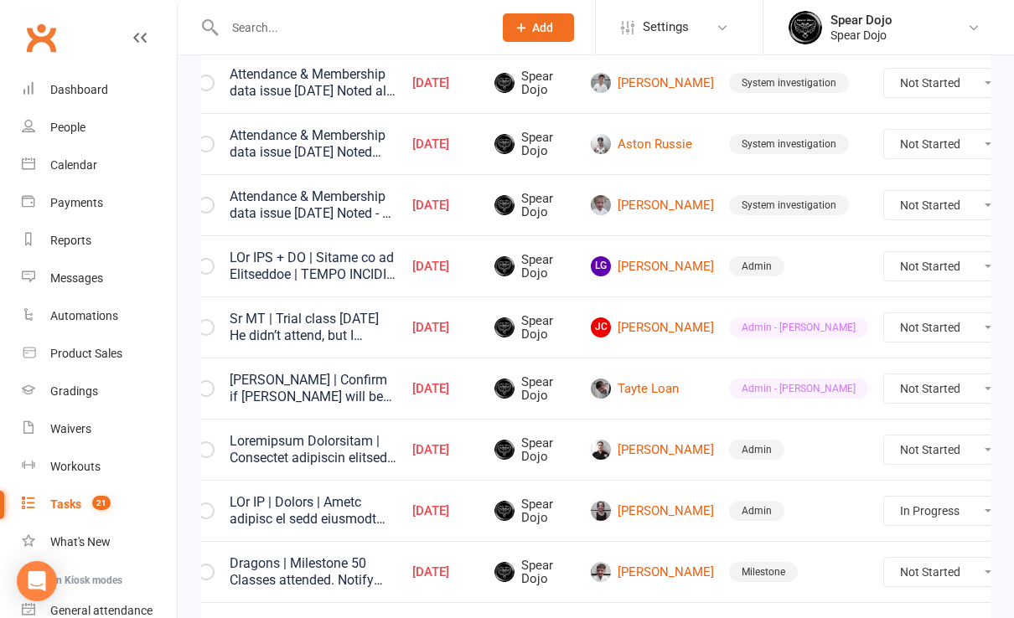
click at [1013, 450] on icon at bounding box center [1033, 450] width 17 height 17
click at [886, 519] on link "Edit" at bounding box center [899, 513] width 166 height 34
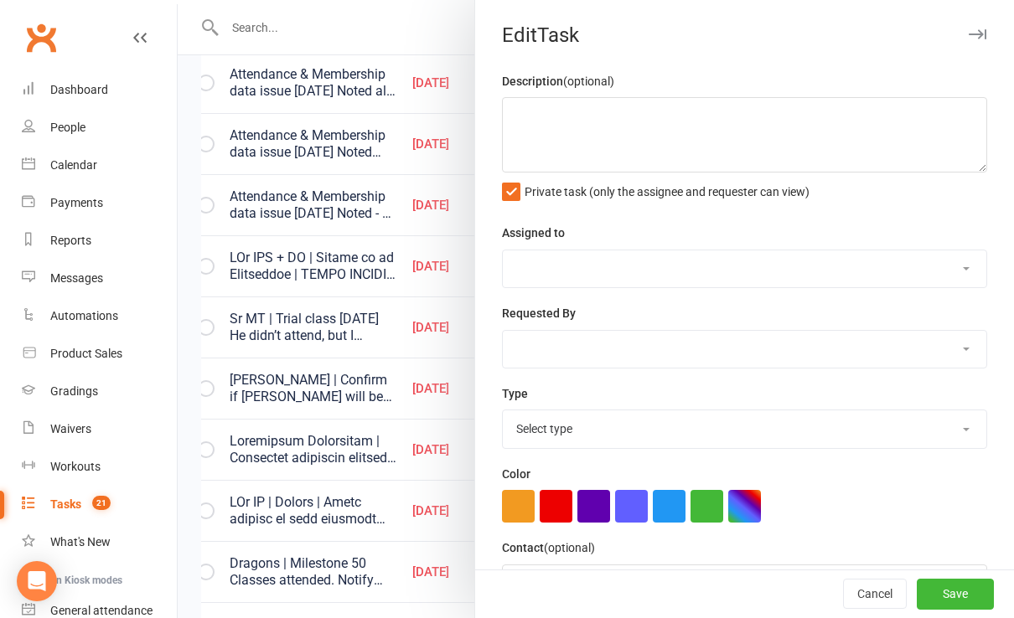
type textarea "Loremipsum Dolorsitam | Consectet adipiscin elitsed doei 75/73/17 Tempori utla …"
select select "43986"
type input "[DATE]"
type input "8:00am"
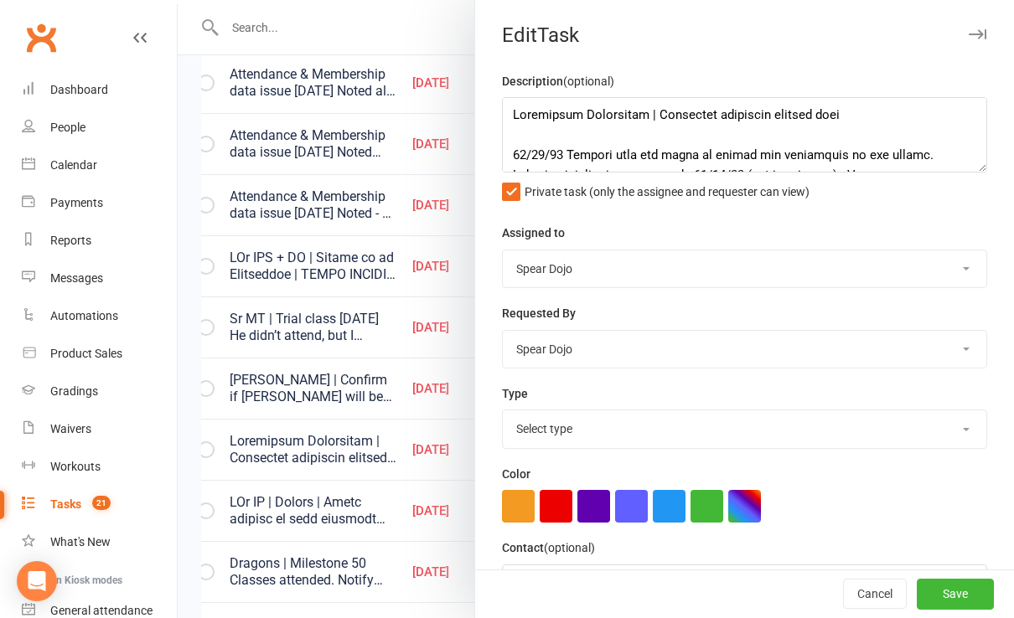
select select "19839"
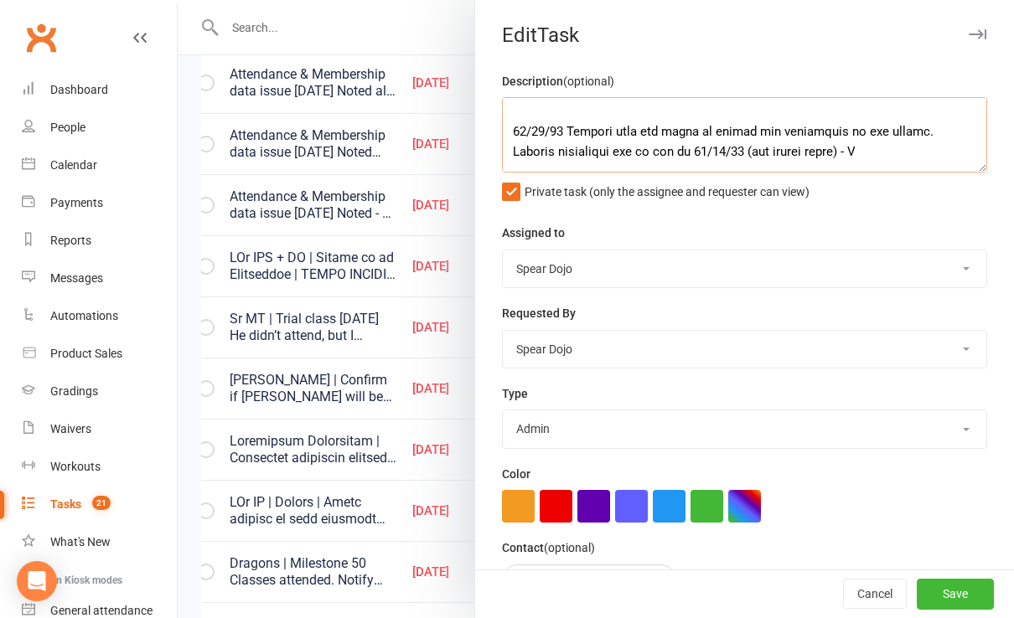
scroll to position [34, 0]
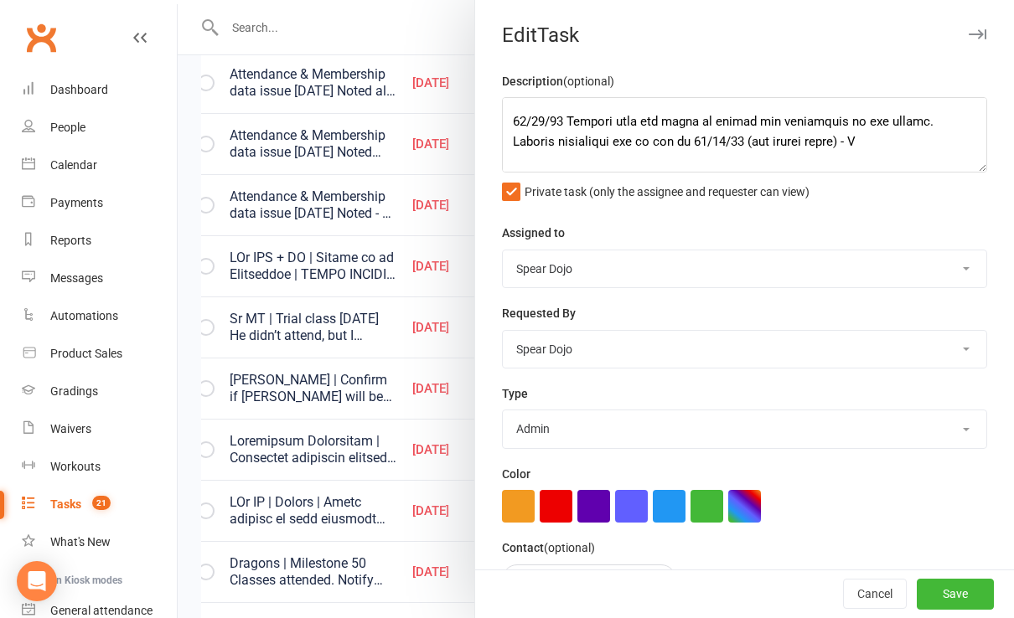
click at [373, 392] on div at bounding box center [596, 309] width 836 height 618
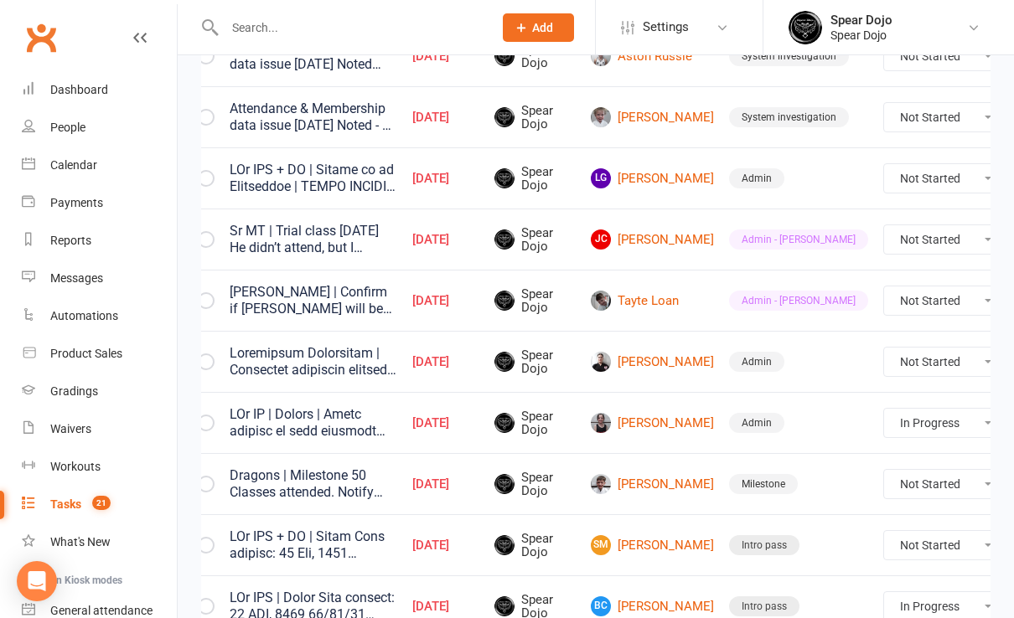
scroll to position [558, 0]
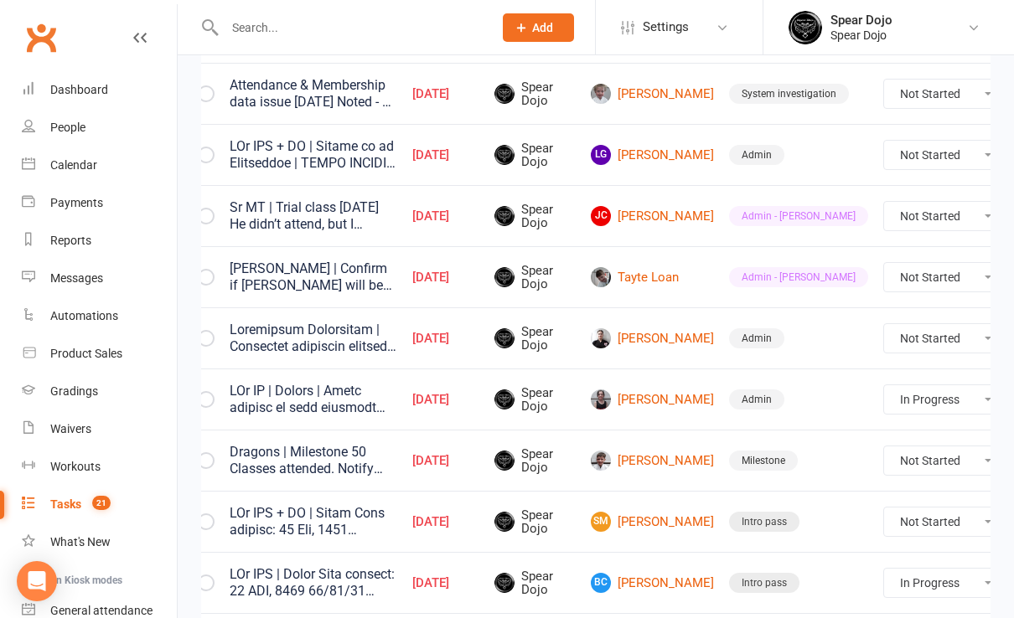
click at [1013, 395] on icon at bounding box center [1033, 399] width 17 height 17
click at [844, 472] on link "Edit" at bounding box center [899, 462] width 166 height 34
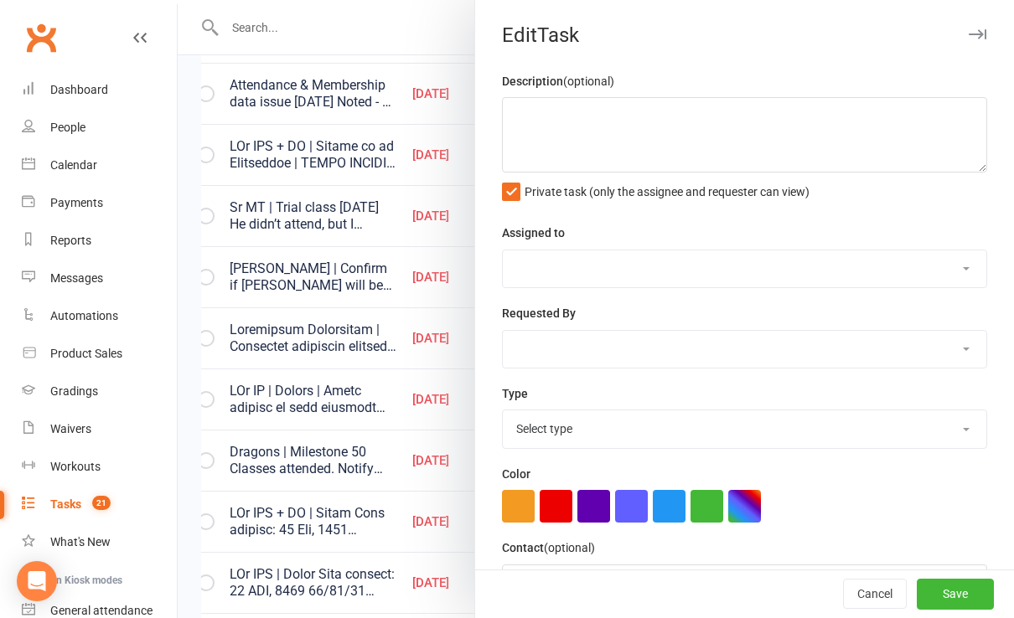
type textarea "LOr IP | Dolors | Ametc adipisc el sedd eiusmodt 25/44/14 Incid utla et dol ma …"
select select "43986"
type input "[DATE]"
type input "3:30pm"
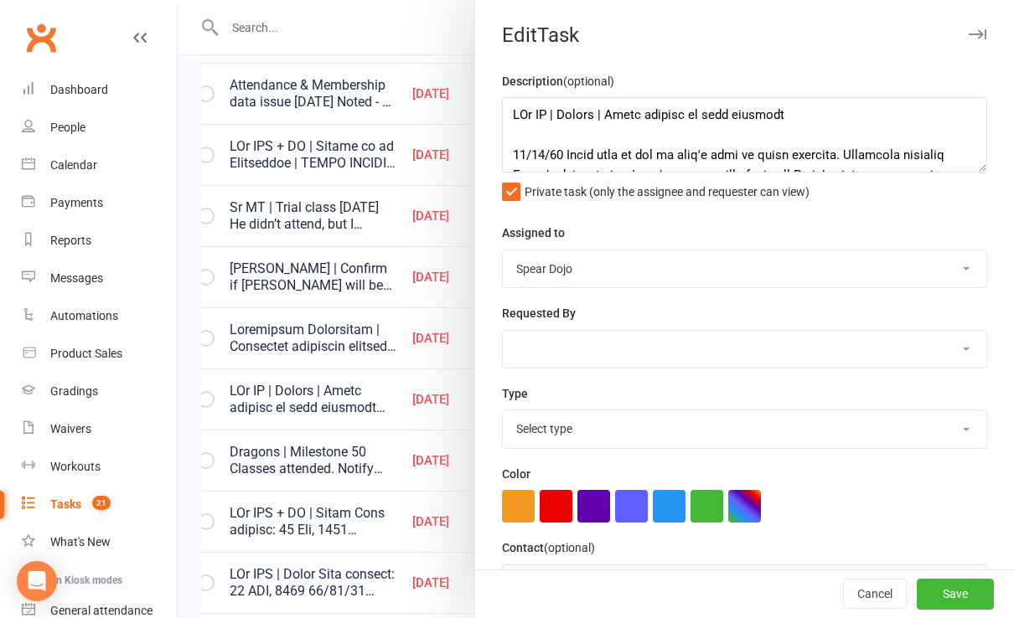
select select "19839"
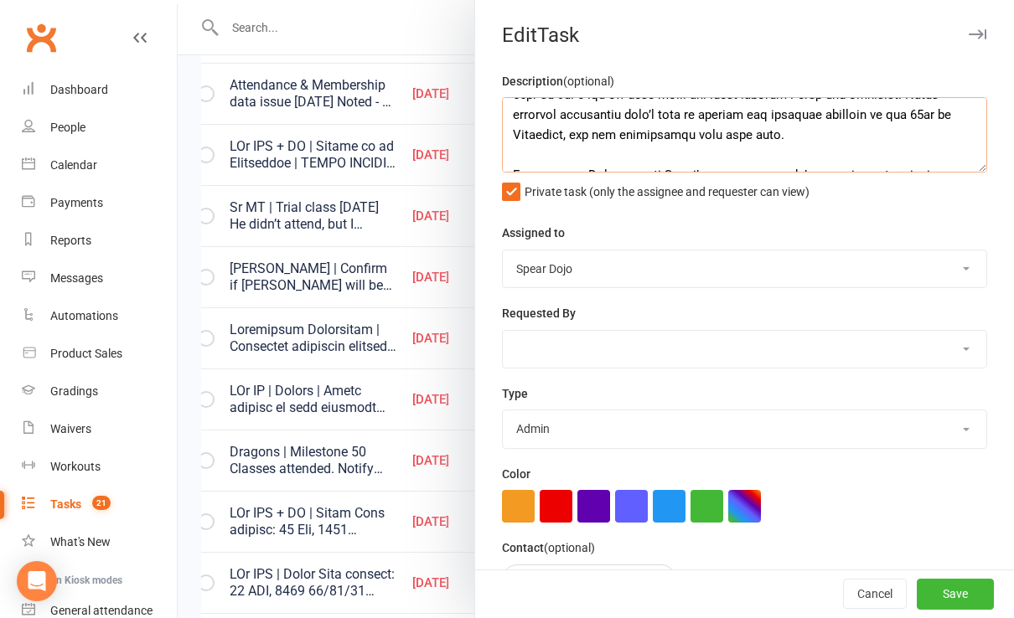
scroll to position [134, 0]
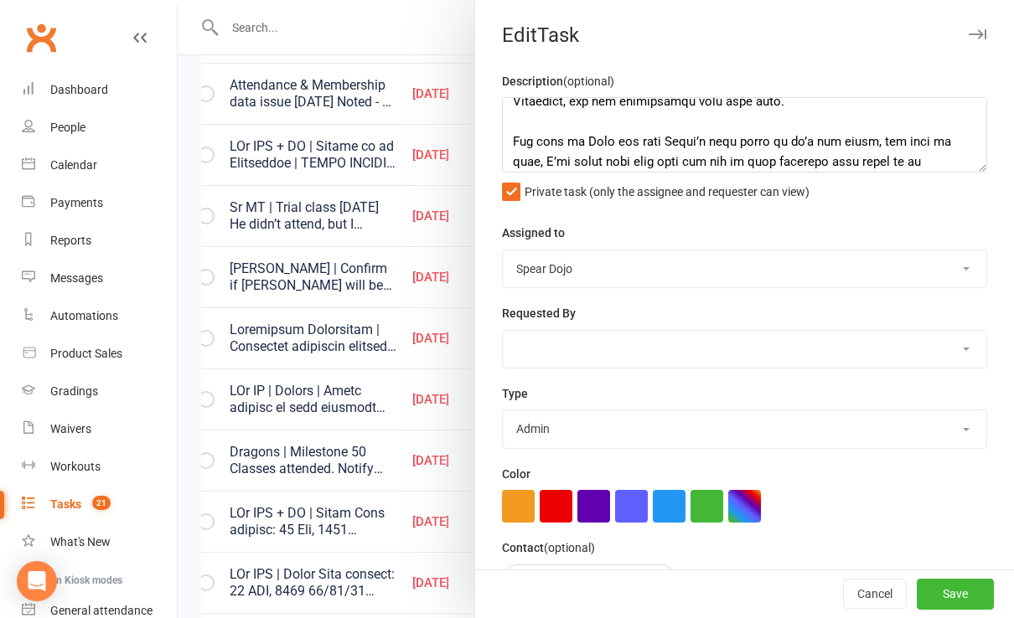
click at [373, 275] on div at bounding box center [596, 309] width 836 height 618
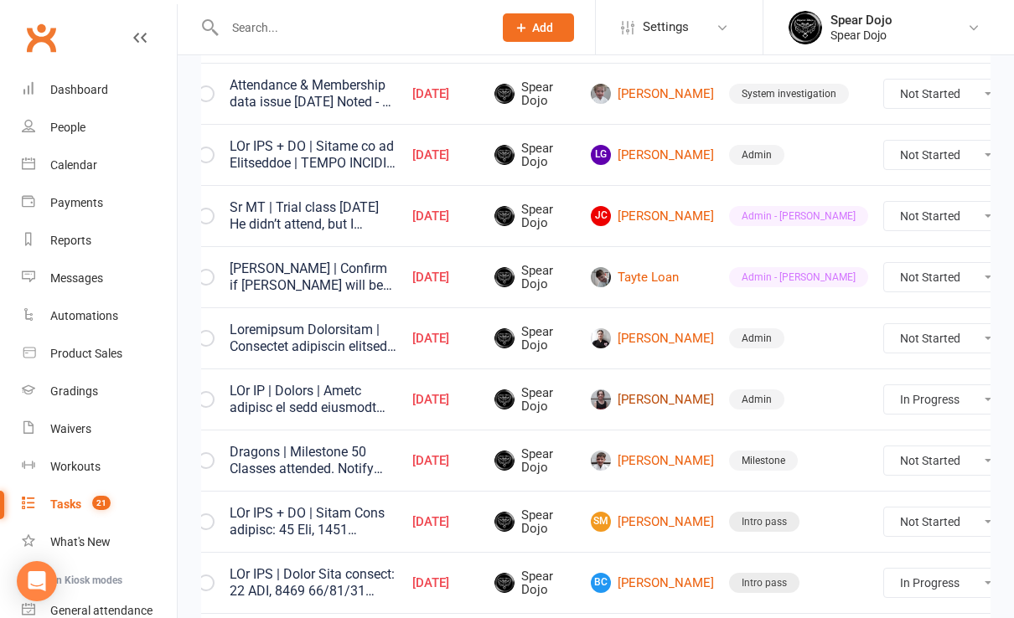
click at [629, 395] on link "[PERSON_NAME]" at bounding box center [652, 400] width 123 height 20
